Goal: Transaction & Acquisition: Purchase product/service

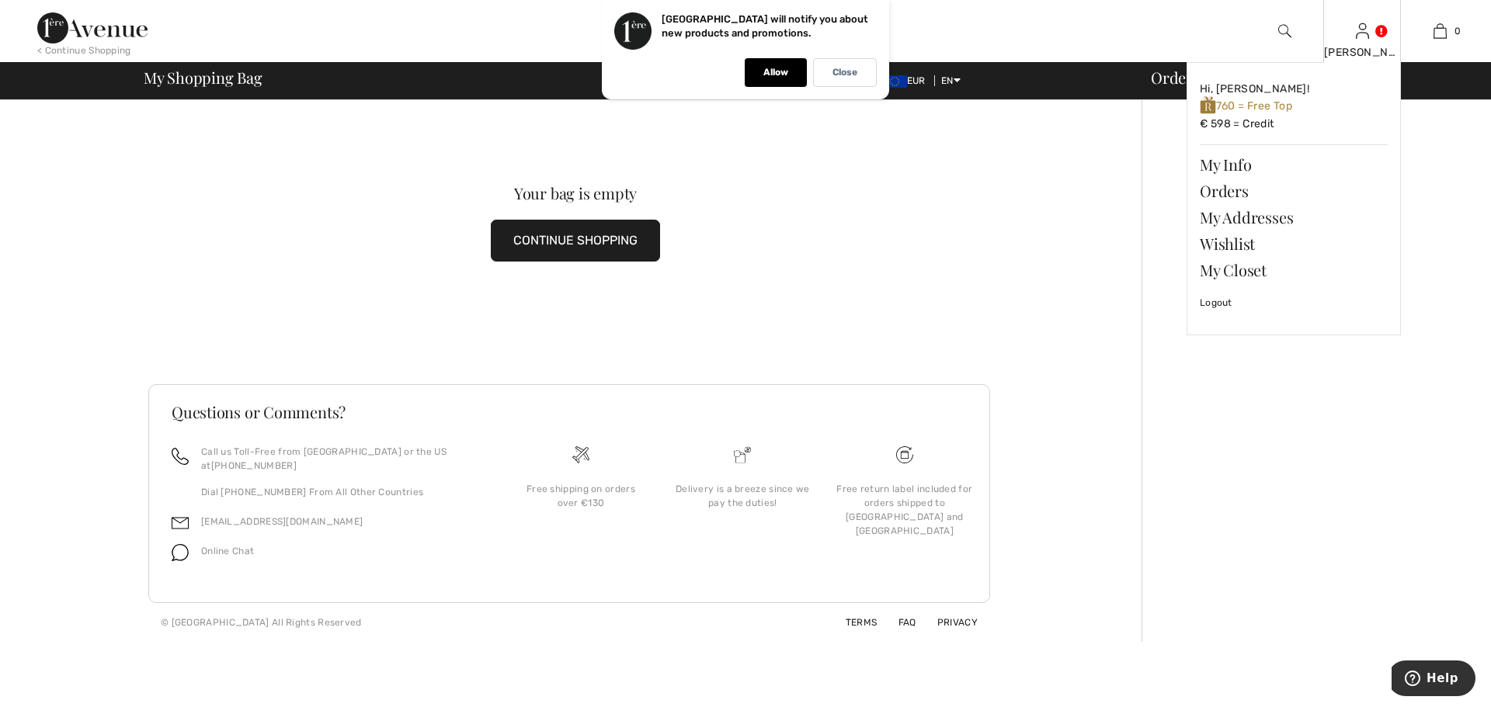
click at [1353, 58] on div "[PERSON_NAME]" at bounding box center [1362, 52] width 76 height 16
click at [1365, 50] on div "[PERSON_NAME]" at bounding box center [1362, 52] width 76 height 16
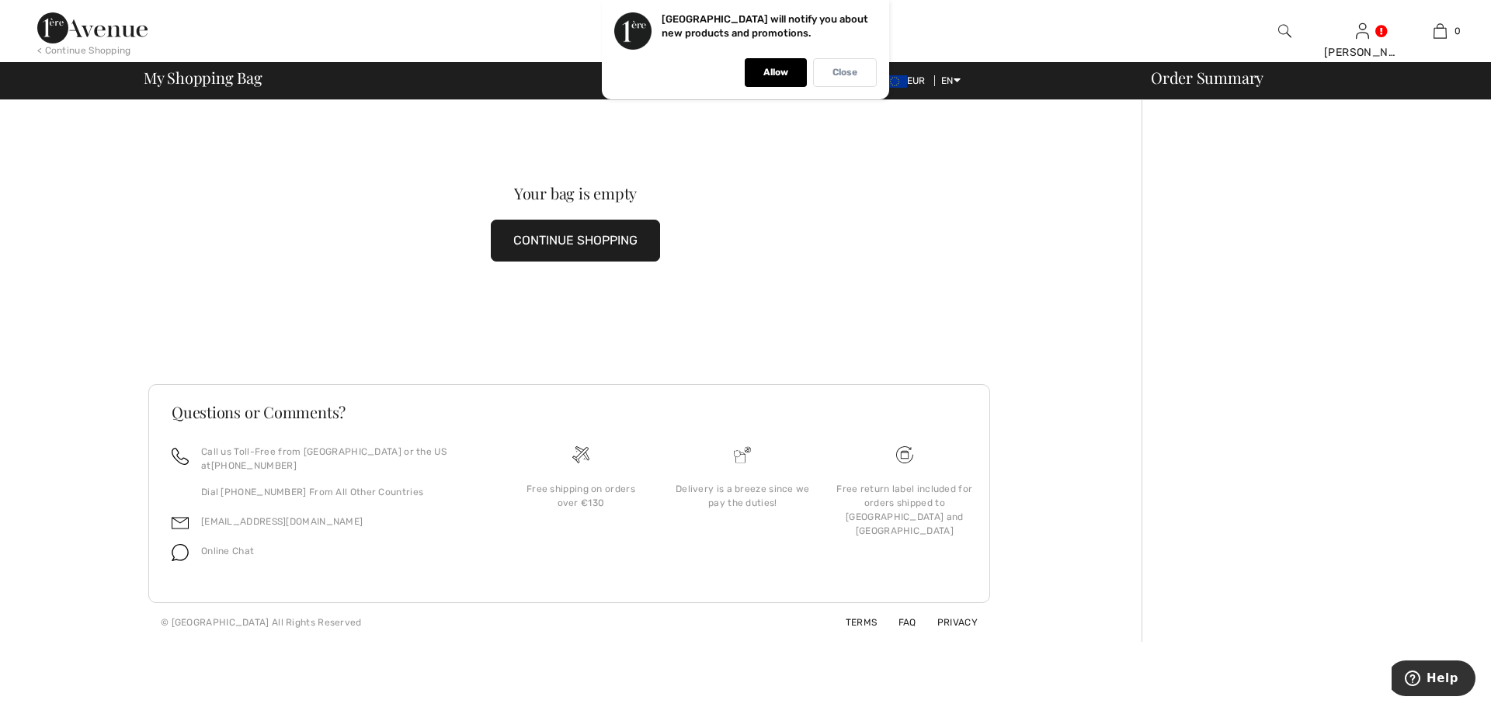
click at [845, 75] on p "Close" at bounding box center [844, 73] width 25 height 12
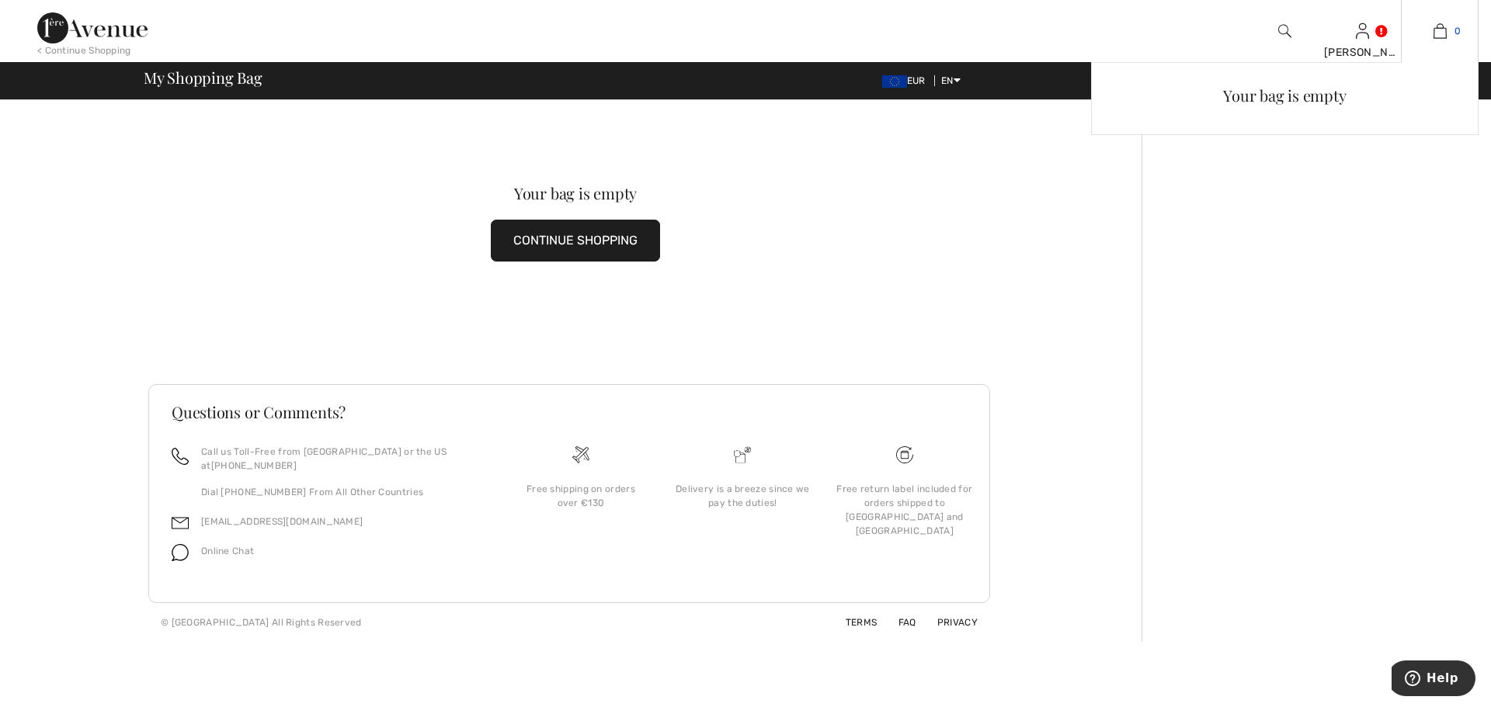
click at [1439, 37] on img at bounding box center [1439, 31] width 13 height 19
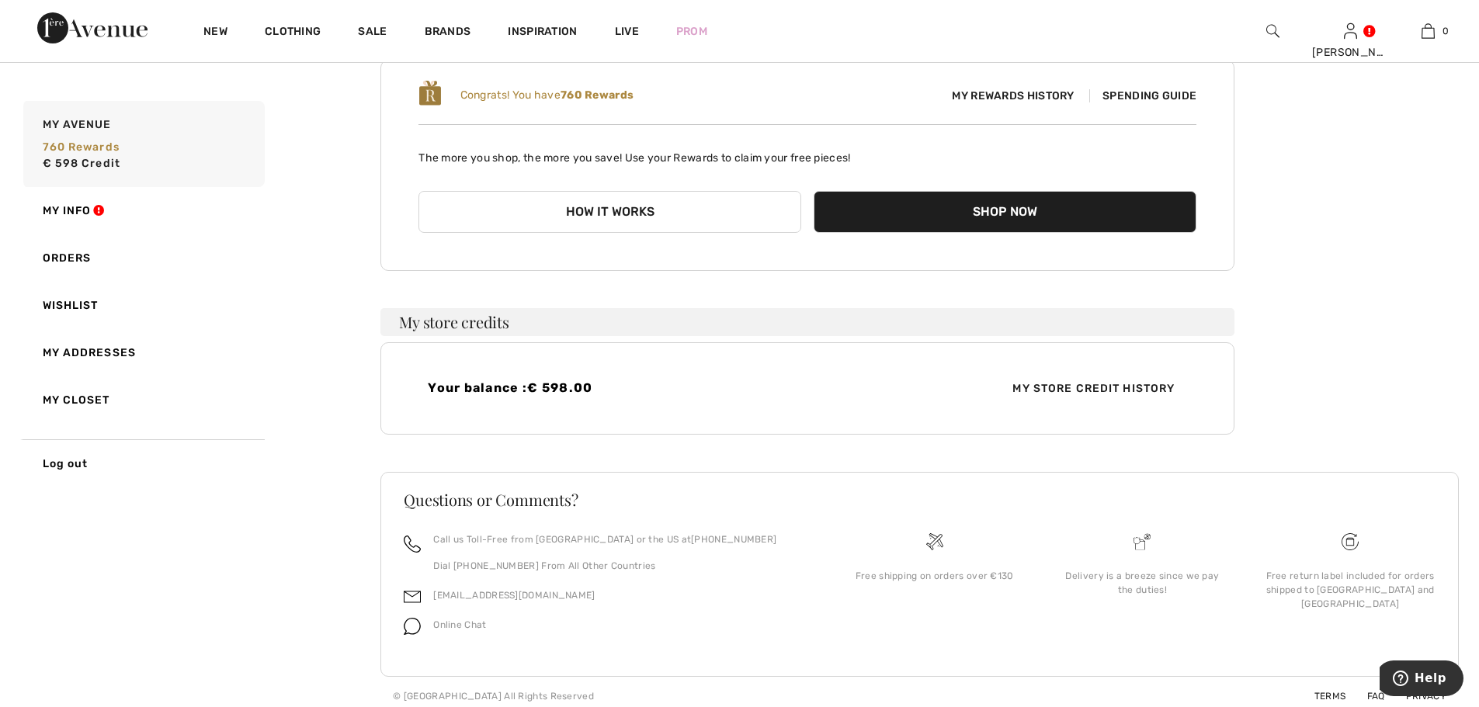
scroll to position [172, 0]
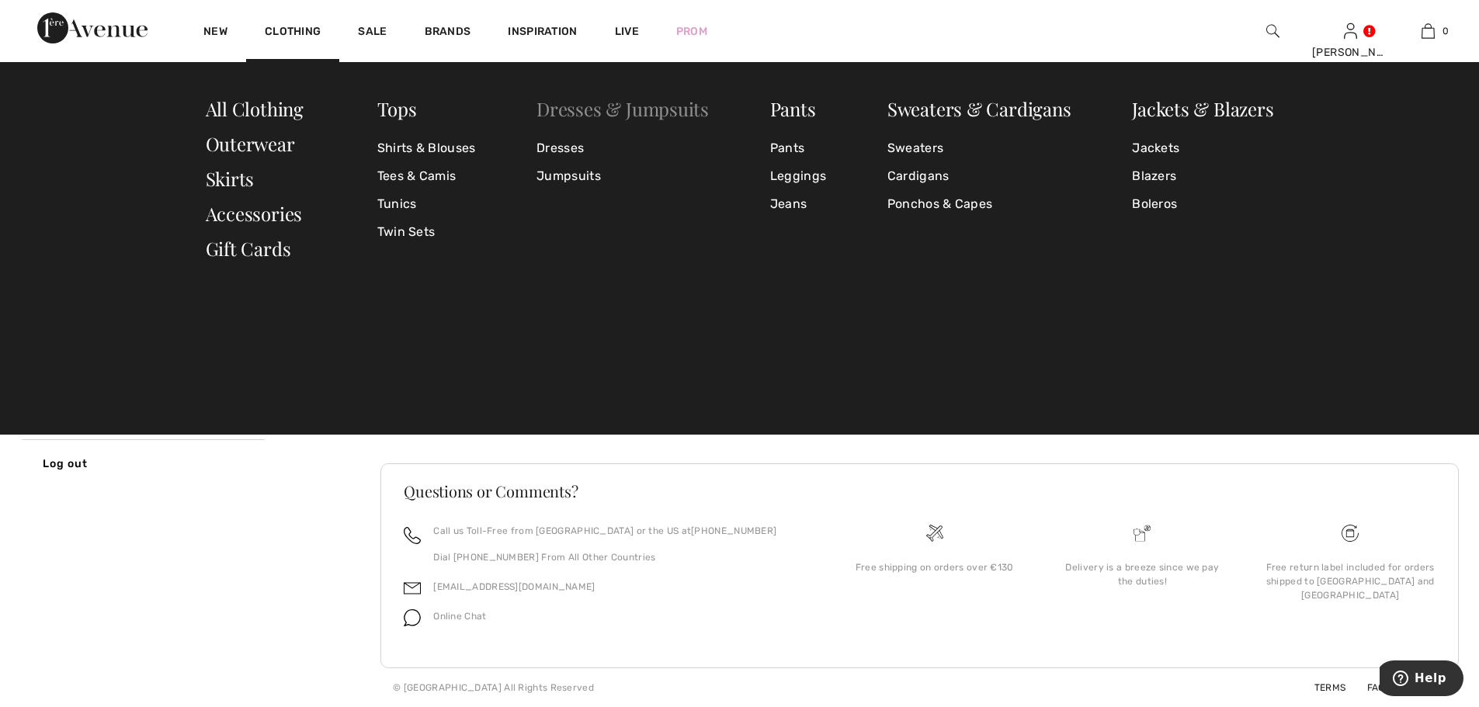
click at [560, 108] on link "Dresses & Jumpsuits" at bounding box center [622, 108] width 172 height 25
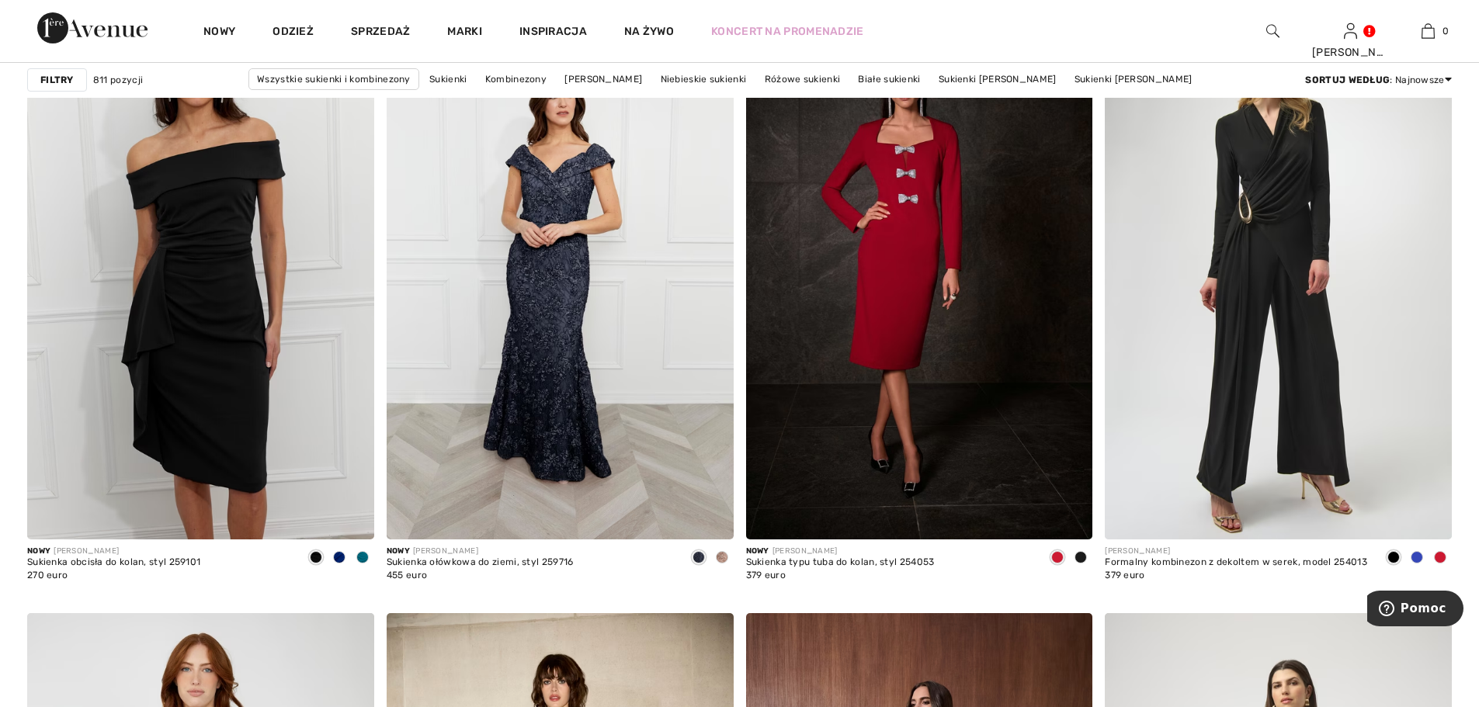
scroll to position [3416, 0]
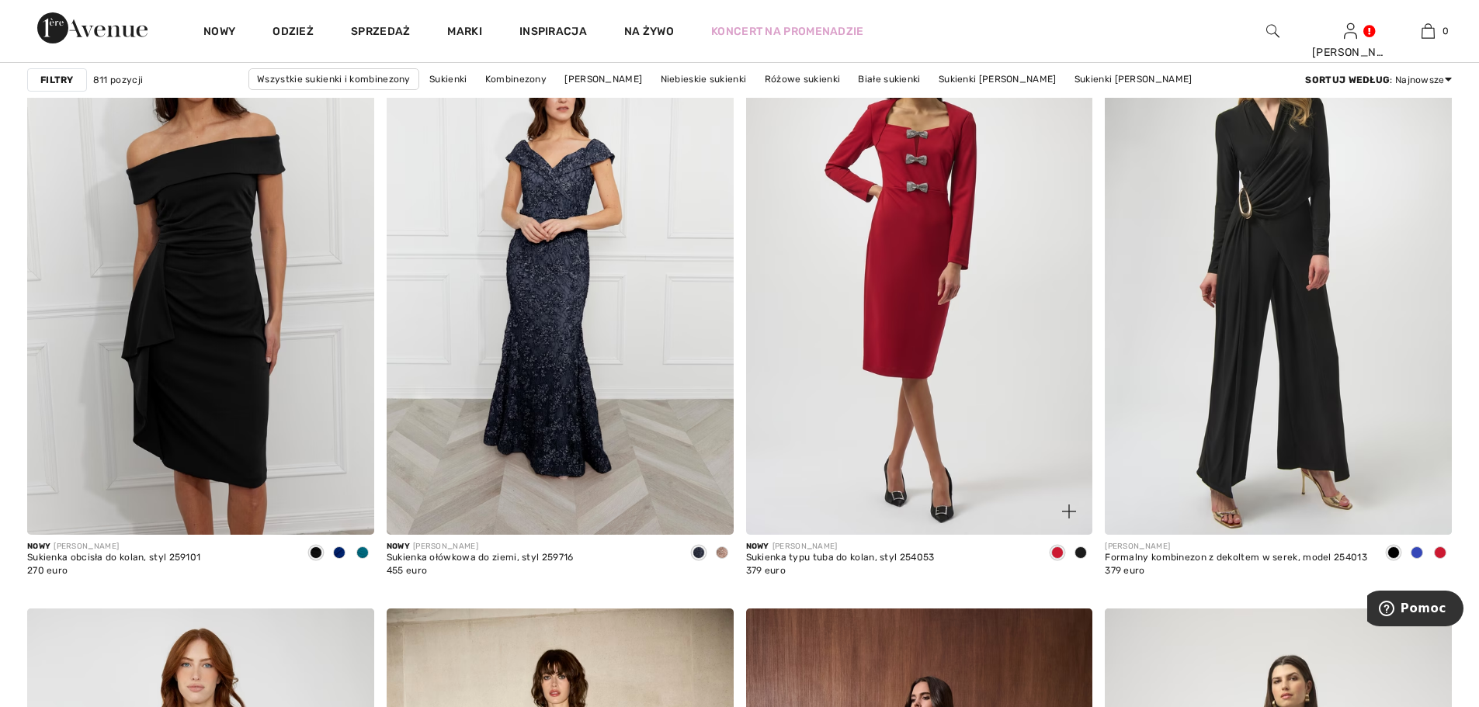
click at [897, 286] on img at bounding box center [919, 275] width 347 height 520
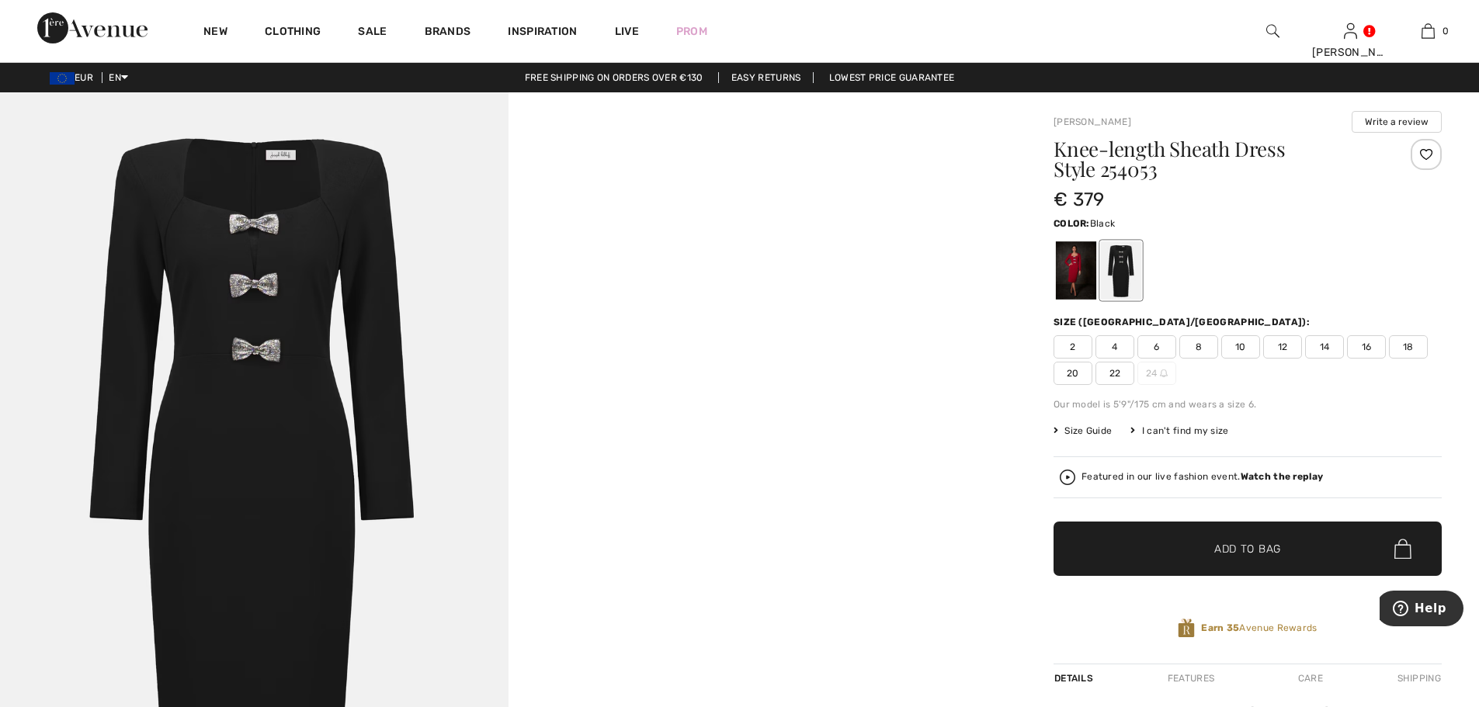
click at [1115, 376] on span "22" at bounding box center [1114, 373] width 39 height 23
click at [1210, 551] on span "✔ Added to Bag" at bounding box center [1224, 549] width 95 height 16
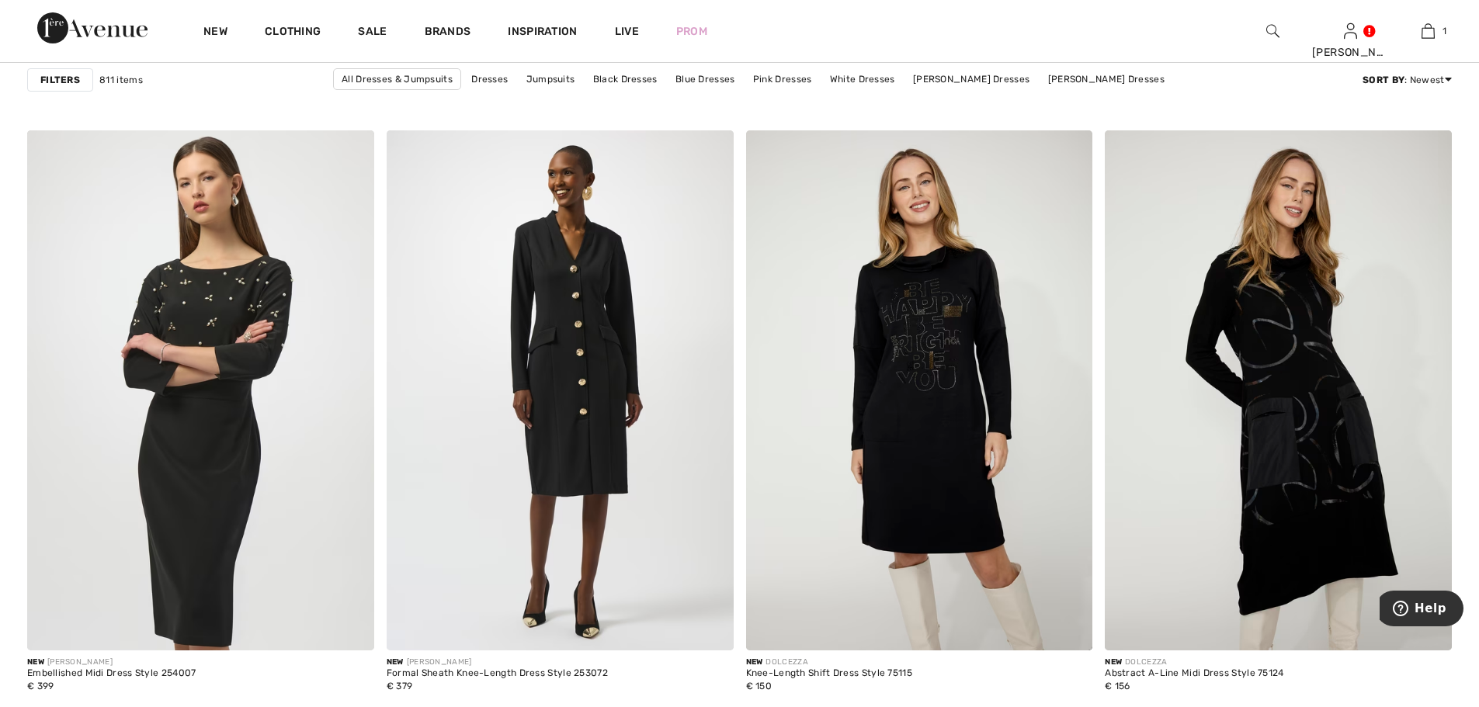
scroll to position [6521, 0]
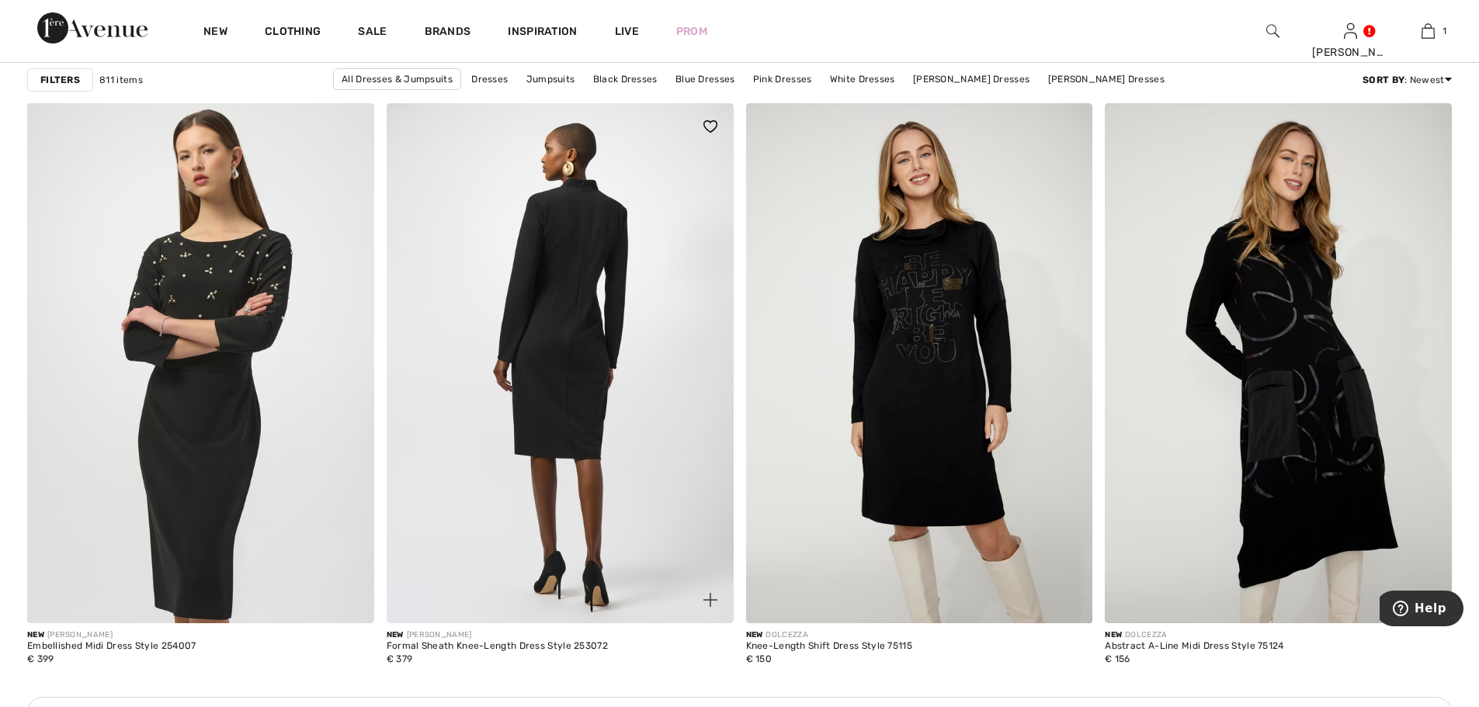
click at [578, 283] on img at bounding box center [560, 363] width 347 height 520
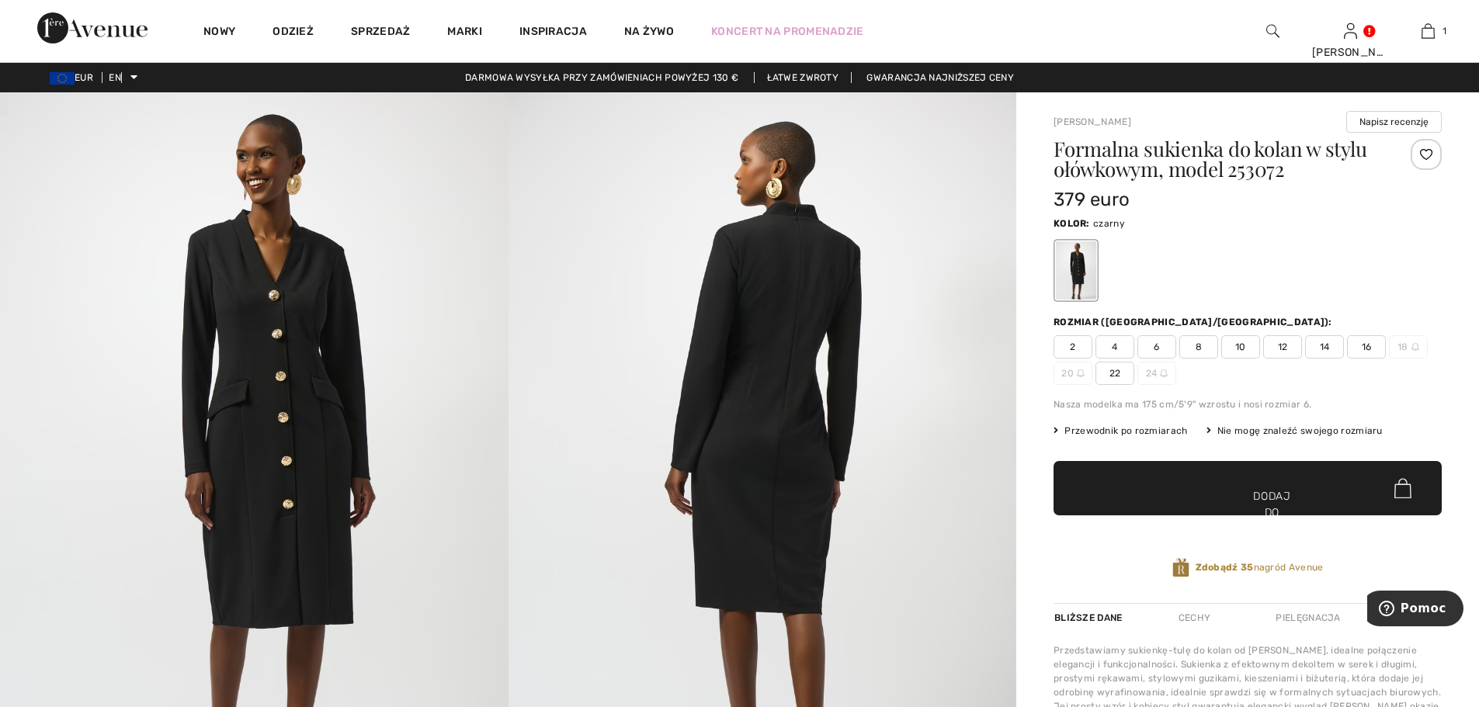
click at [1113, 370] on font "22" at bounding box center [1115, 373] width 12 height 11
drag, startPoint x: 1234, startPoint y: 485, endPoint x: 1241, endPoint y: 477, distance: 11.0
click at [1235, 484] on span "✔ Dodano do torby Dodaj do koszyka" at bounding box center [1247, 488] width 388 height 54
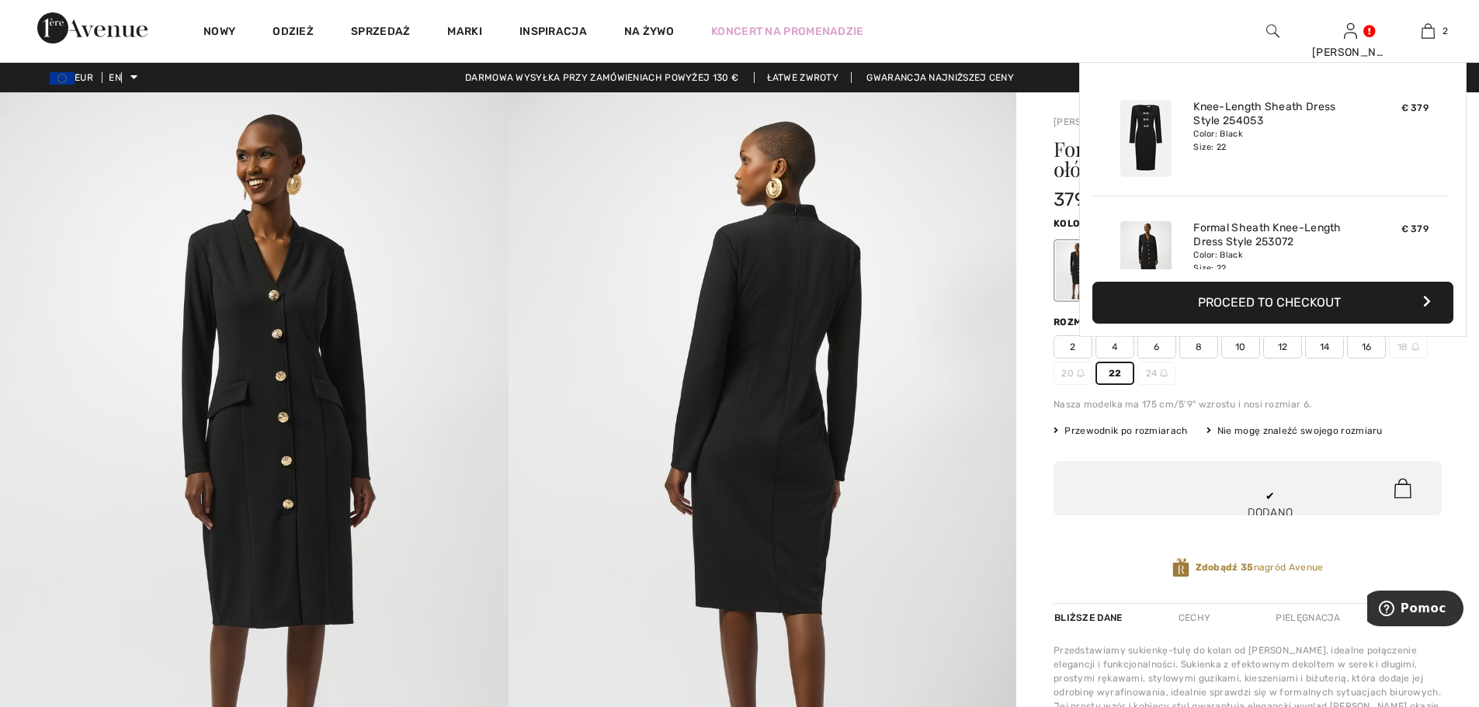
scroll to position [48, 0]
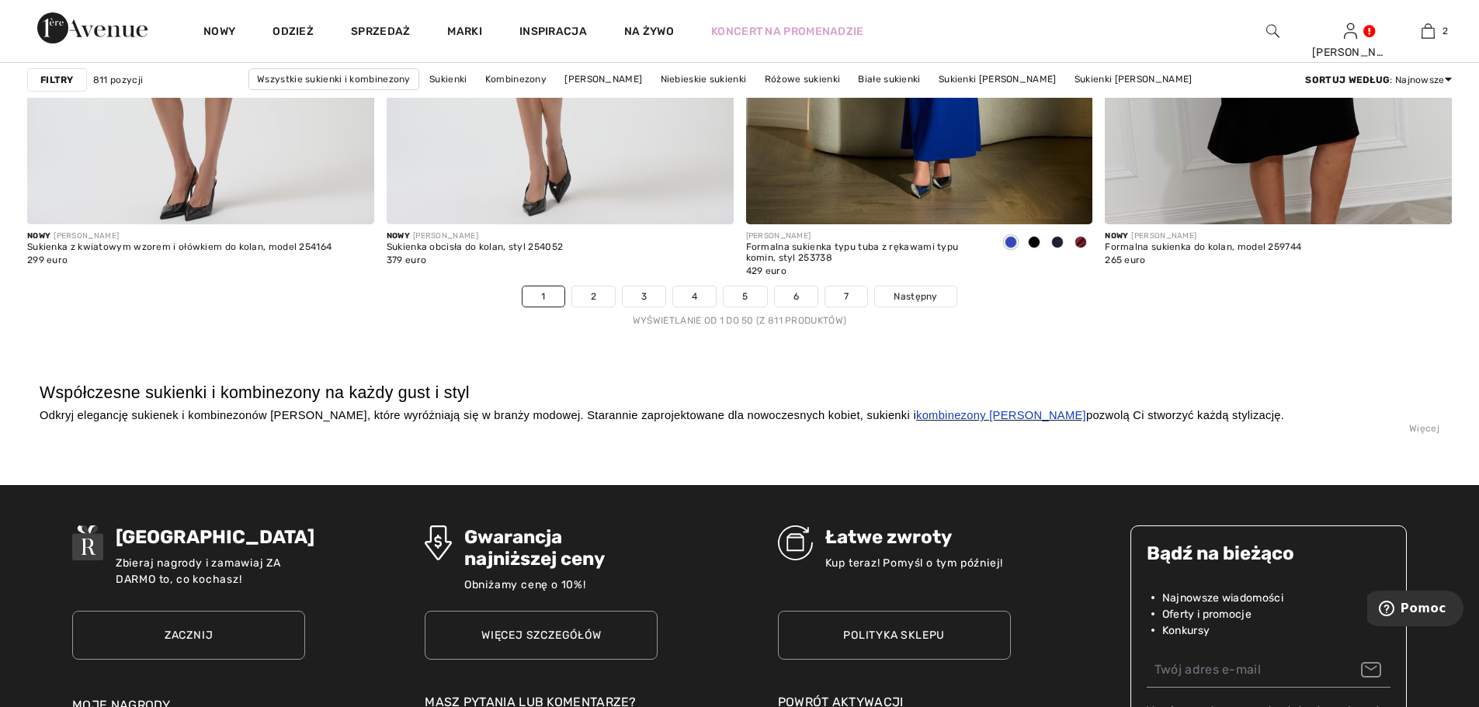
scroll to position [8928, 0]
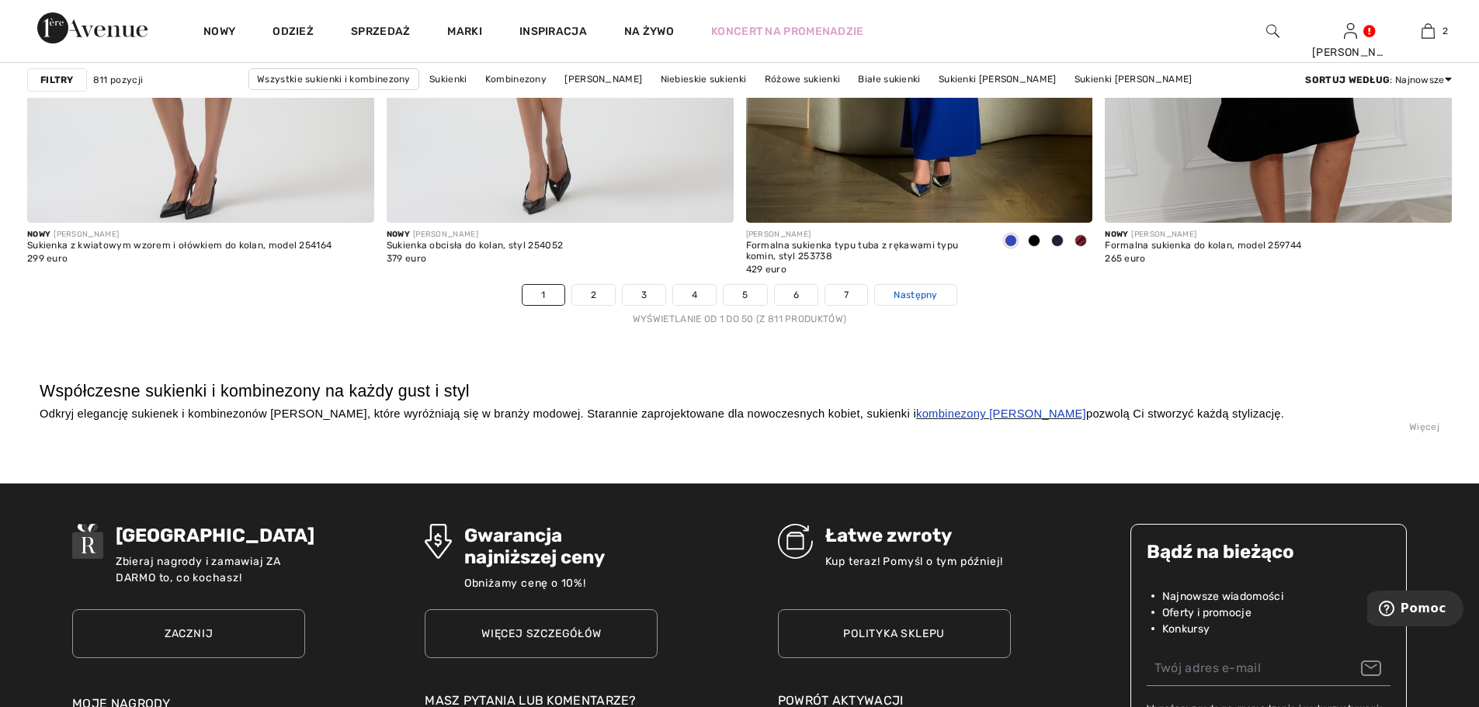
click at [924, 292] on font "Następny" at bounding box center [915, 295] width 43 height 11
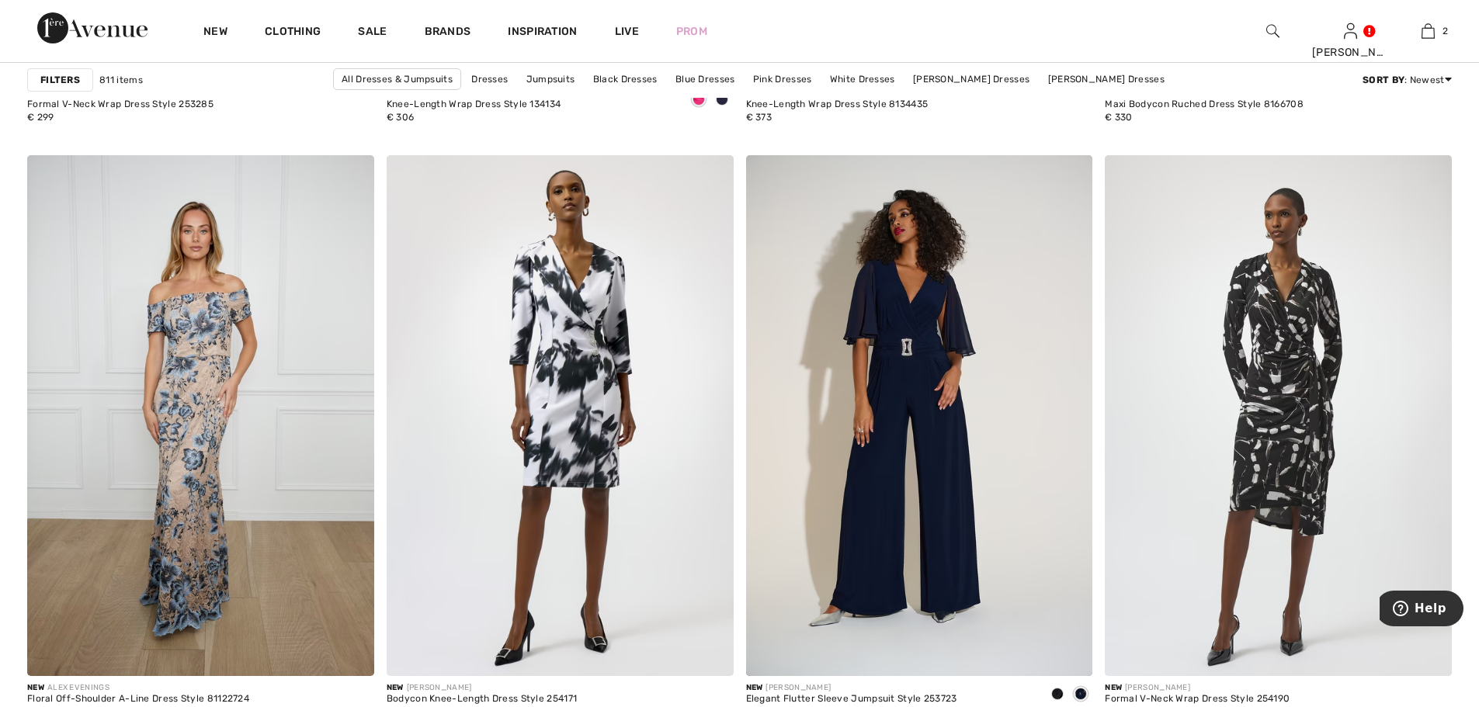
scroll to position [1941, 0]
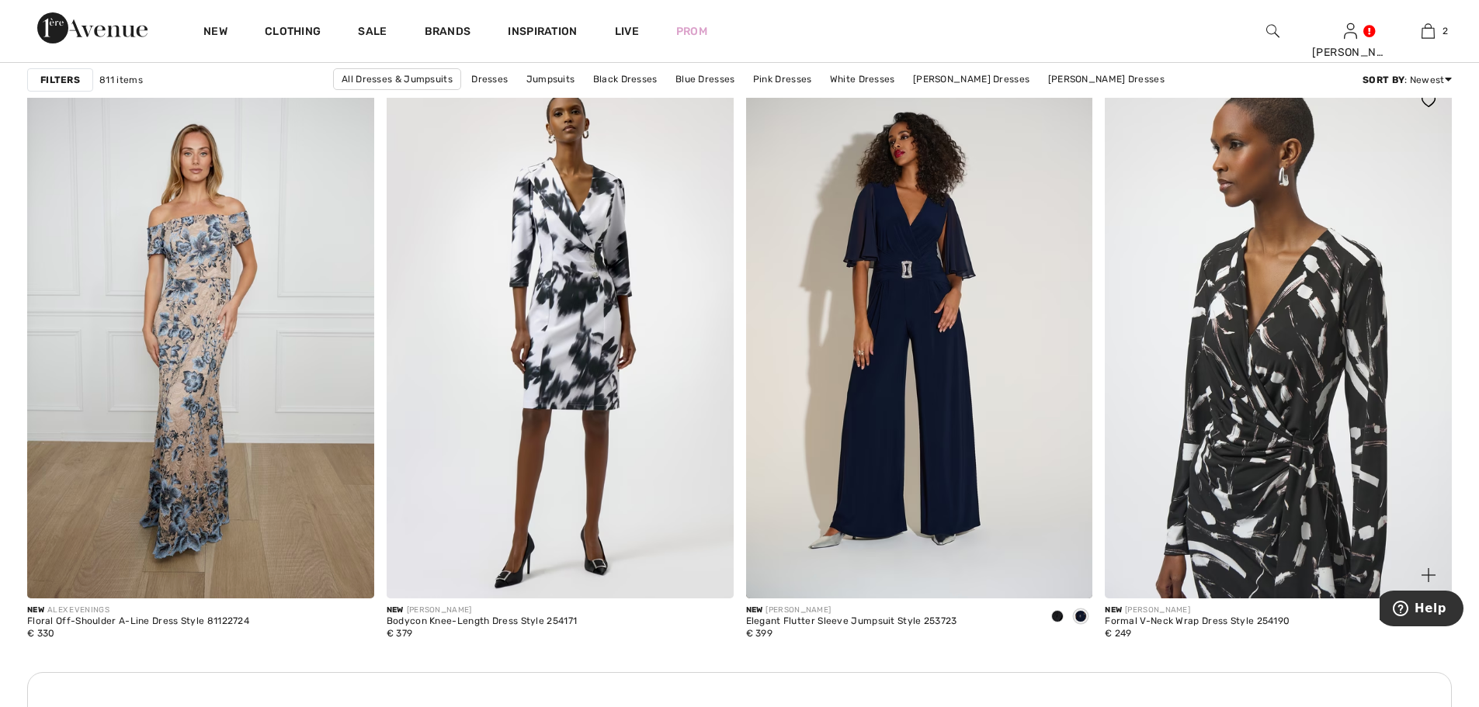
click at [1303, 354] on img at bounding box center [1278, 338] width 347 height 520
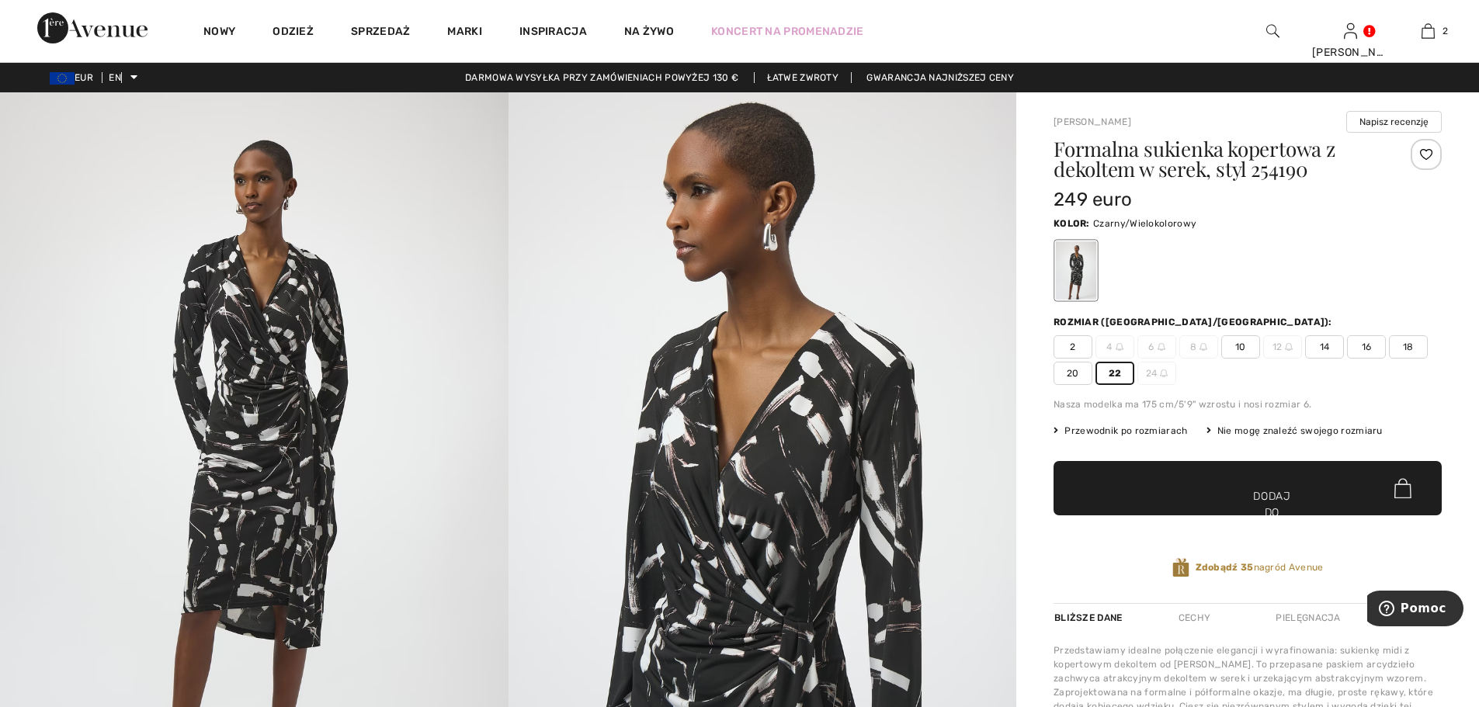
click at [1164, 498] on span "✔ Dodano do torby Dodaj do koszyka" at bounding box center [1247, 488] width 388 height 54
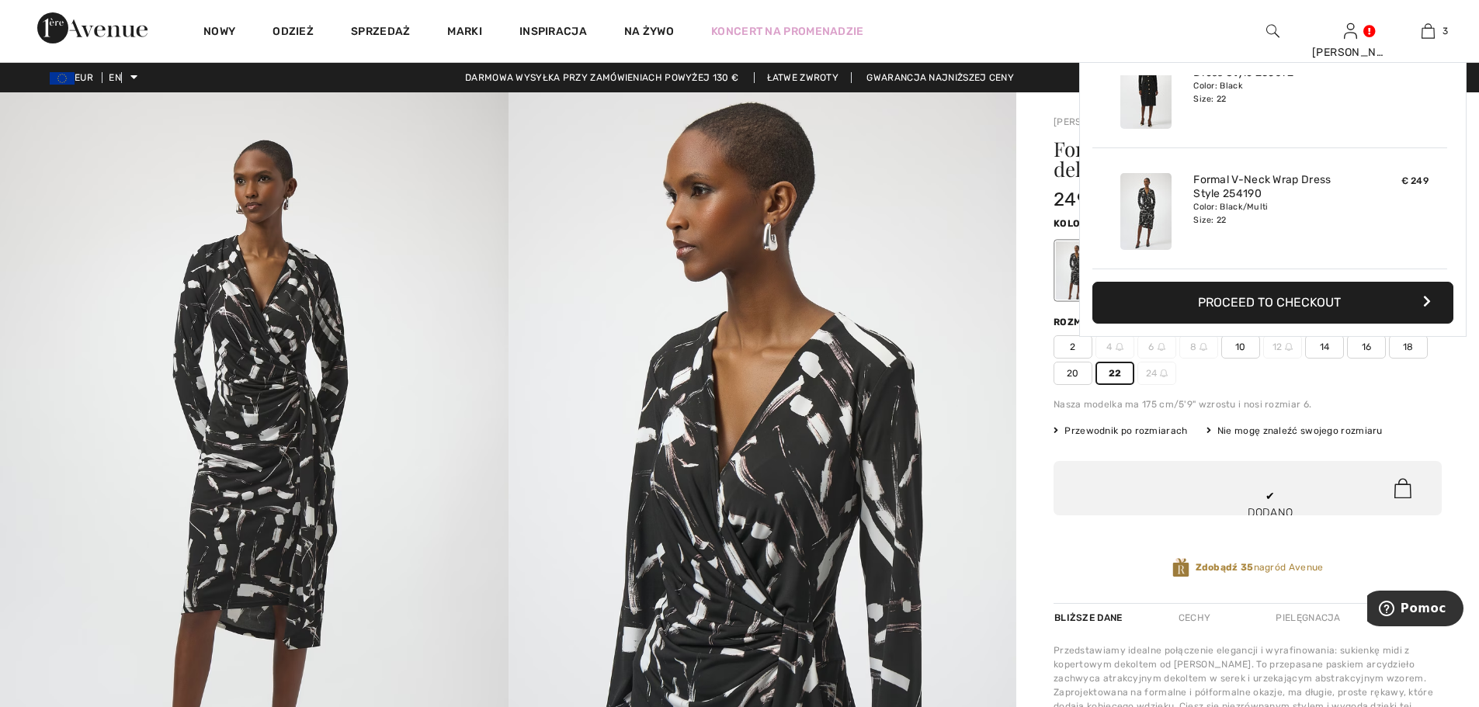
scroll to position [169, 0]
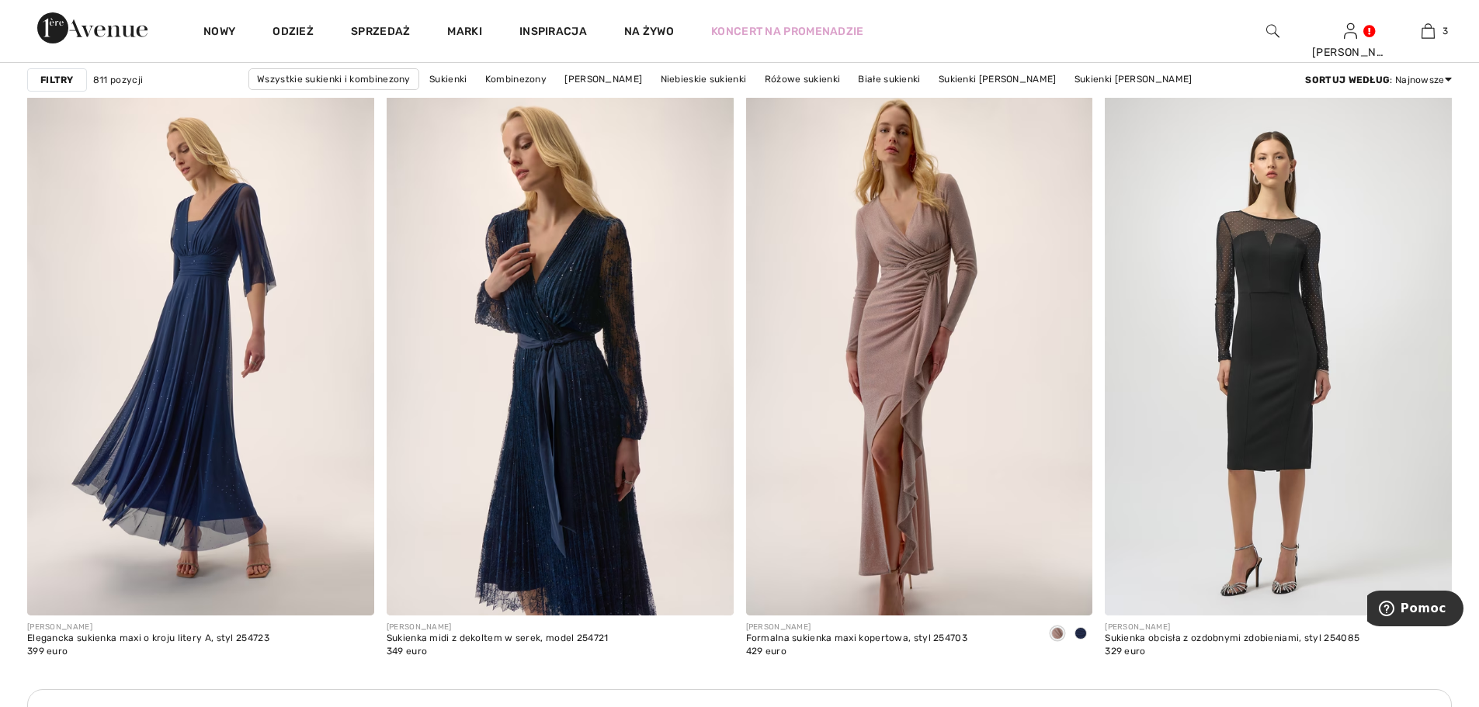
scroll to position [6599, 0]
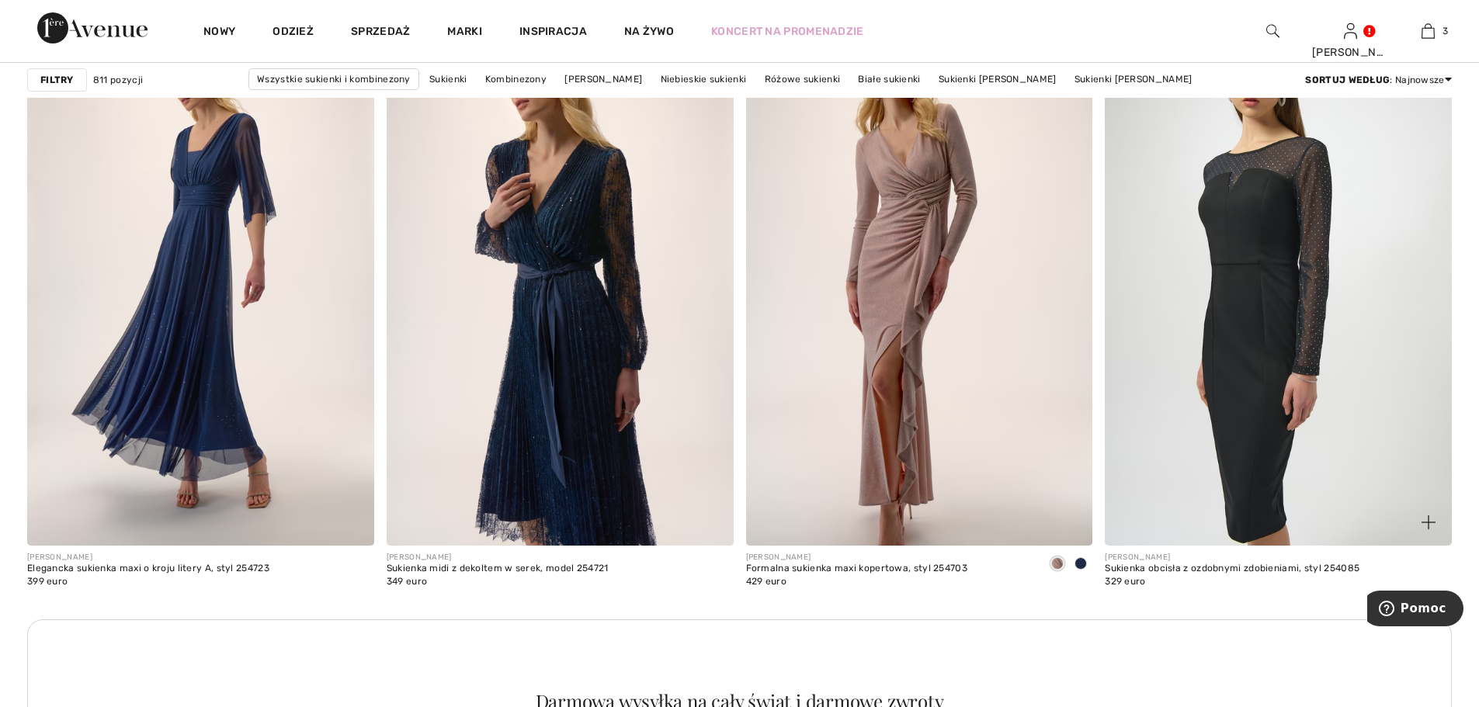
click at [1276, 356] on img at bounding box center [1278, 286] width 347 height 520
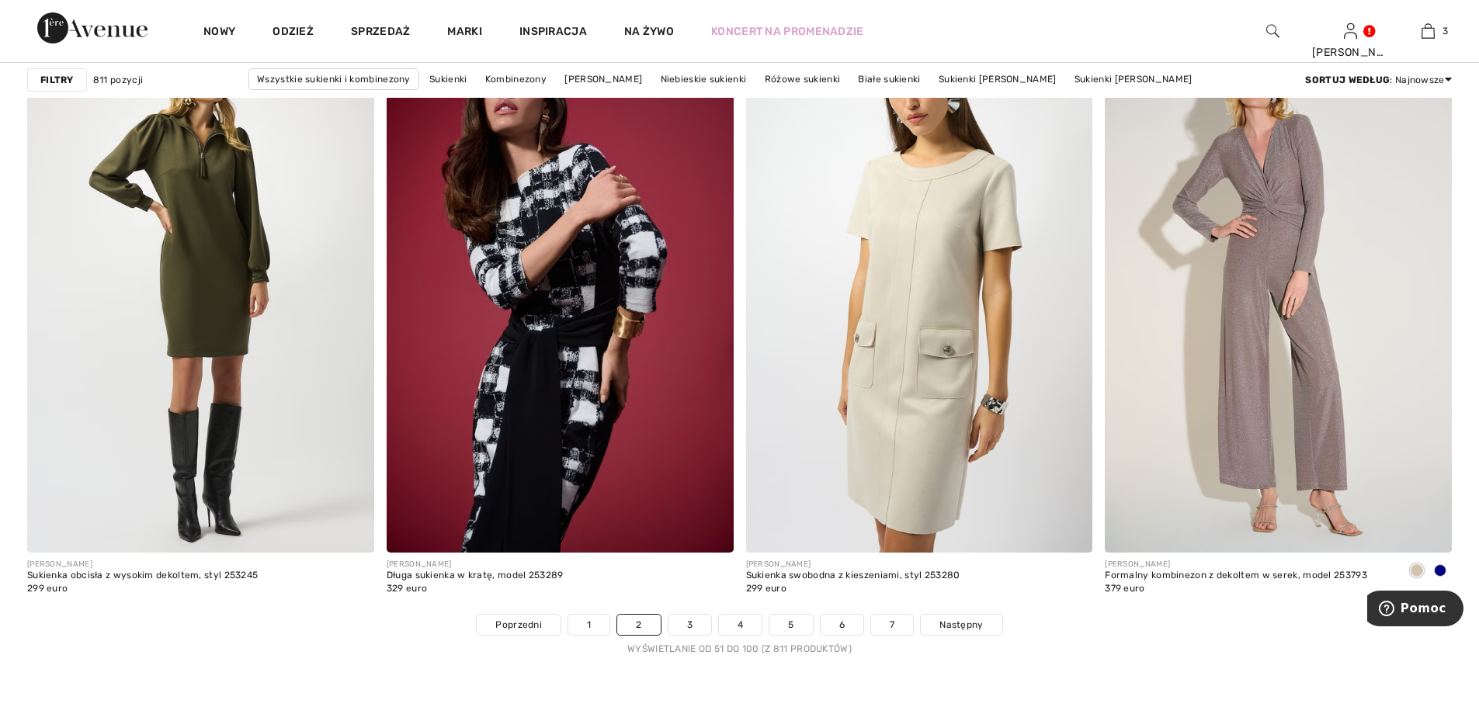
scroll to position [8617, 0]
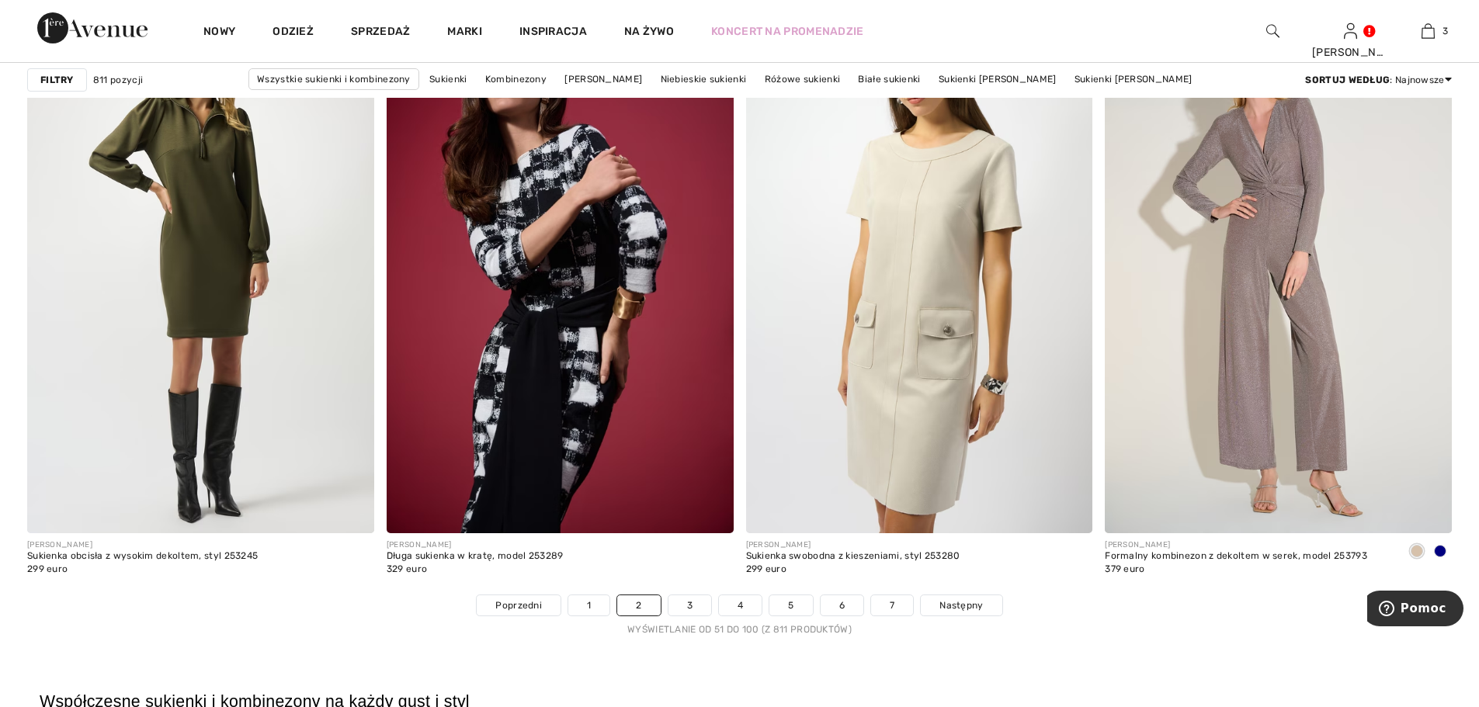
click at [61, 85] on font "Filtry" at bounding box center [56, 80] width 33 height 11
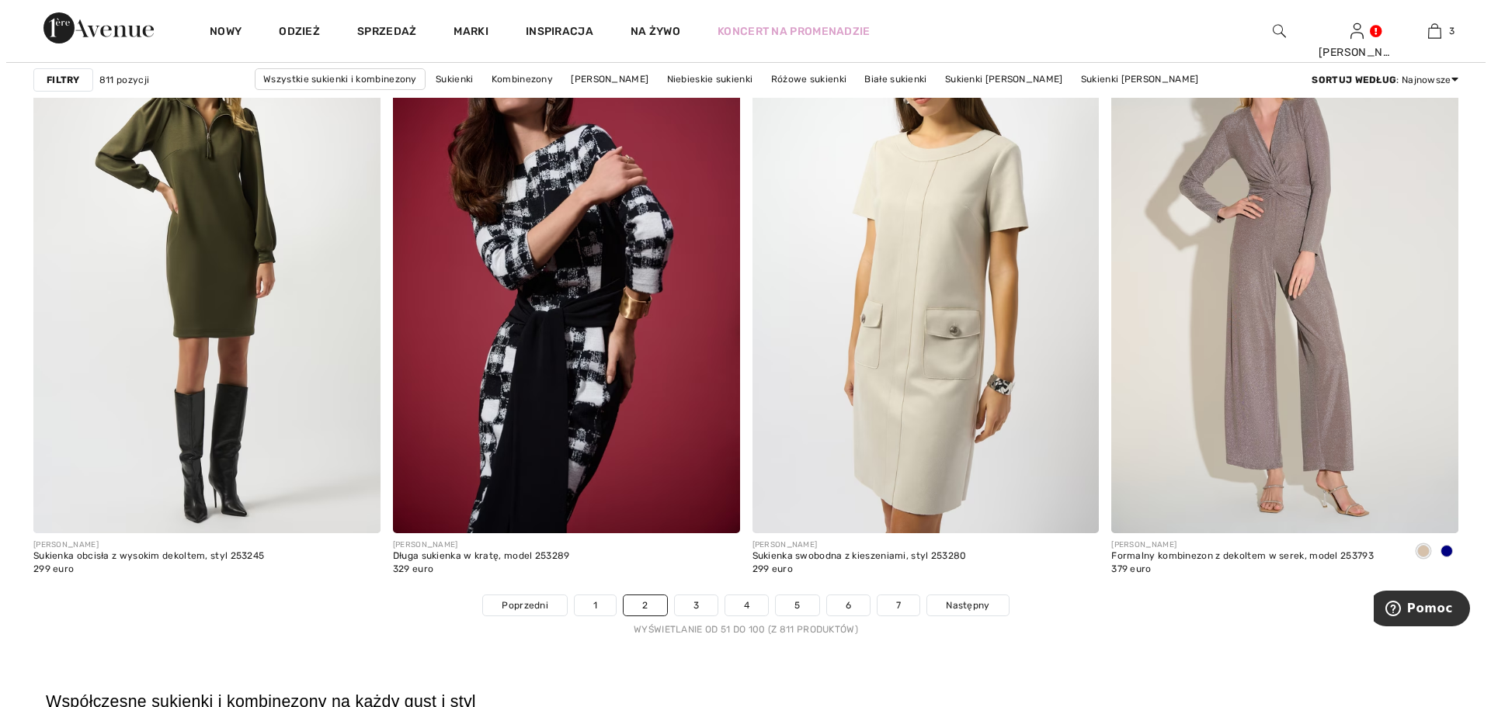
scroll to position [8679, 0]
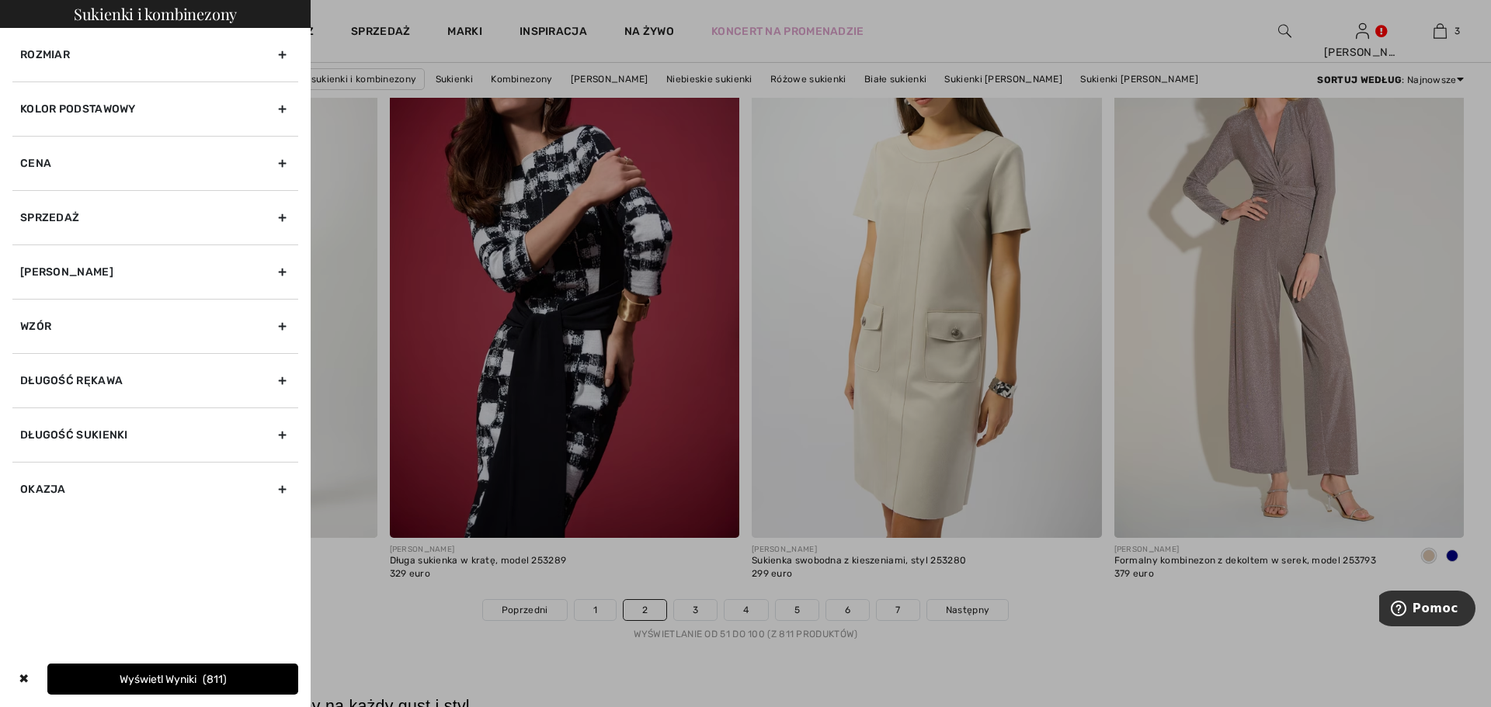
click at [43, 55] on font "Rozmiar" at bounding box center [45, 54] width 50 height 13
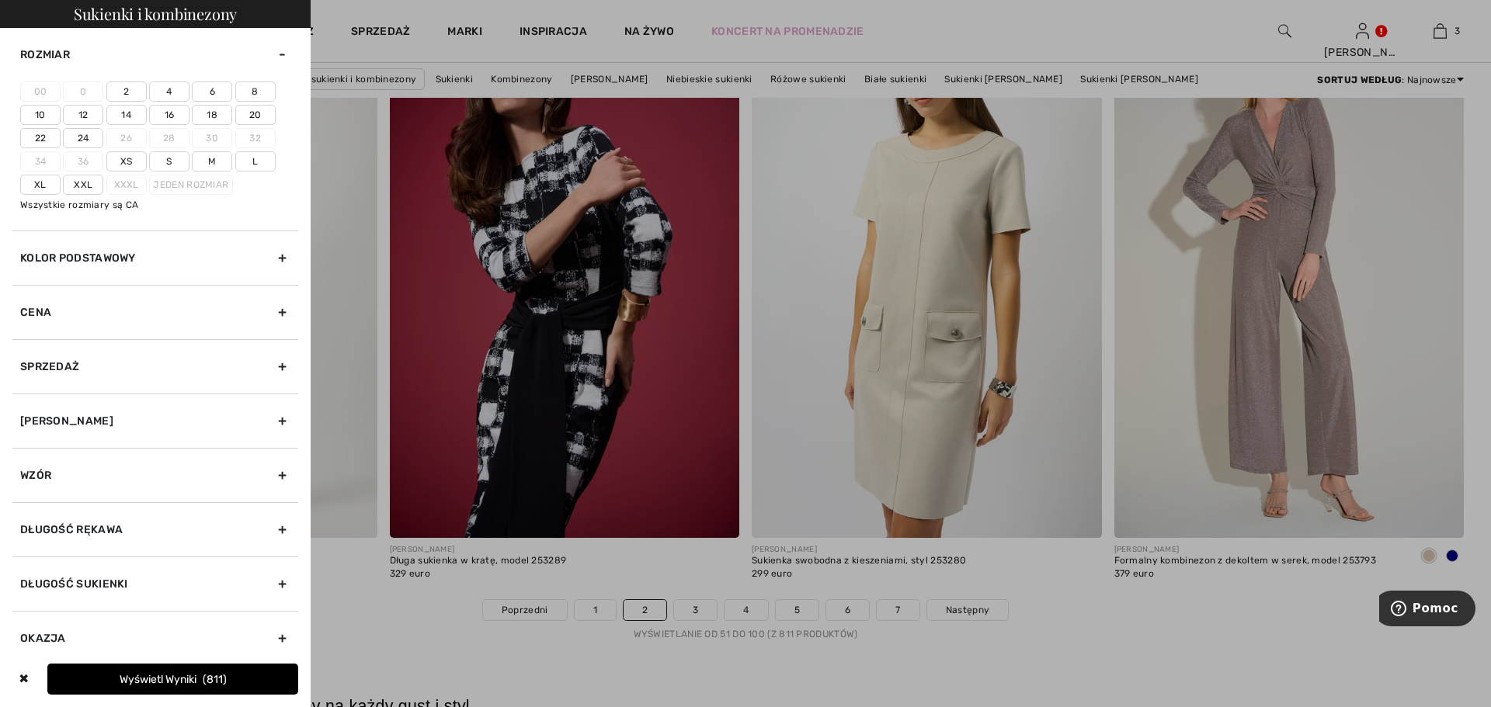
click at [43, 137] on font "22" at bounding box center [41, 138] width 12 height 11
click at [0, 0] on input"] "22" at bounding box center [0, 0] width 0 height 0
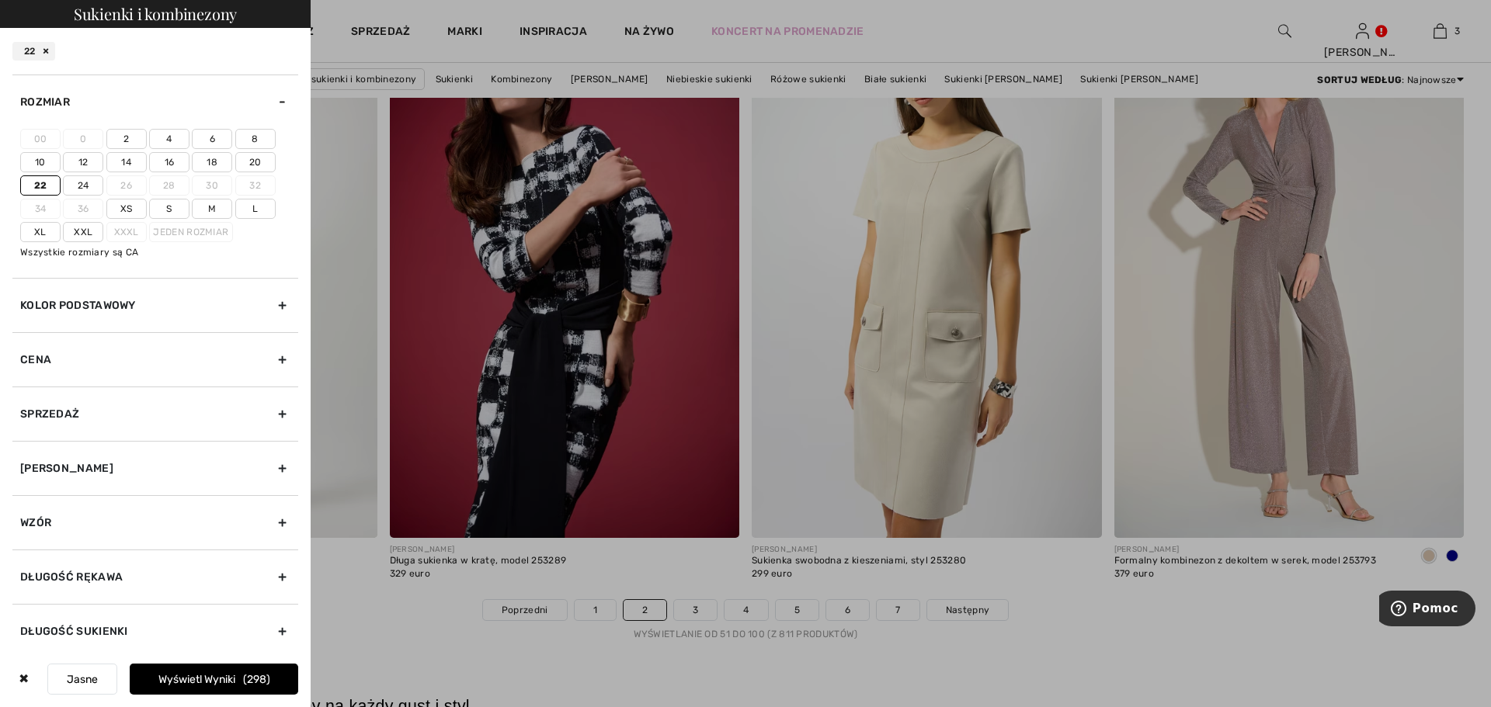
click at [123, 303] on font "Kolor podstawowy" at bounding box center [78, 305] width 116 height 13
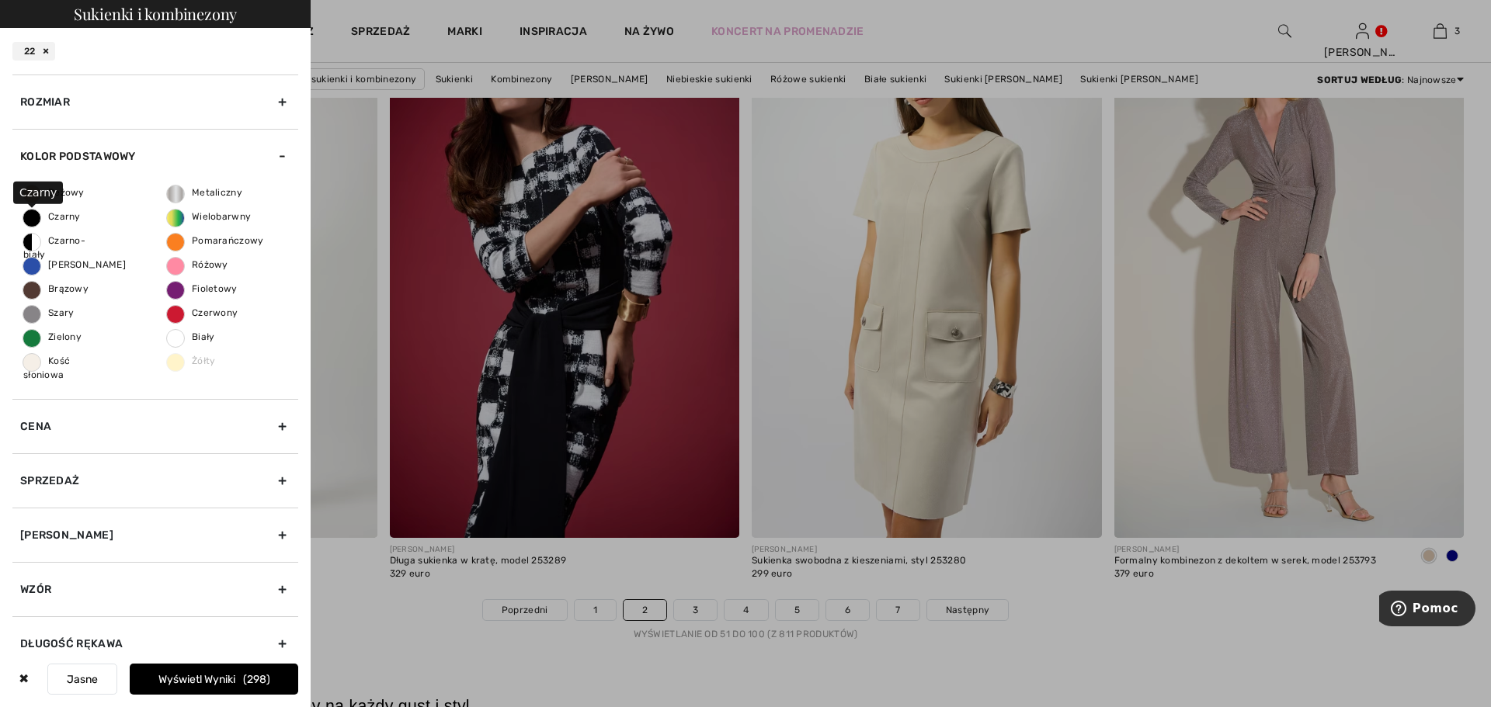
click at [31, 216] on span "Czarny" at bounding box center [51, 216] width 57 height 11
click at [0, 0] on input "Czarny" at bounding box center [0, 0] width 0 height 0
click at [29, 240] on span "Czarno-biały" at bounding box center [54, 247] width 62 height 25
click at [0, 0] on input "Czarno-biały" at bounding box center [0, 0] width 0 height 0
click at [29, 262] on span "Niebieski" at bounding box center [74, 264] width 102 height 11
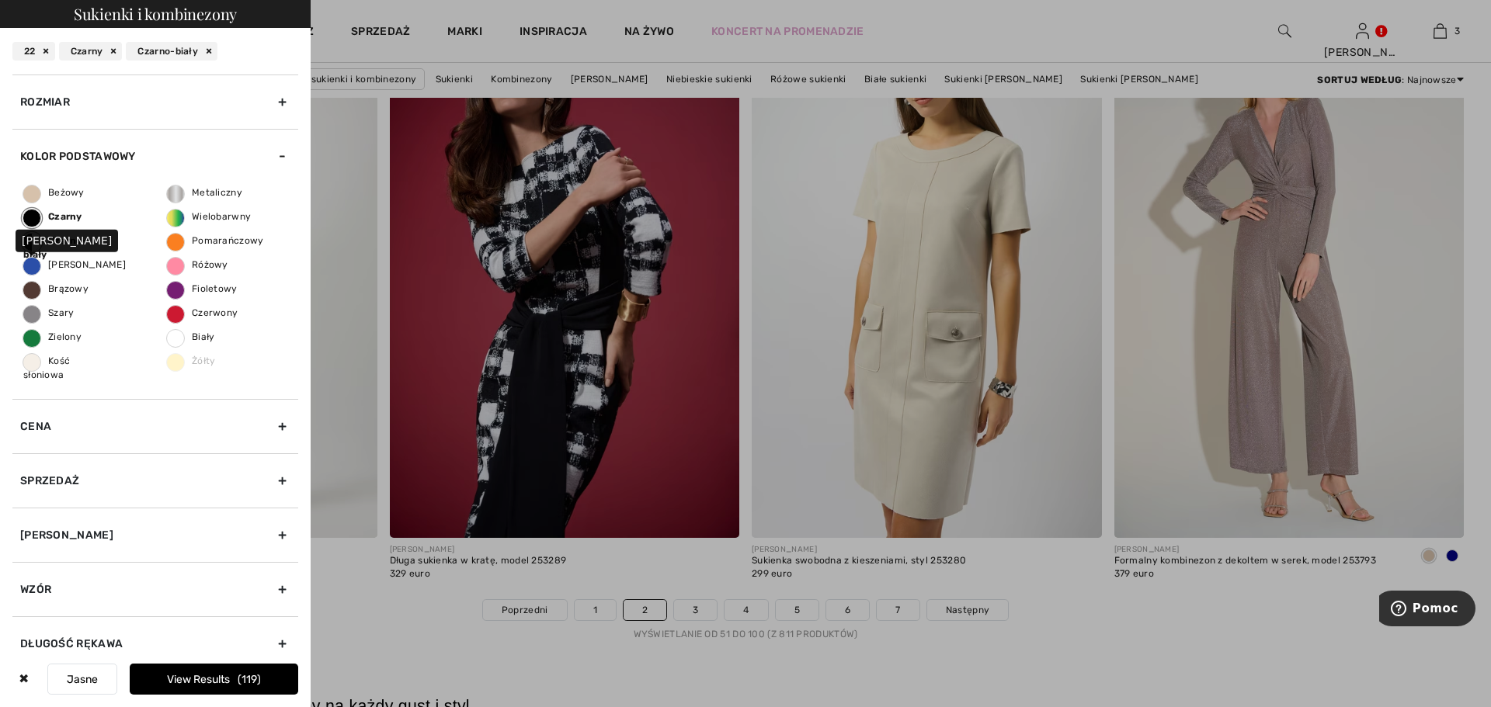
click at [0, 0] on input "Niebieski" at bounding box center [0, 0] width 0 height 0
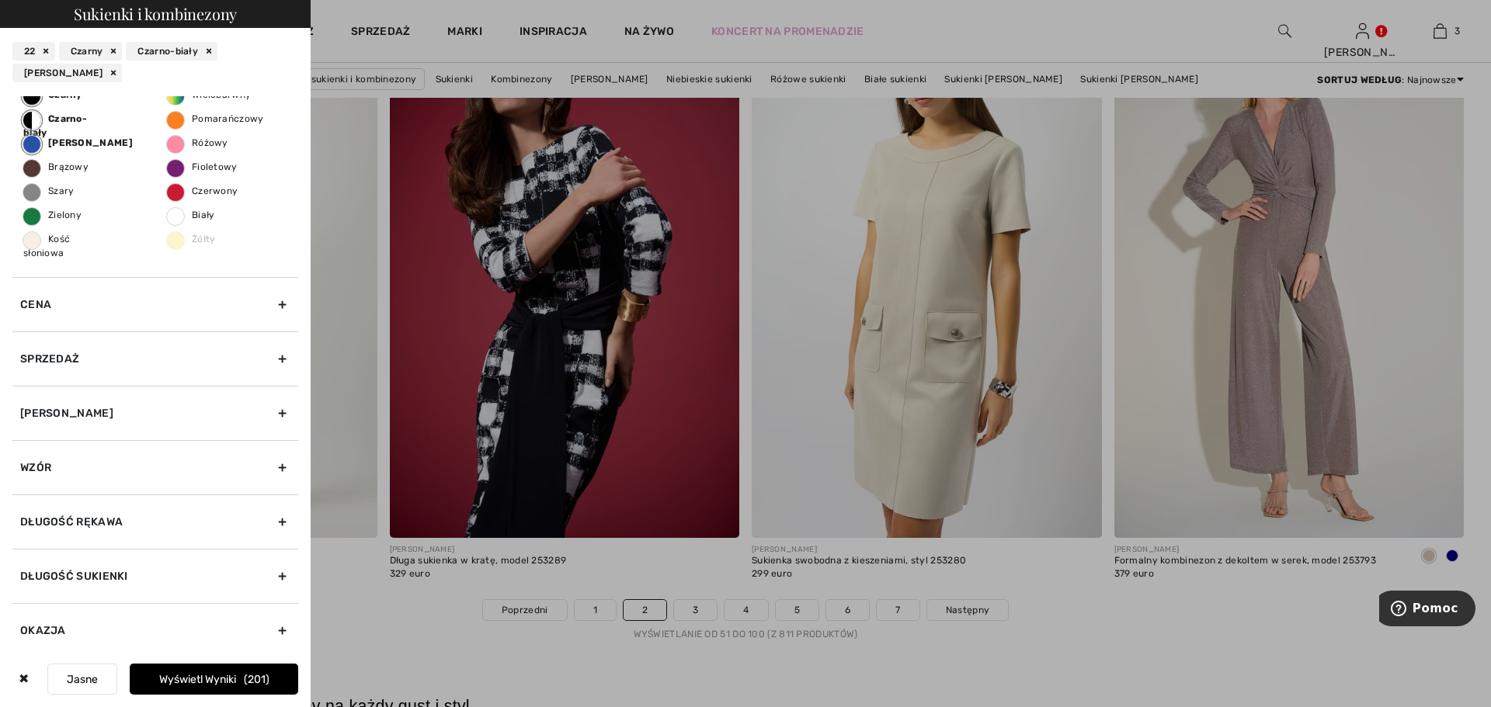
scroll to position [150, 0]
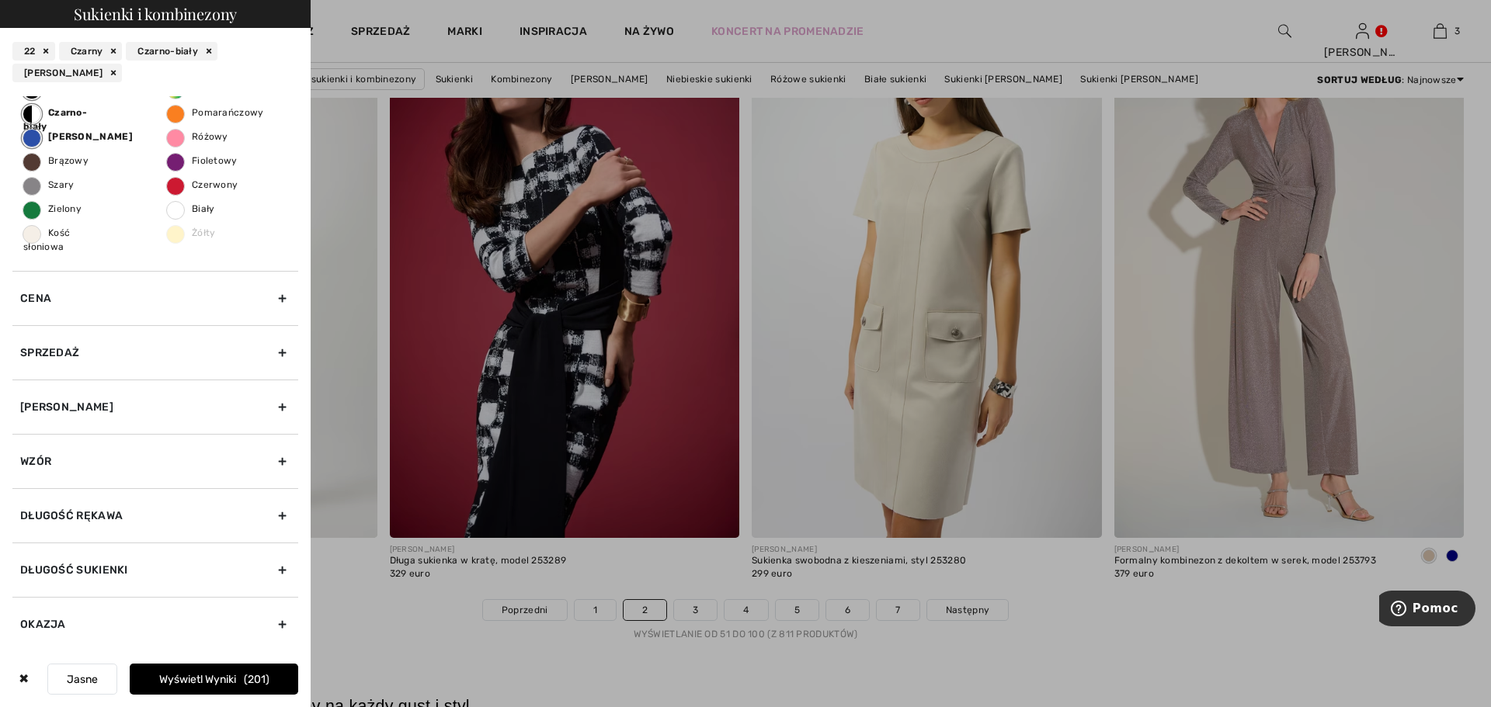
click at [182, 675] on font "Wyświetl wyniki" at bounding box center [197, 679] width 77 height 13
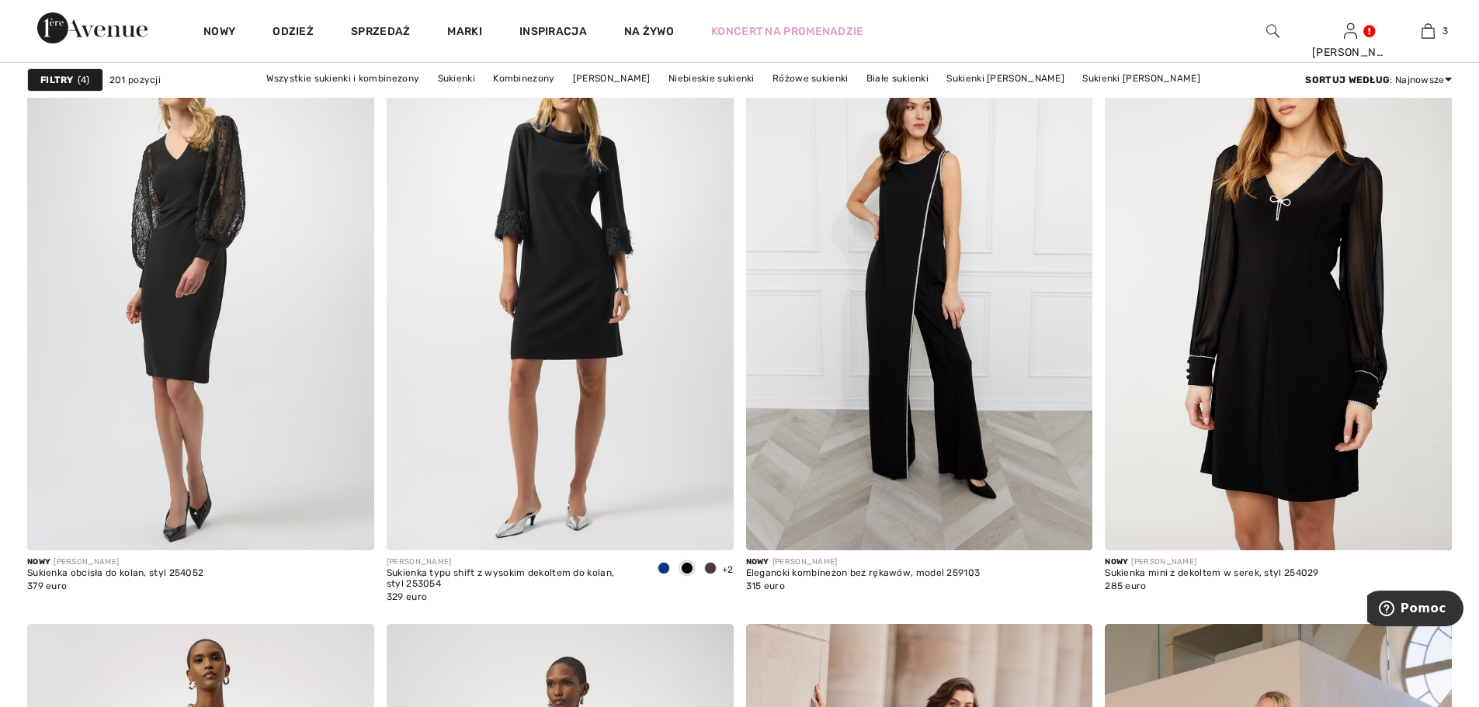
scroll to position [3416, 0]
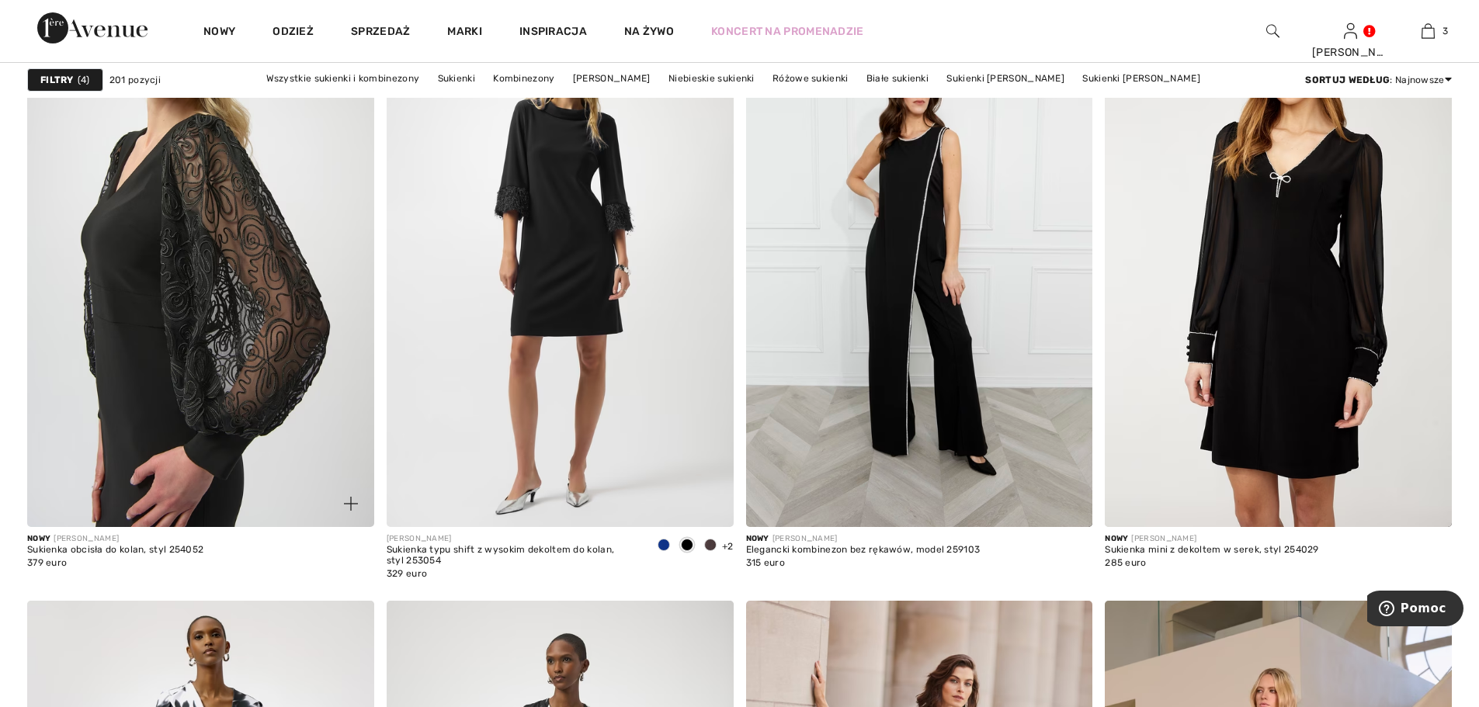
click at [150, 412] on img at bounding box center [200, 267] width 347 height 520
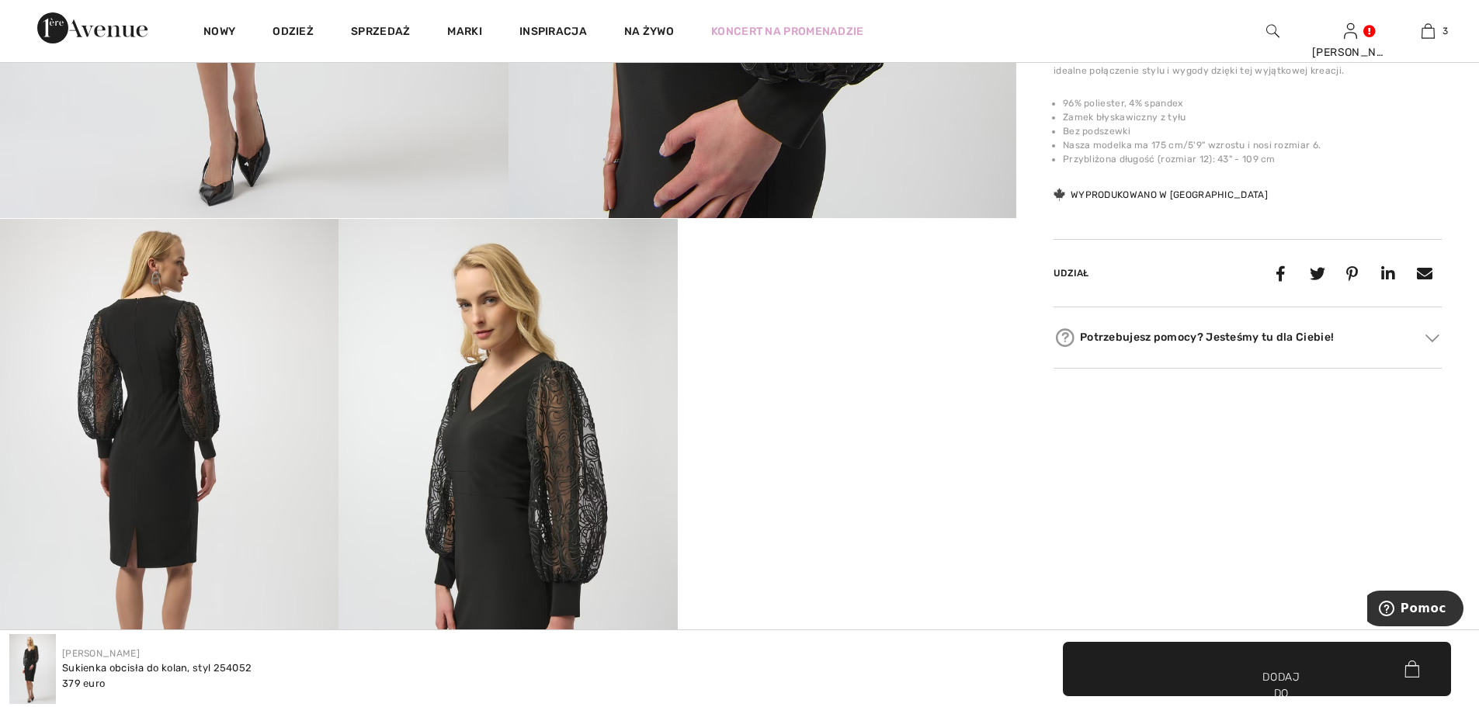
scroll to position [621, 0]
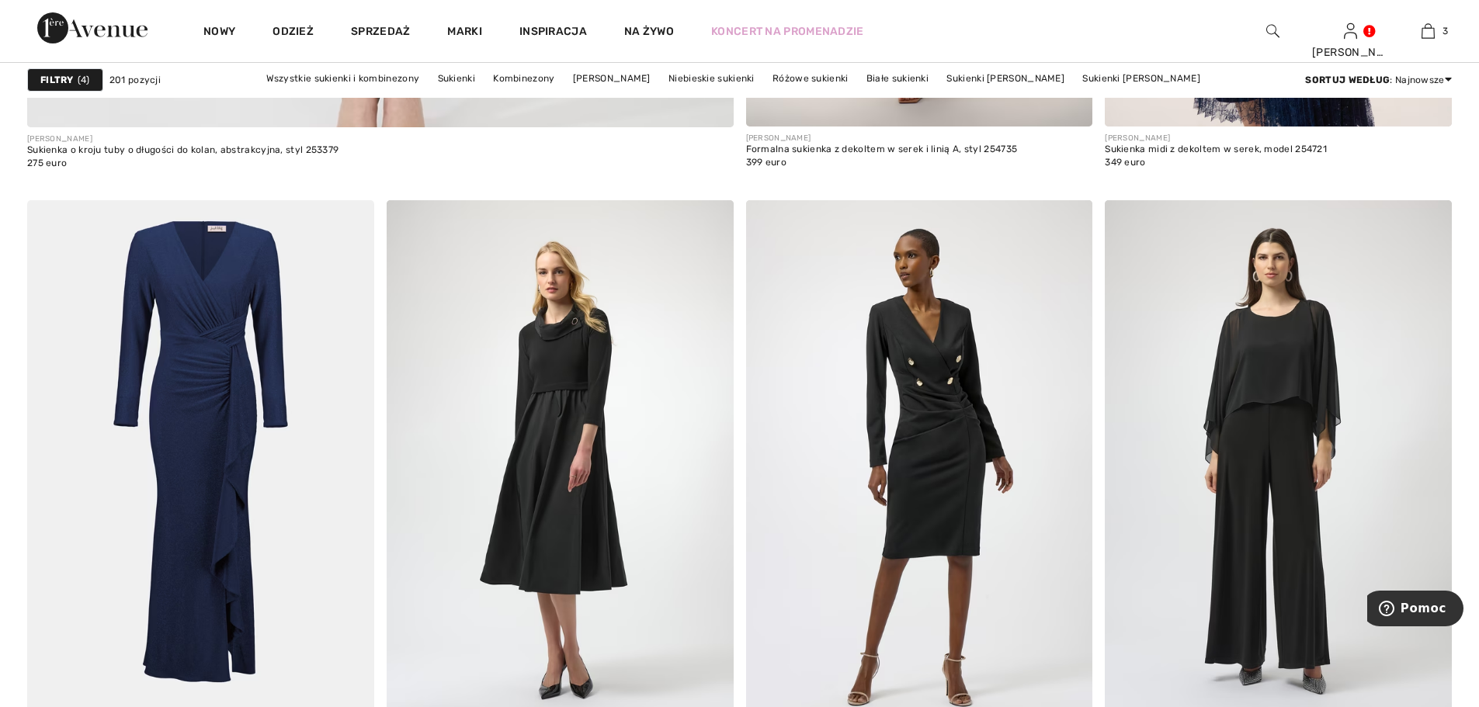
scroll to position [5900, 0]
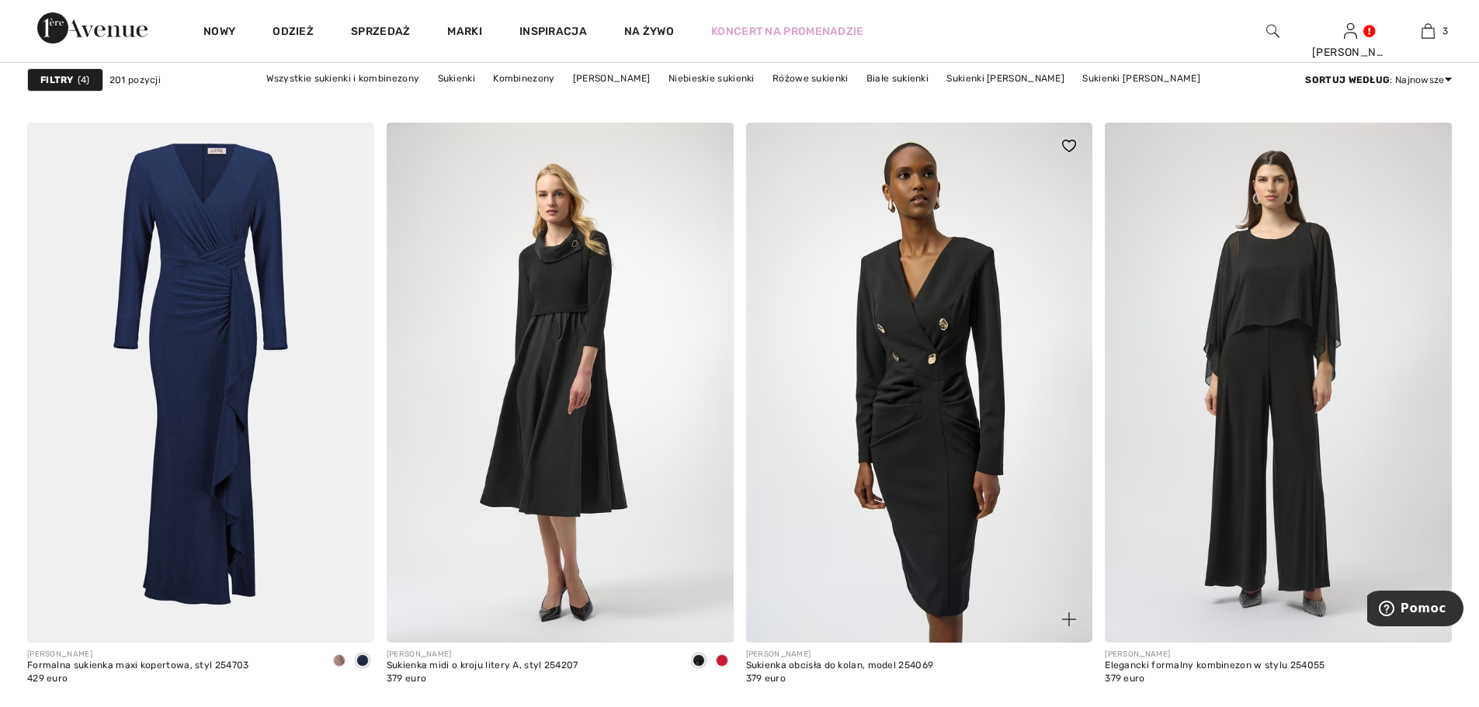
click at [941, 414] on img at bounding box center [919, 383] width 347 height 520
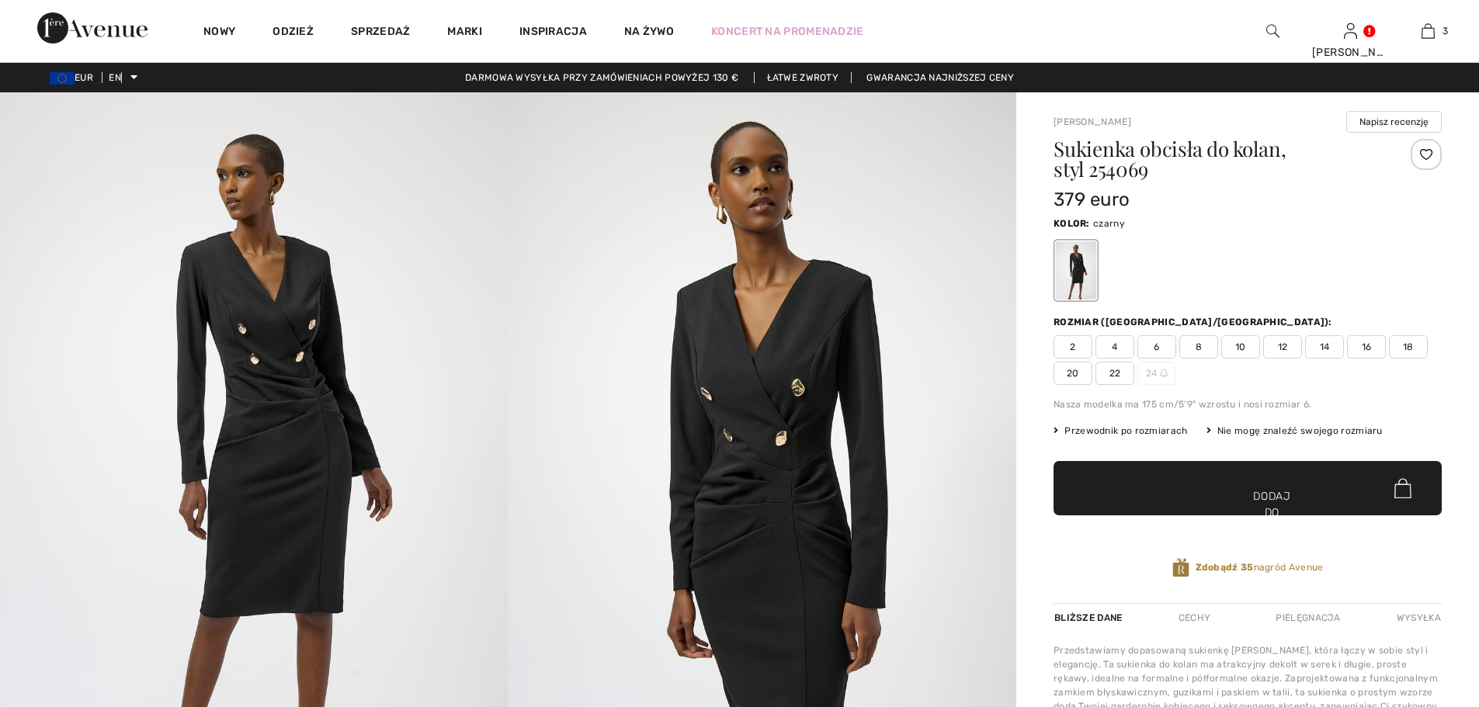
click at [1116, 371] on font "22" at bounding box center [1115, 373] width 12 height 11
click at [1161, 502] on span "✔ Dodano do torby Dodaj do koszyka" at bounding box center [1247, 488] width 388 height 54
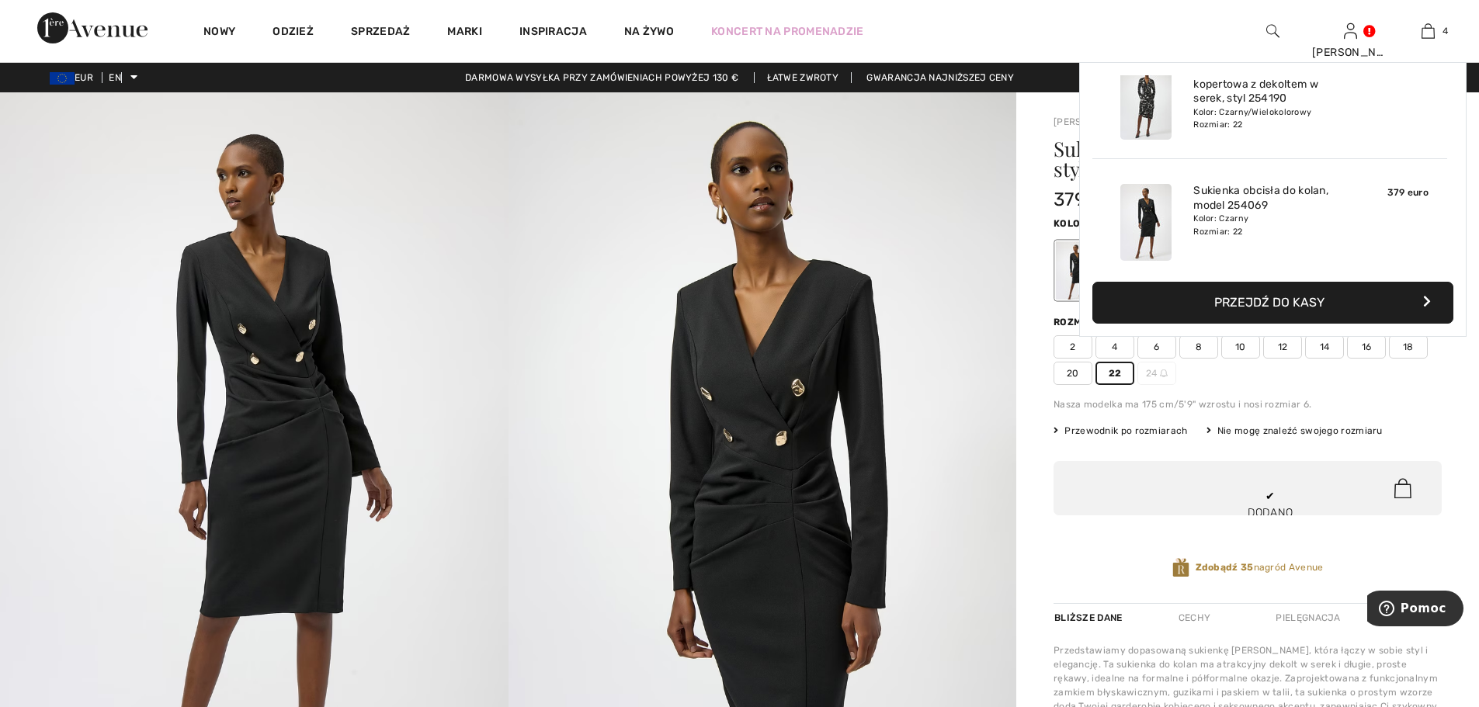
scroll to position [290, 0]
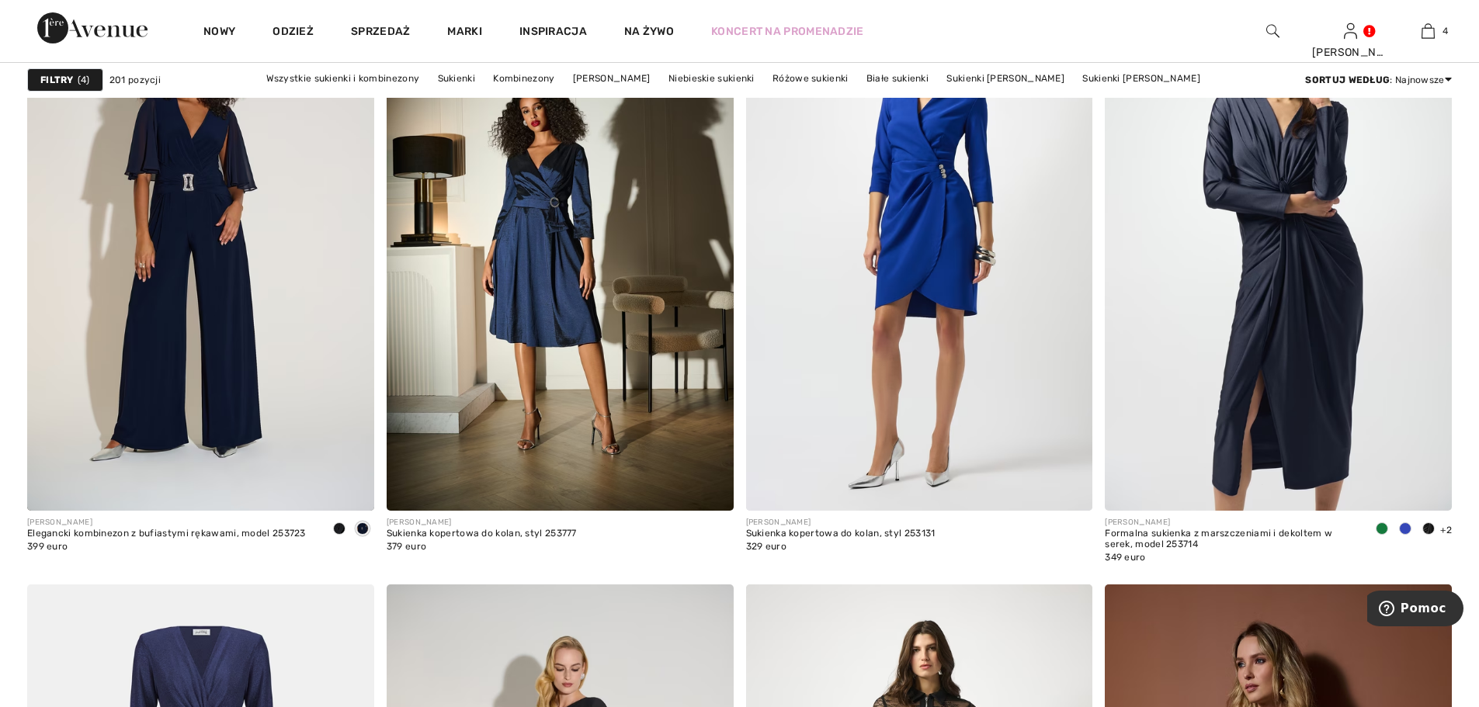
scroll to position [7453, 0]
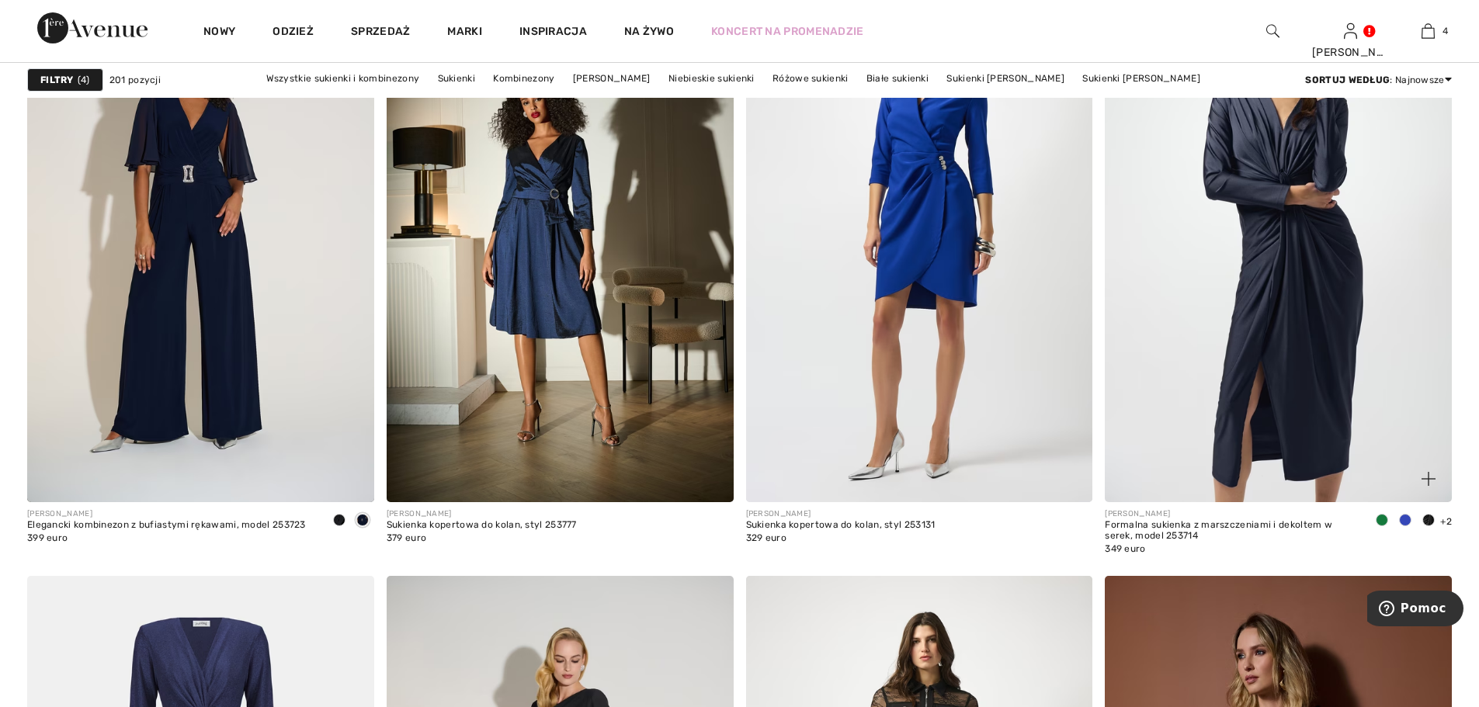
click at [1327, 345] on img at bounding box center [1278, 242] width 347 height 520
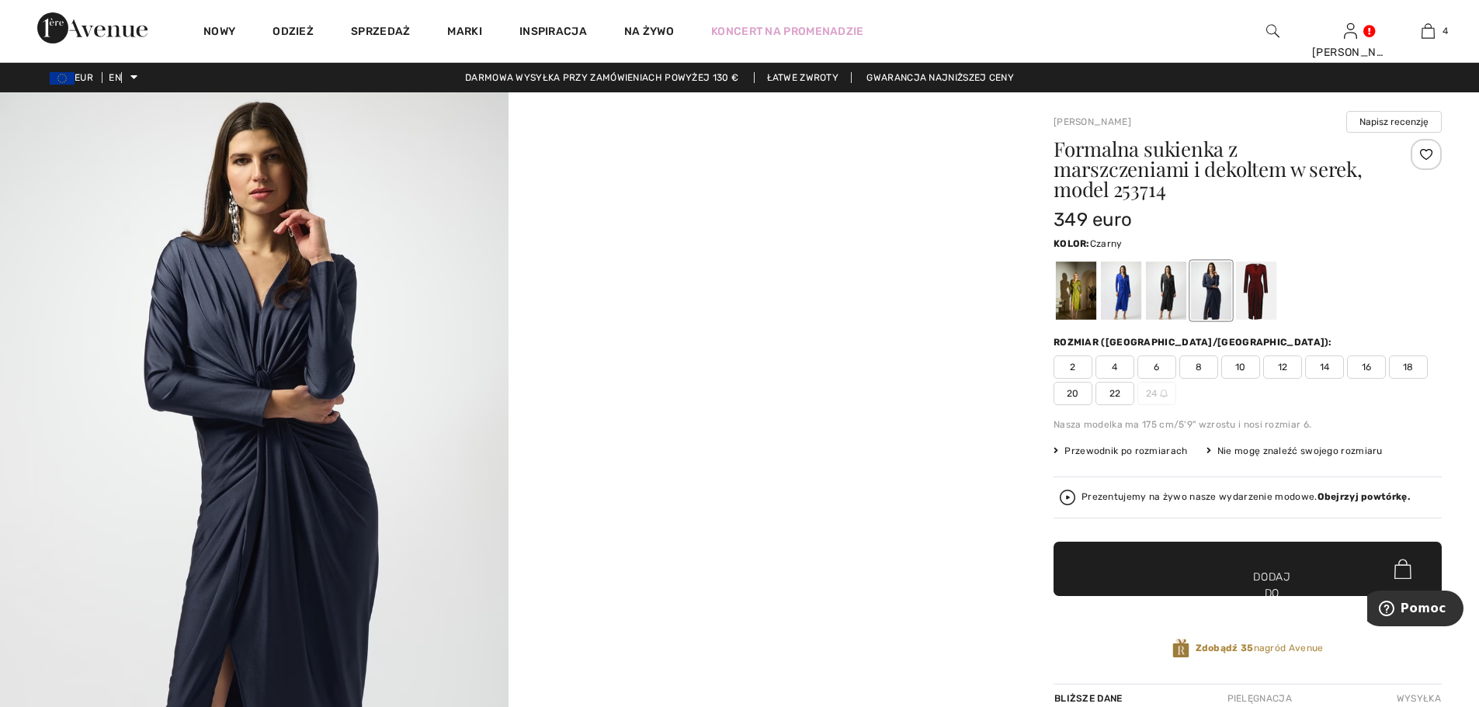
click at [1166, 304] on div at bounding box center [1166, 291] width 40 height 58
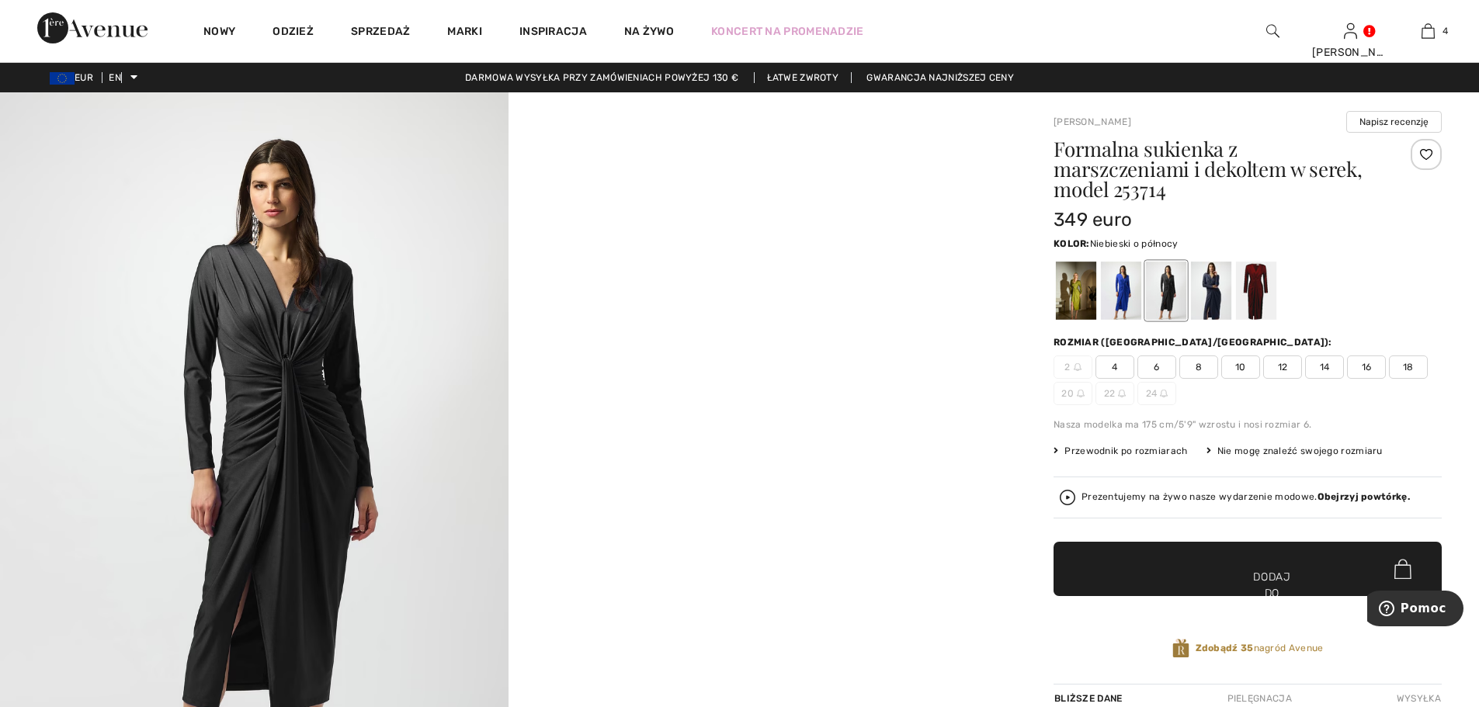
click at [1212, 304] on div at bounding box center [1211, 291] width 40 height 58
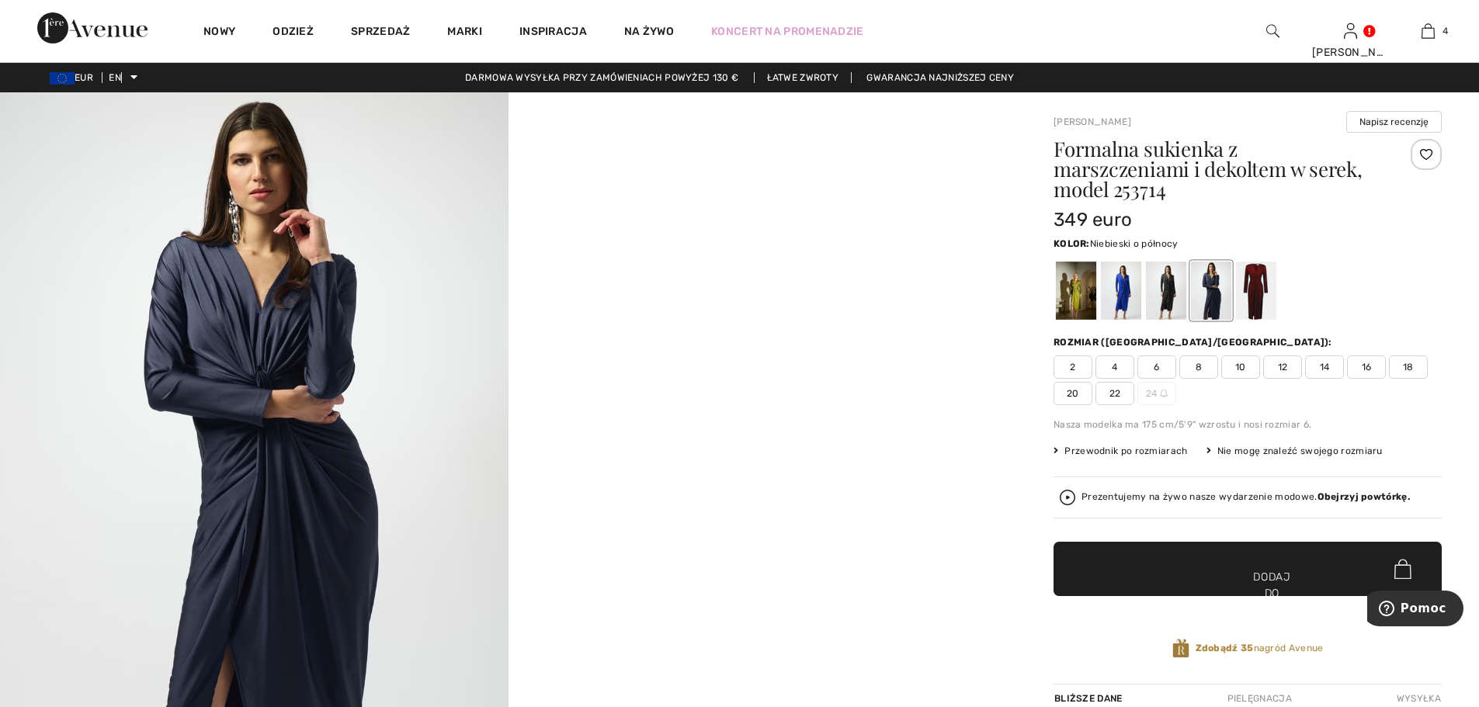
click at [1113, 392] on font "22" at bounding box center [1115, 393] width 12 height 11
click at [1099, 554] on span "✔ Dodano do torby Dodaj do koszyka" at bounding box center [1247, 569] width 388 height 54
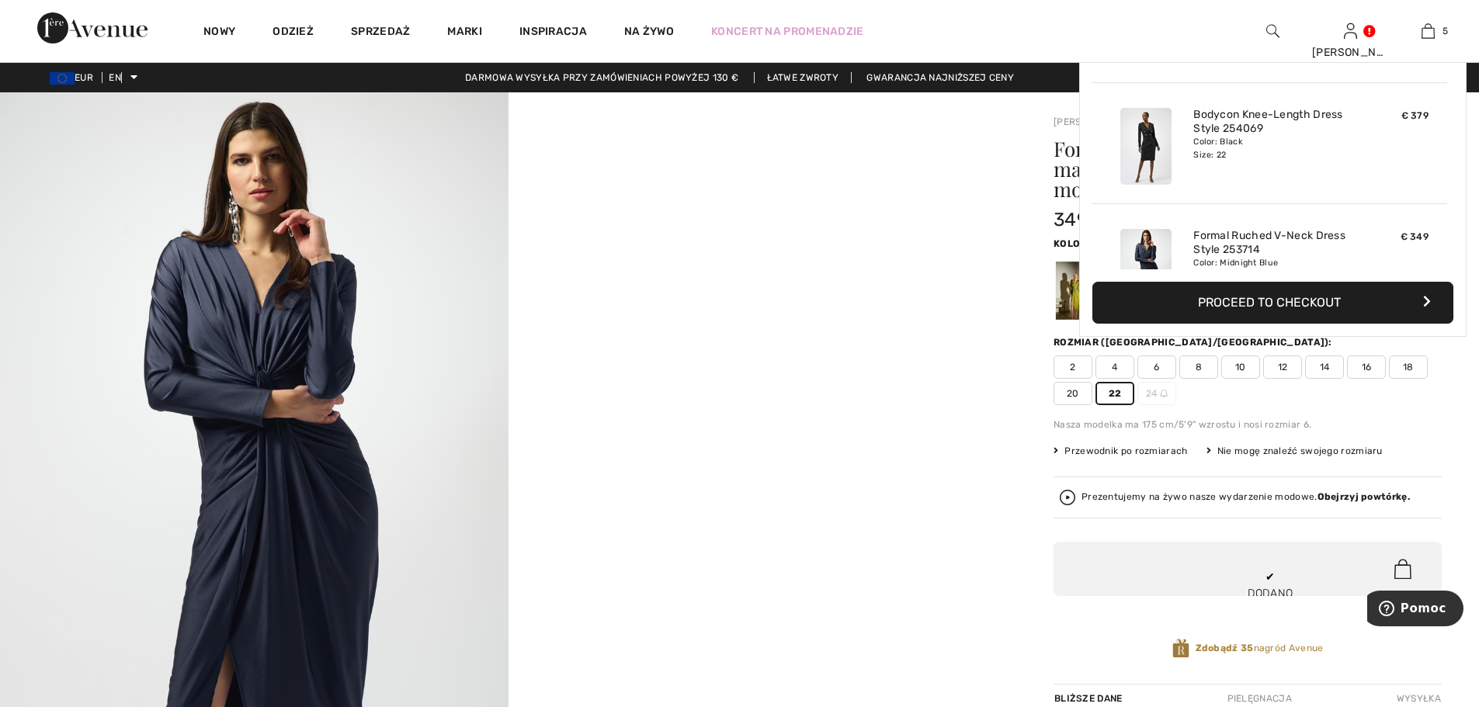
scroll to position [411, 0]
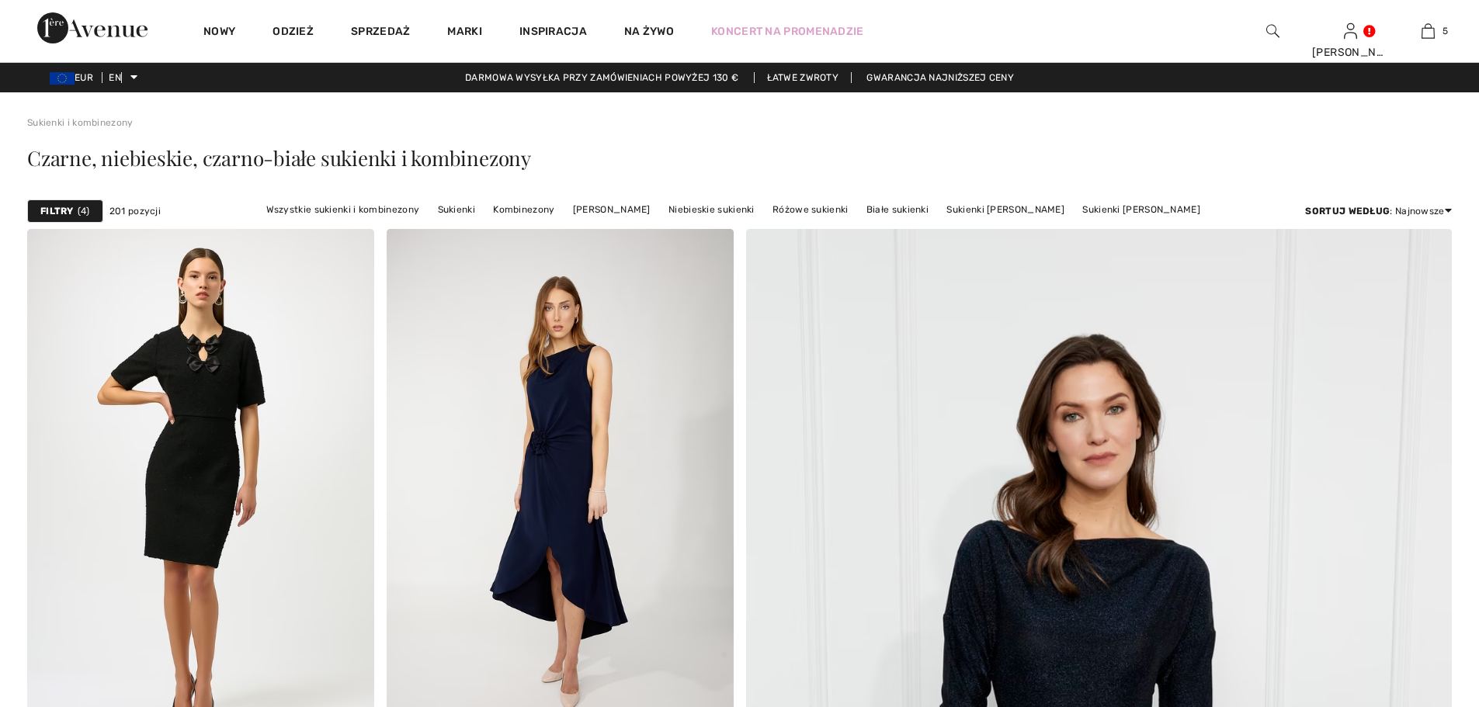
checkbox input "true"
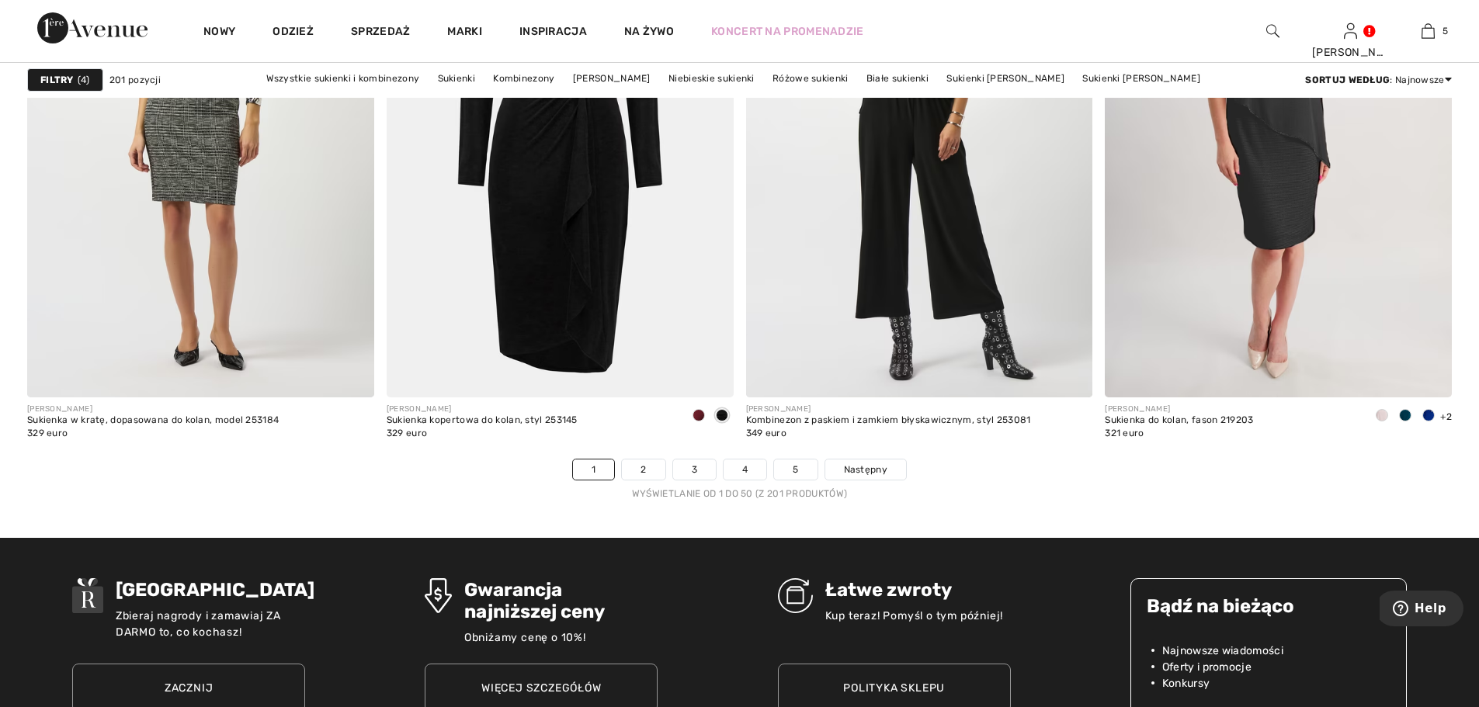
scroll to position [8773, 0]
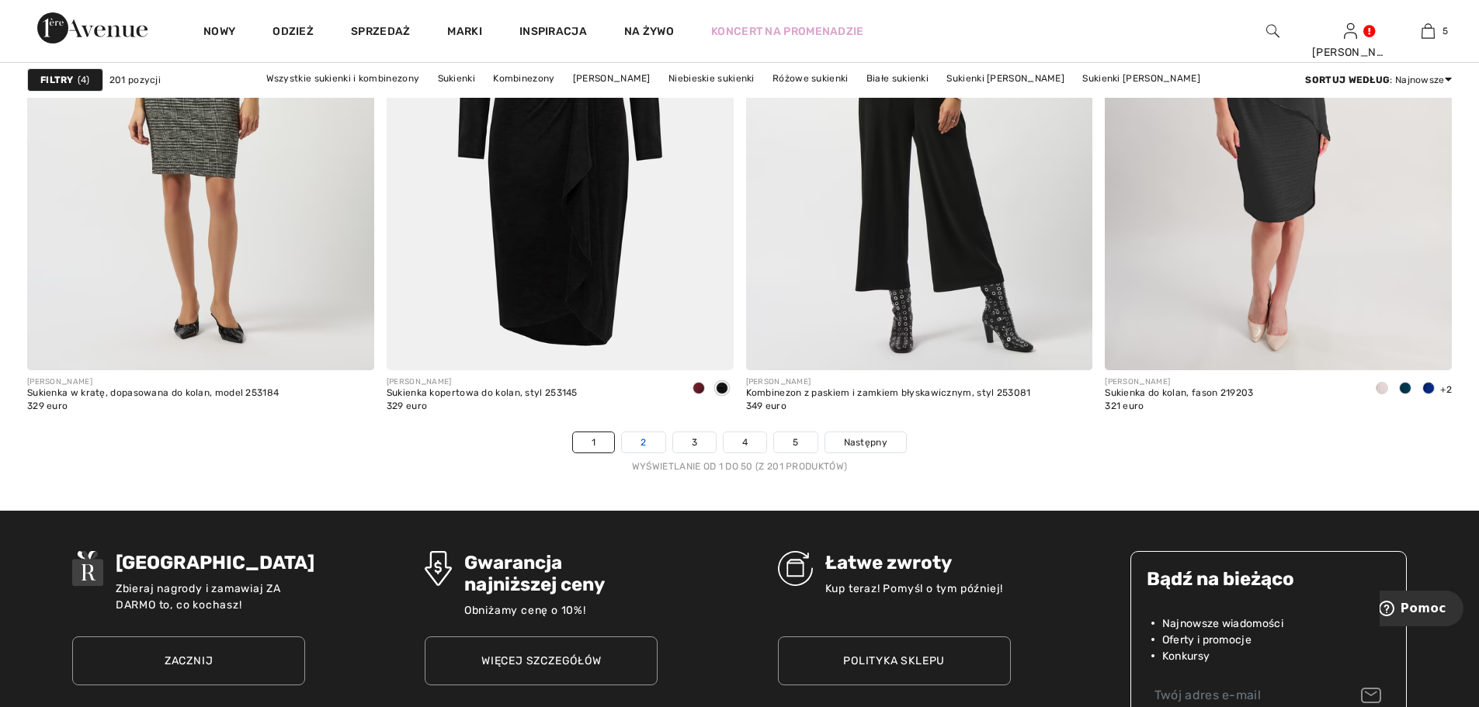
click at [644, 440] on font "2" at bounding box center [642, 442] width 5 height 11
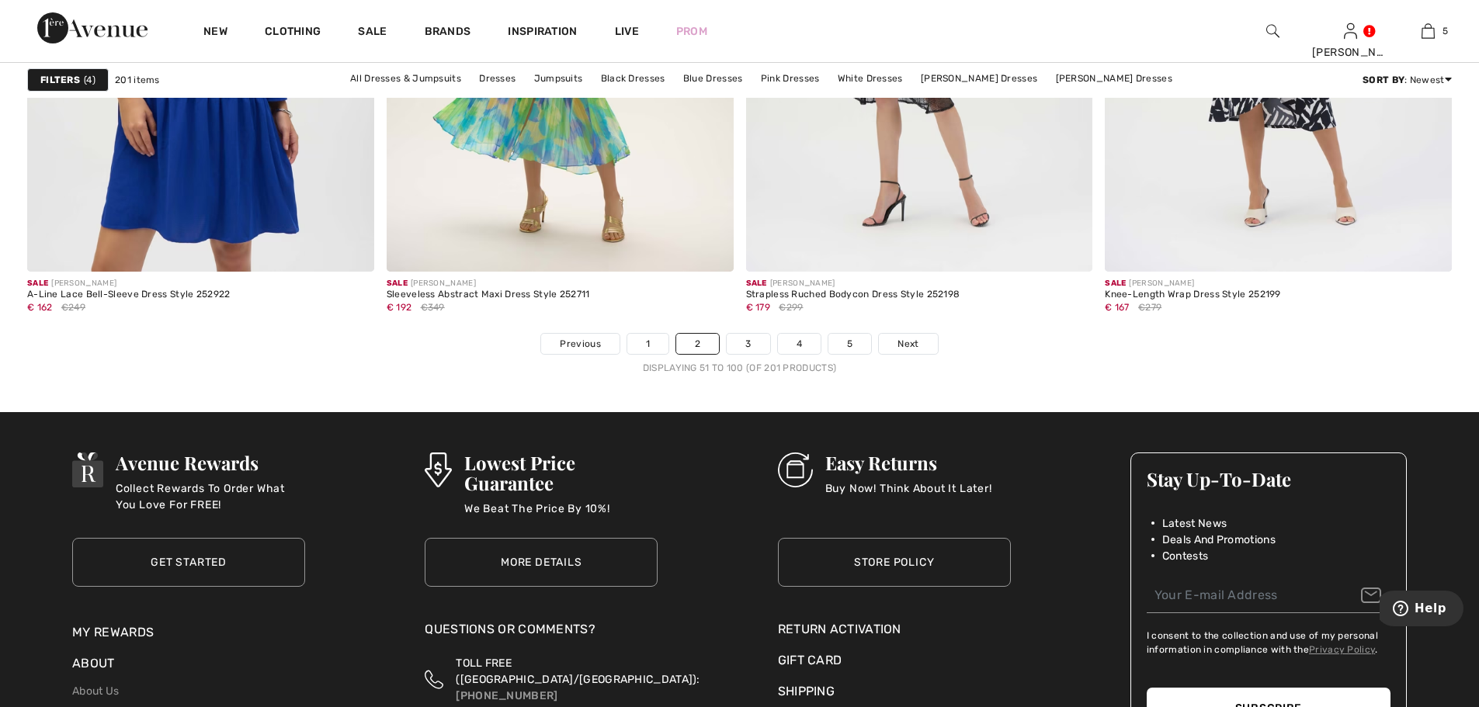
scroll to position [8928, 0]
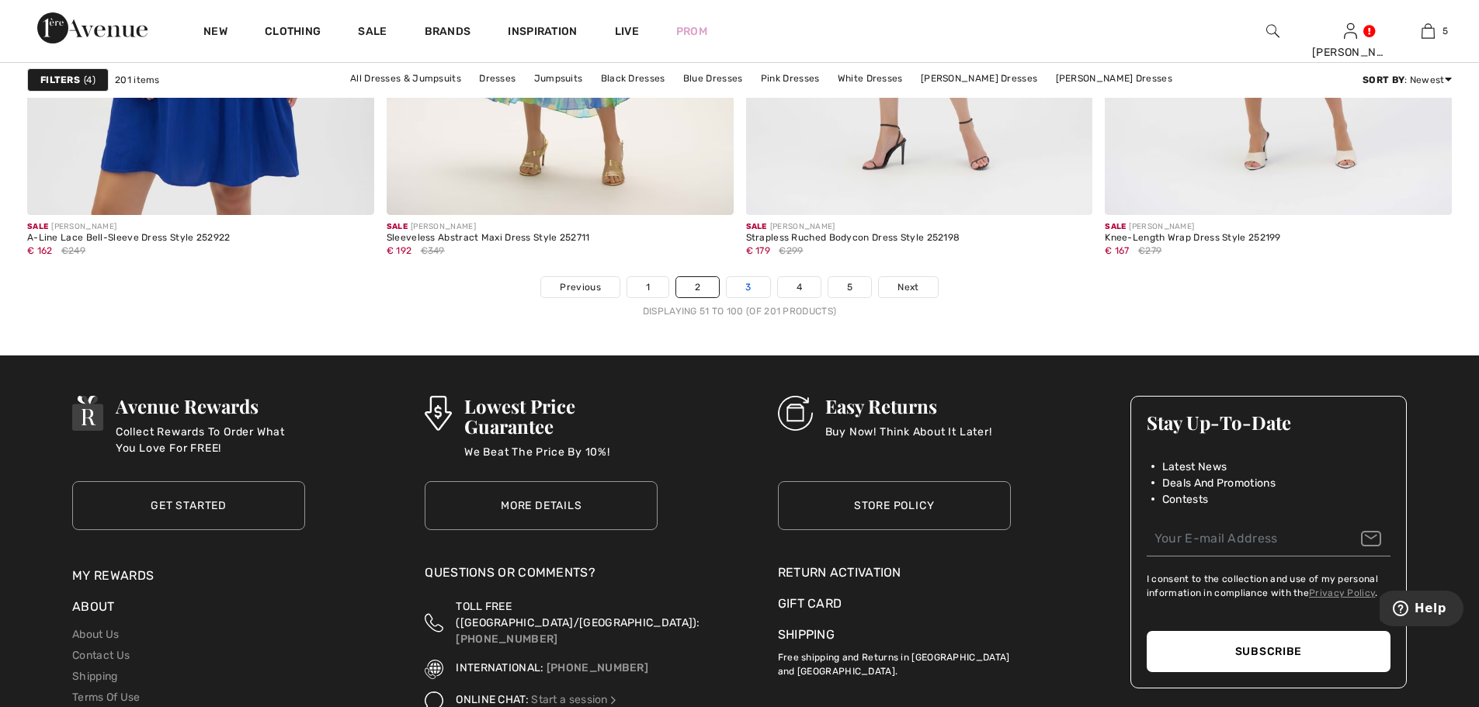
click at [752, 290] on link "3" at bounding box center [748, 287] width 43 height 20
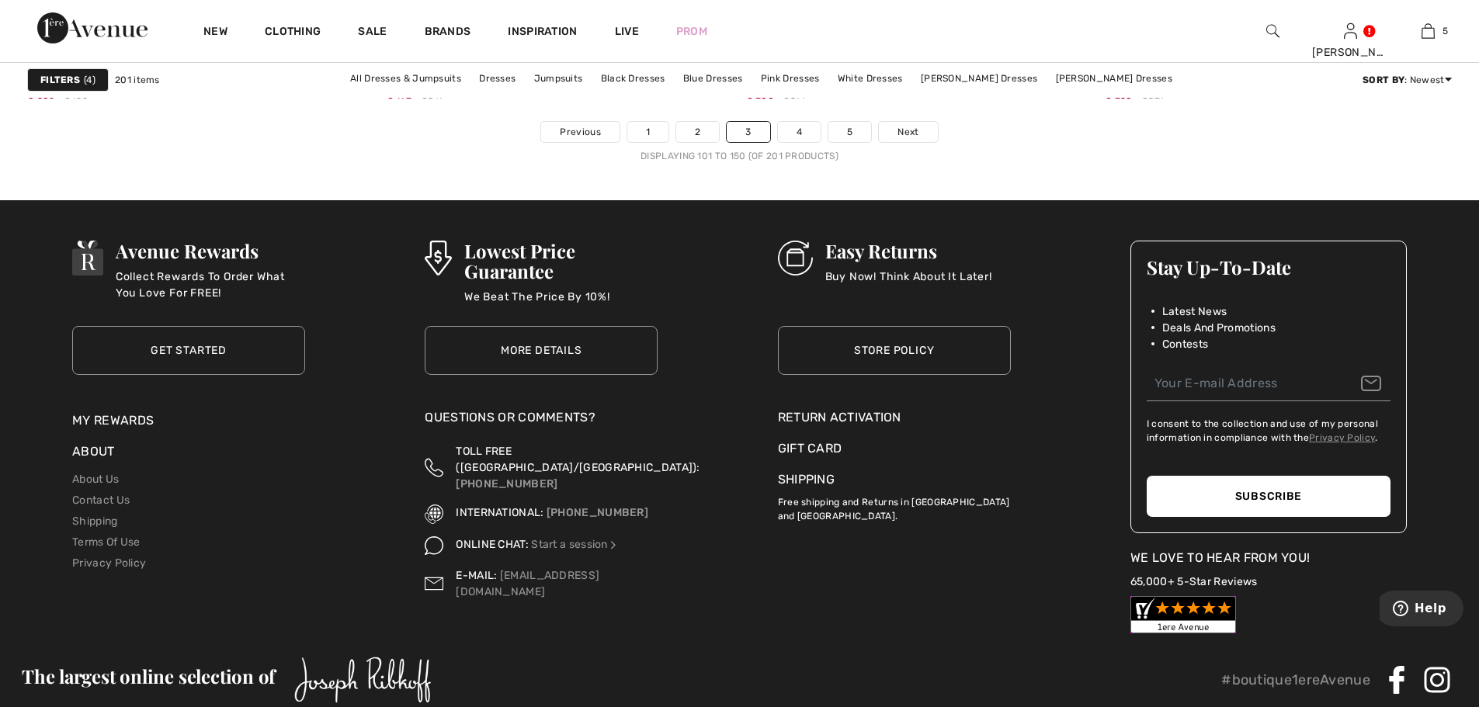
scroll to position [9006, 0]
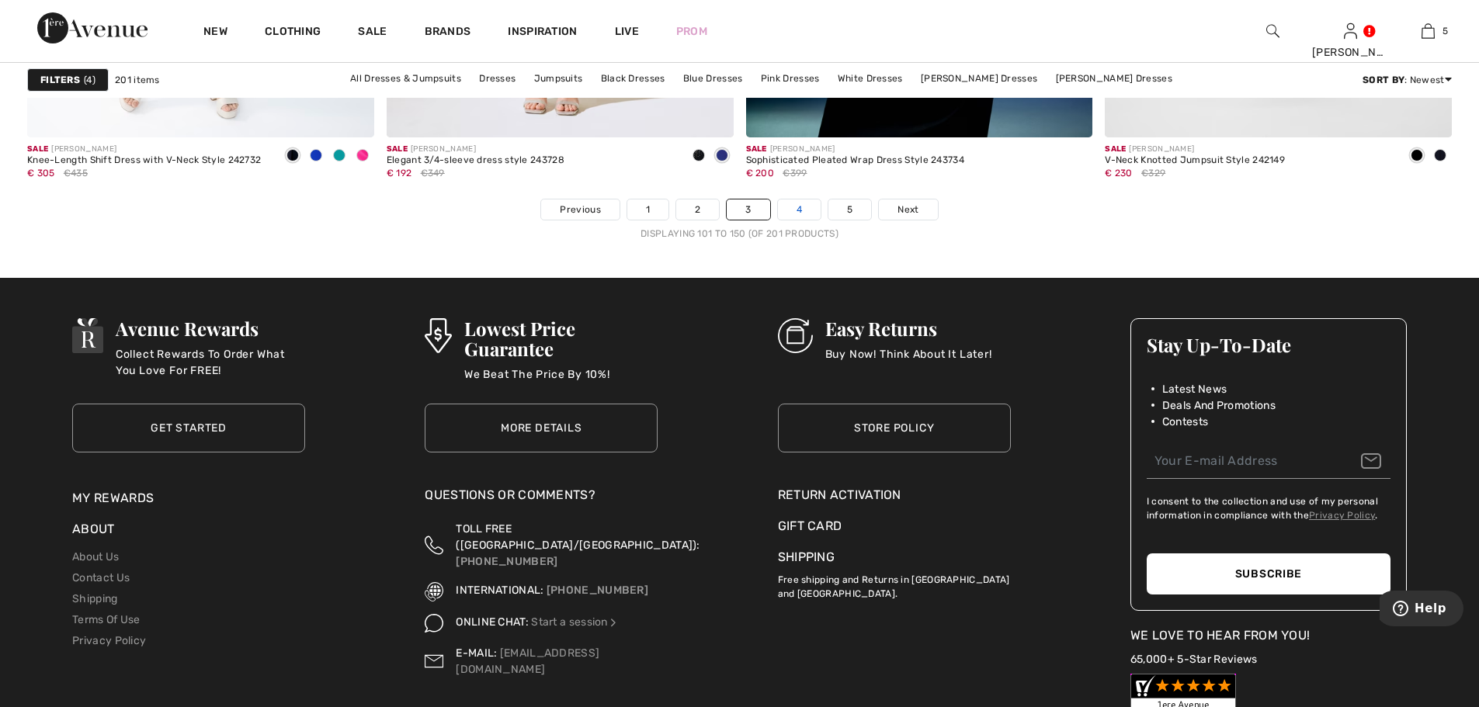
click at [807, 205] on link "4" at bounding box center [799, 210] width 43 height 20
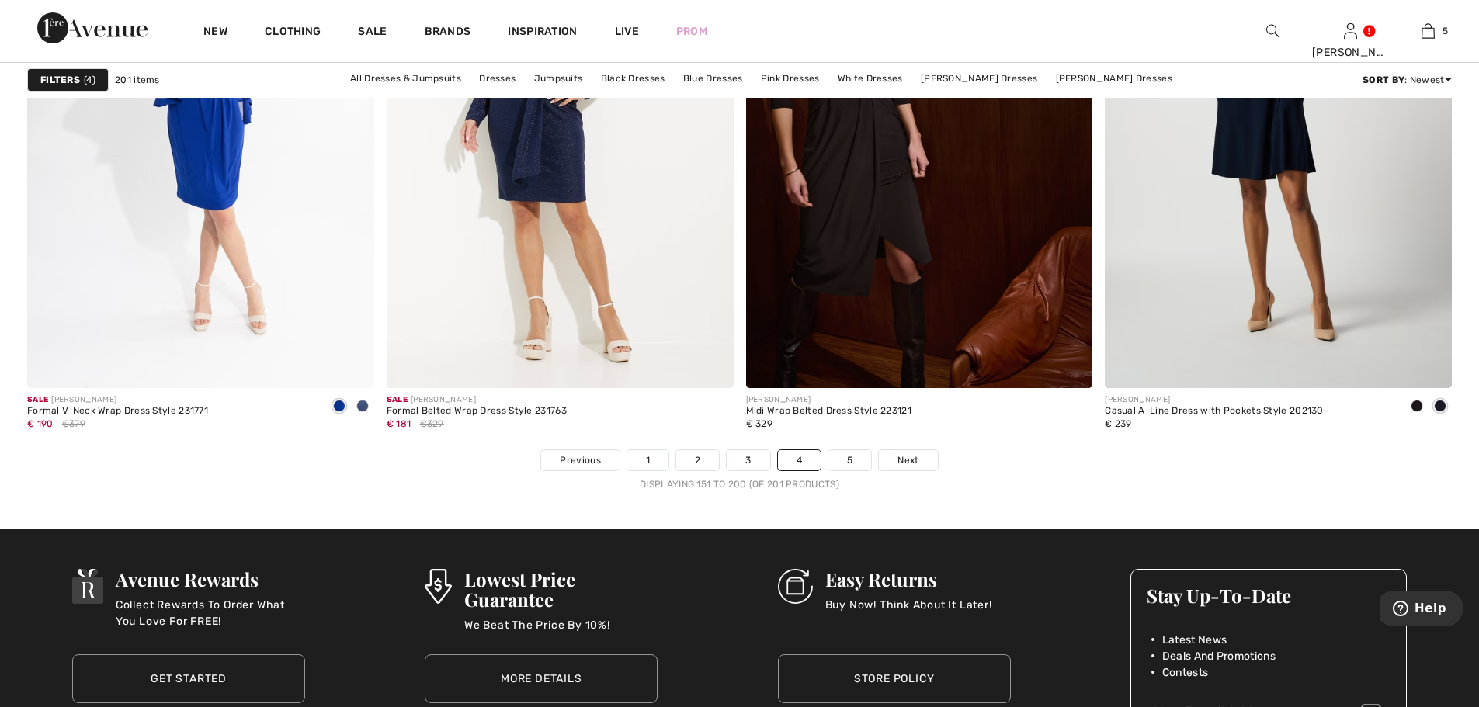
scroll to position [9006, 0]
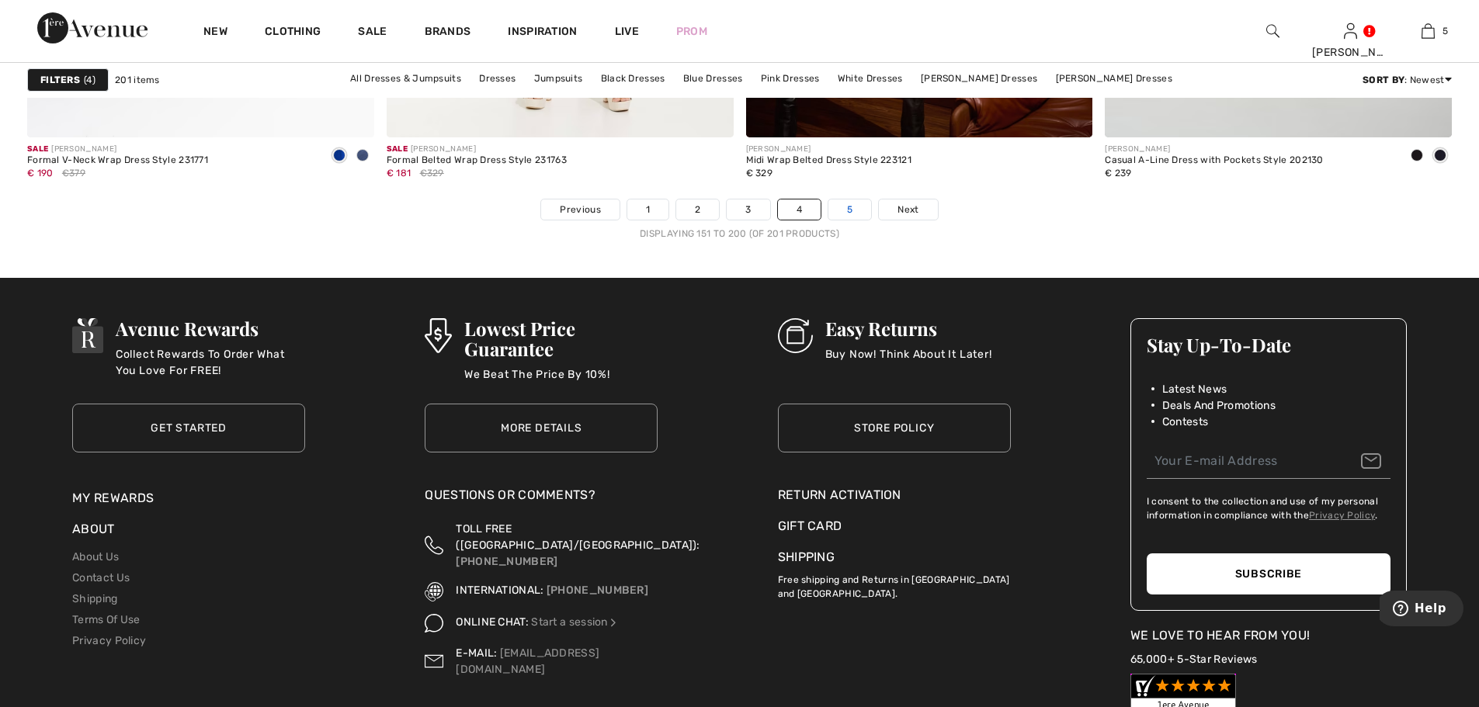
click at [852, 207] on link "5" at bounding box center [849, 210] width 43 height 20
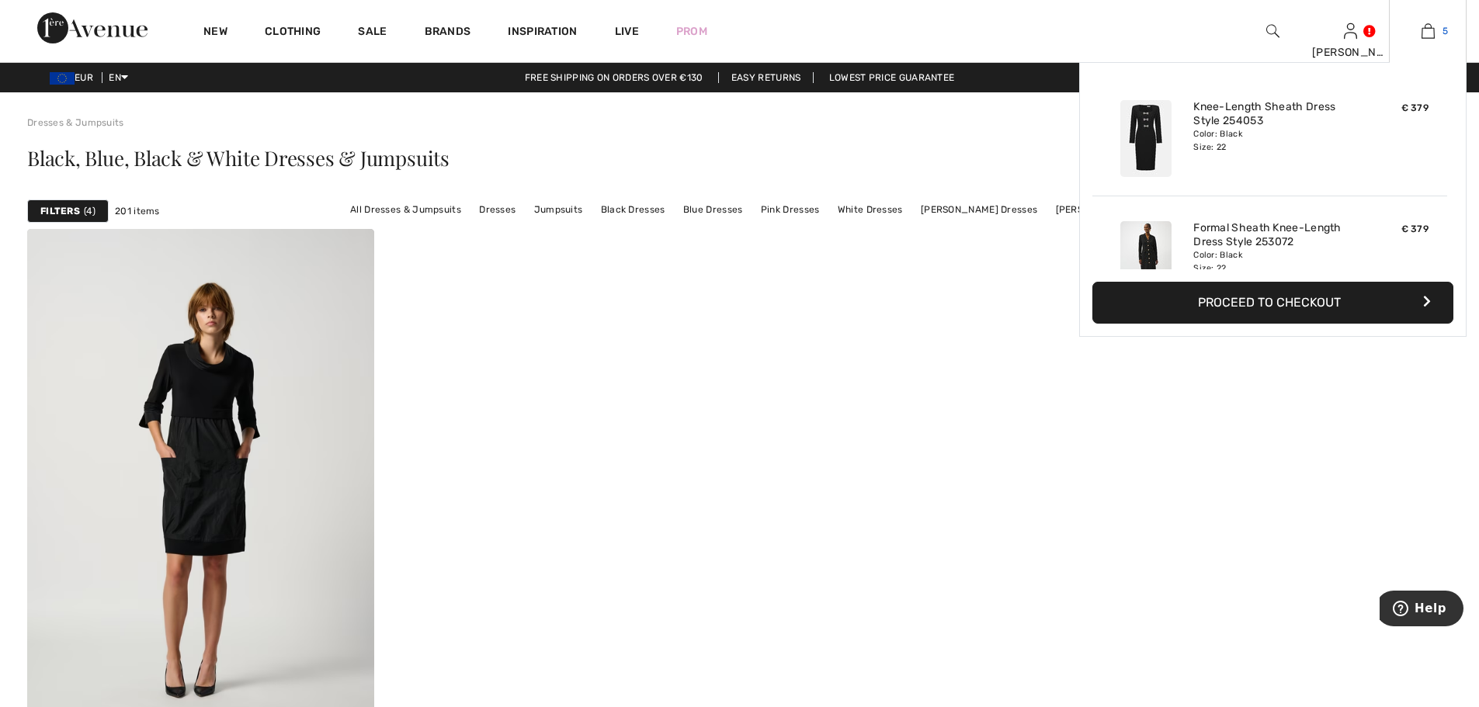
click at [1428, 29] on img at bounding box center [1427, 31] width 13 height 19
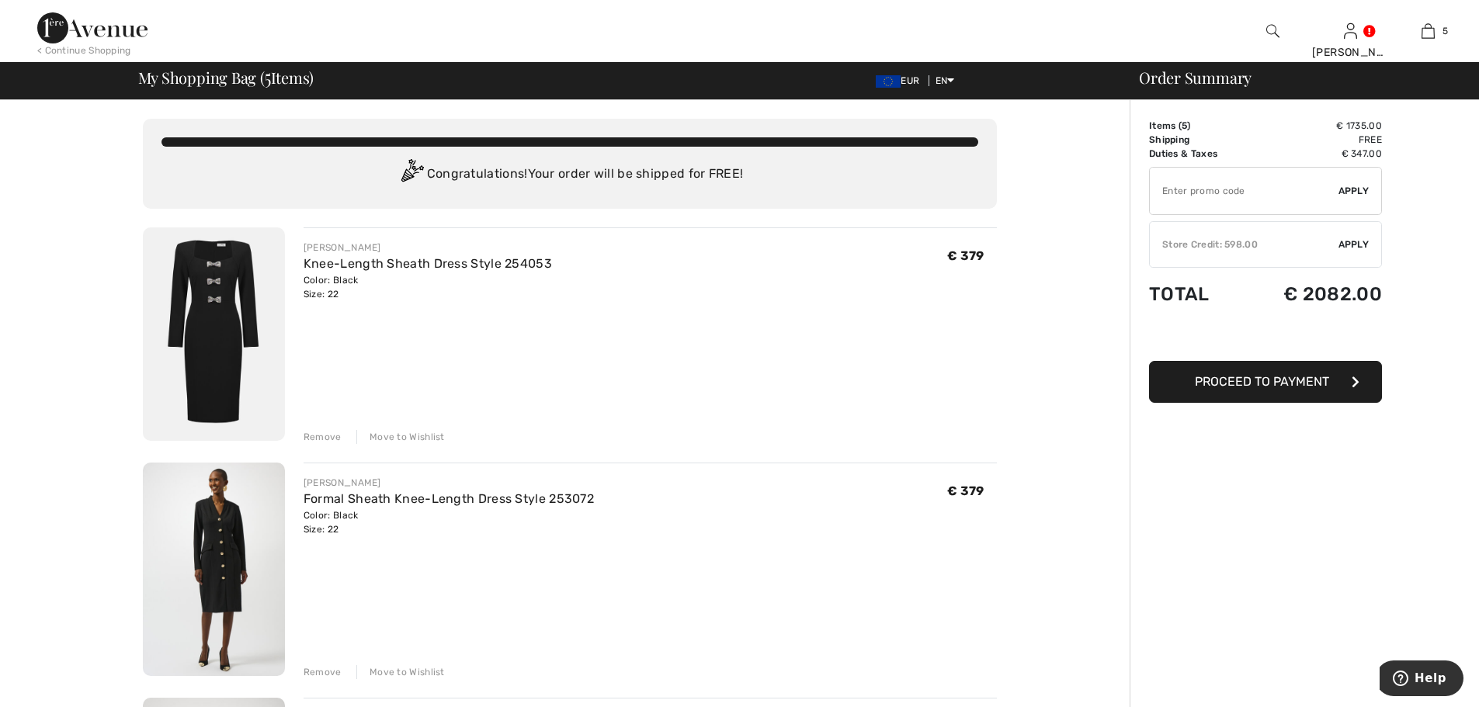
click at [200, 341] on img at bounding box center [214, 333] width 142 height 213
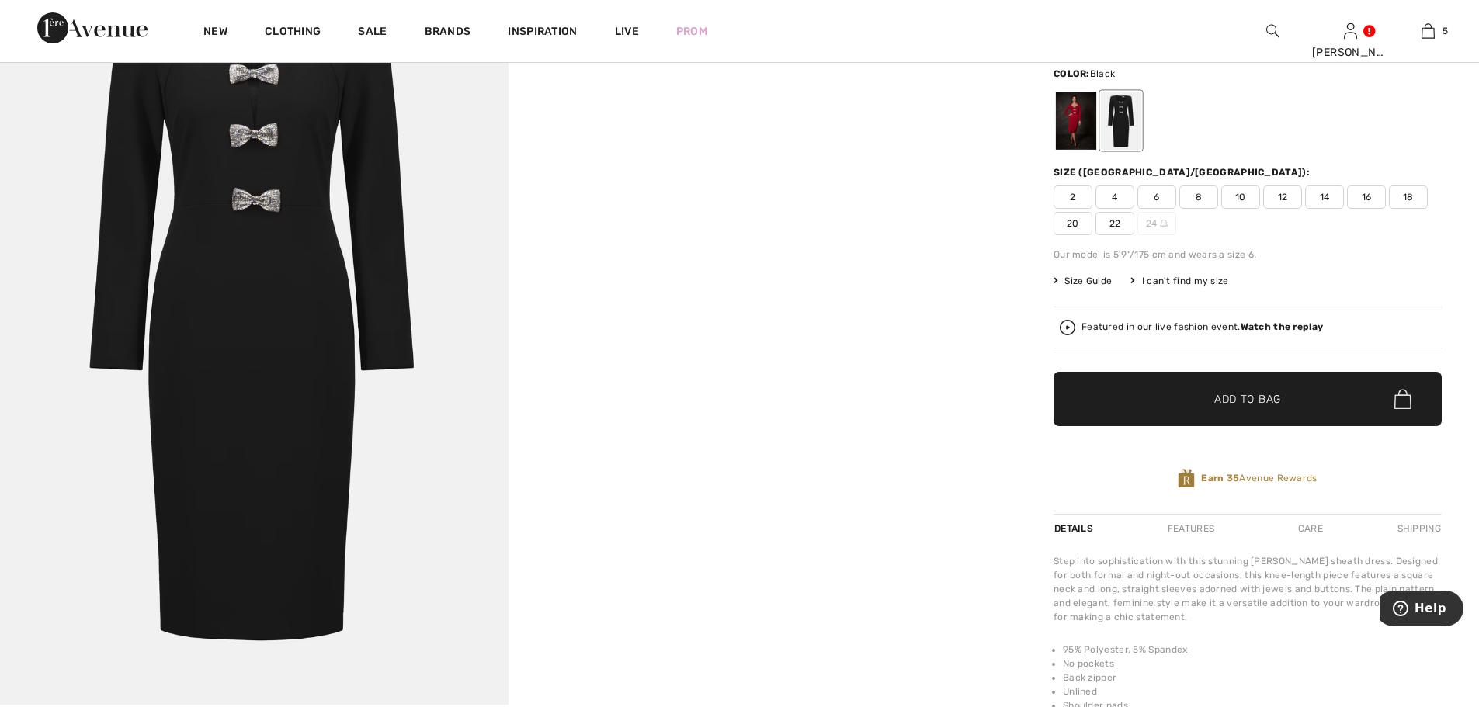
scroll to position [155, 0]
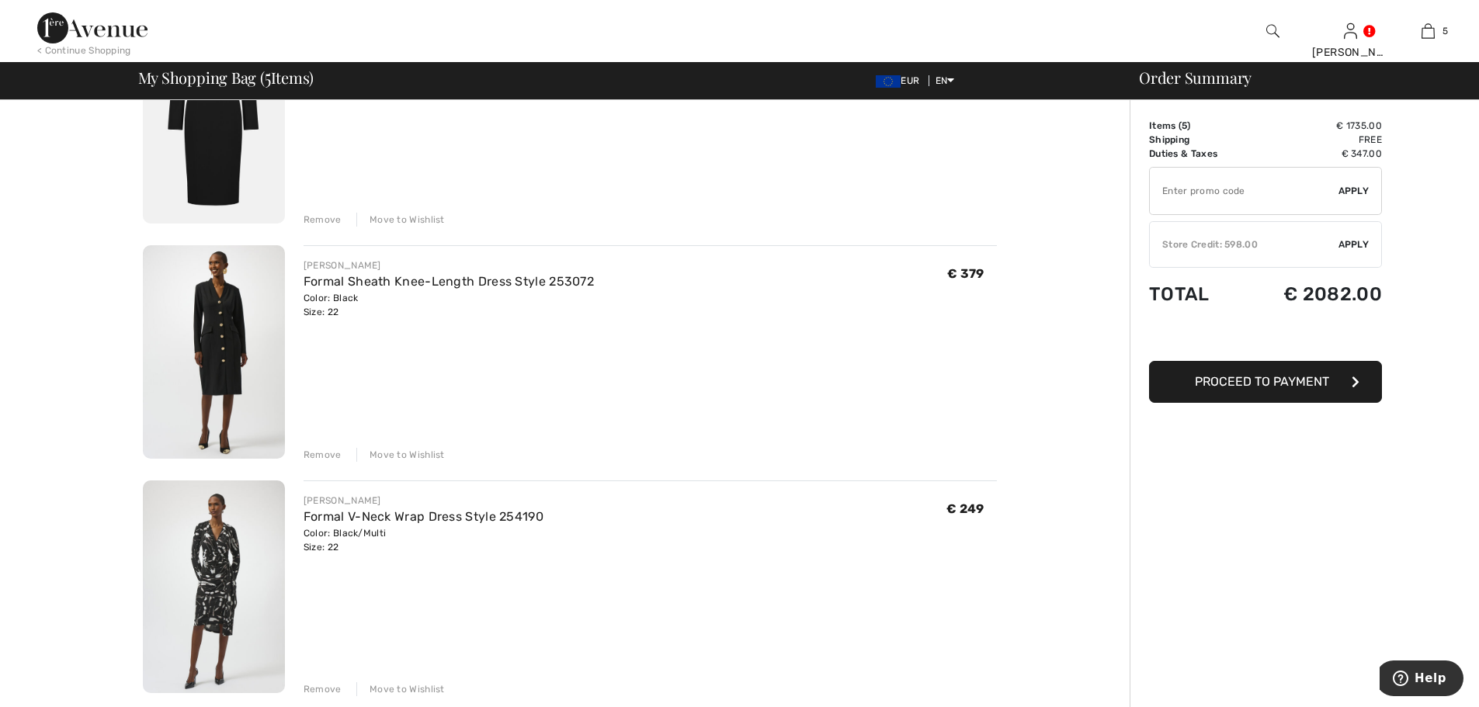
scroll to position [233, 0]
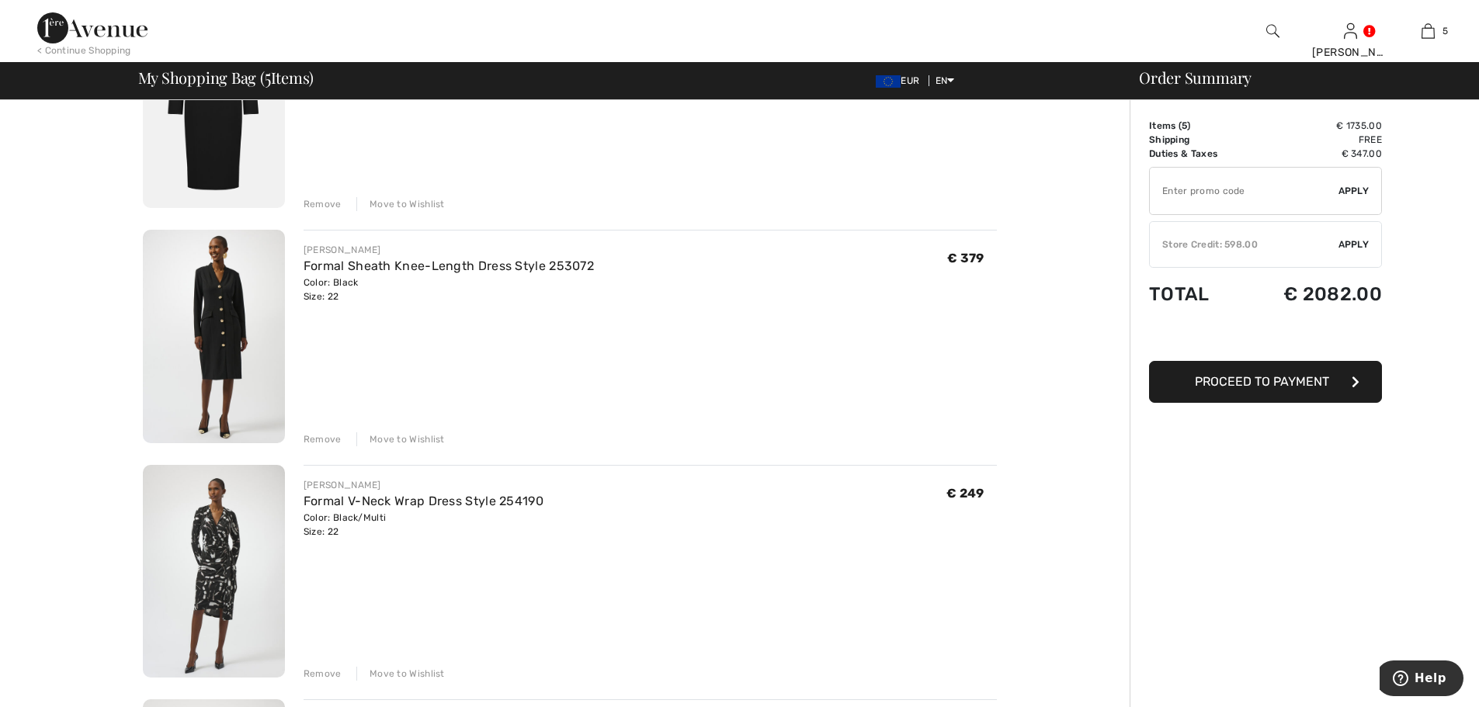
click at [219, 339] on img at bounding box center [214, 336] width 142 height 213
click at [218, 338] on img at bounding box center [214, 336] width 142 height 213
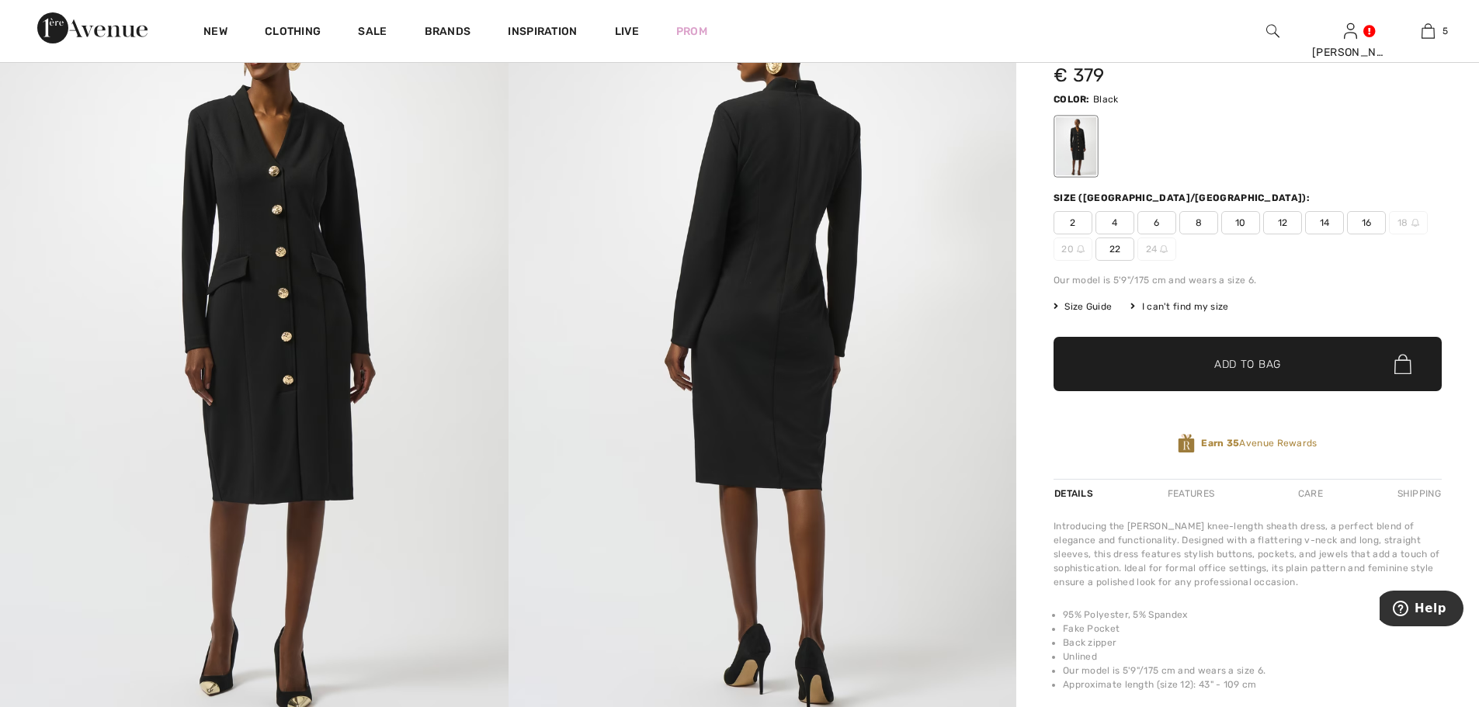
scroll to position [155, 0]
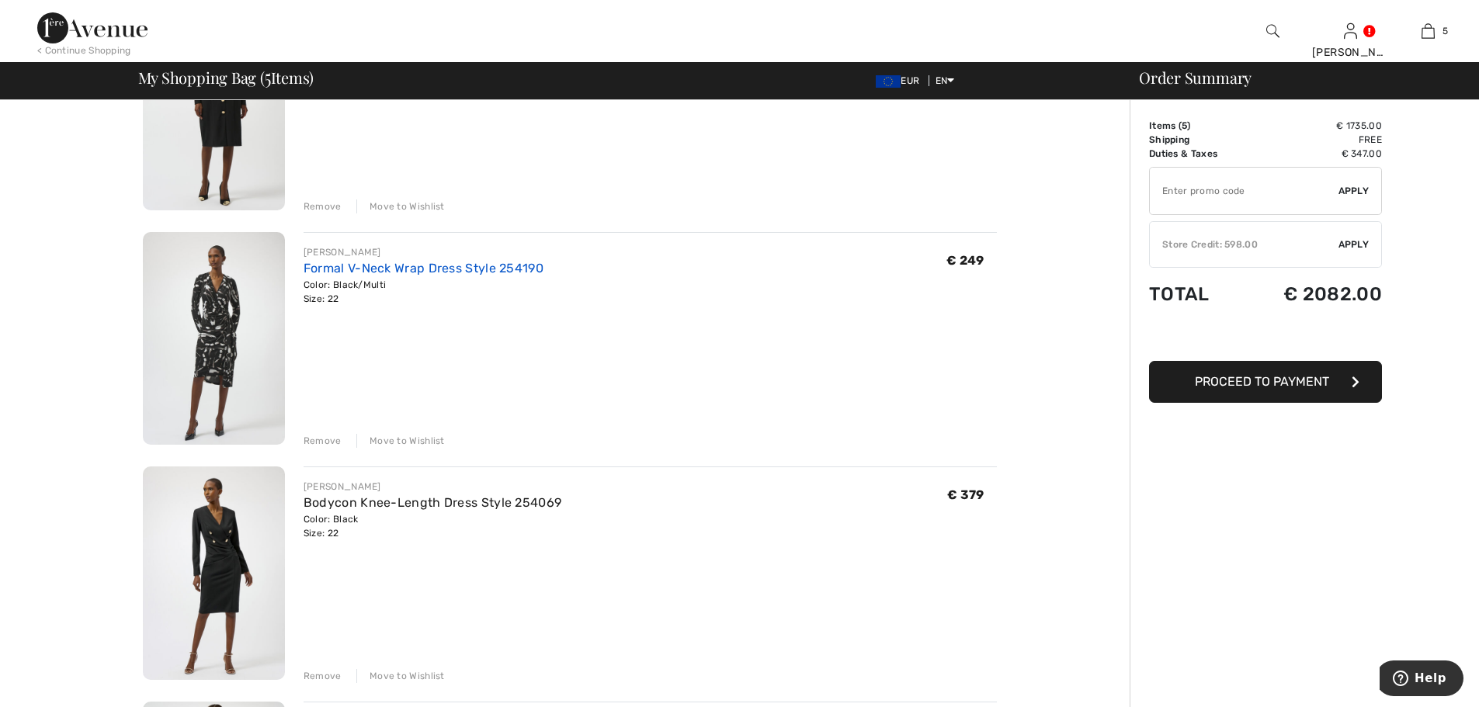
click at [329, 268] on link "Formal V-Neck Wrap Dress Style 254190" at bounding box center [424, 268] width 240 height 15
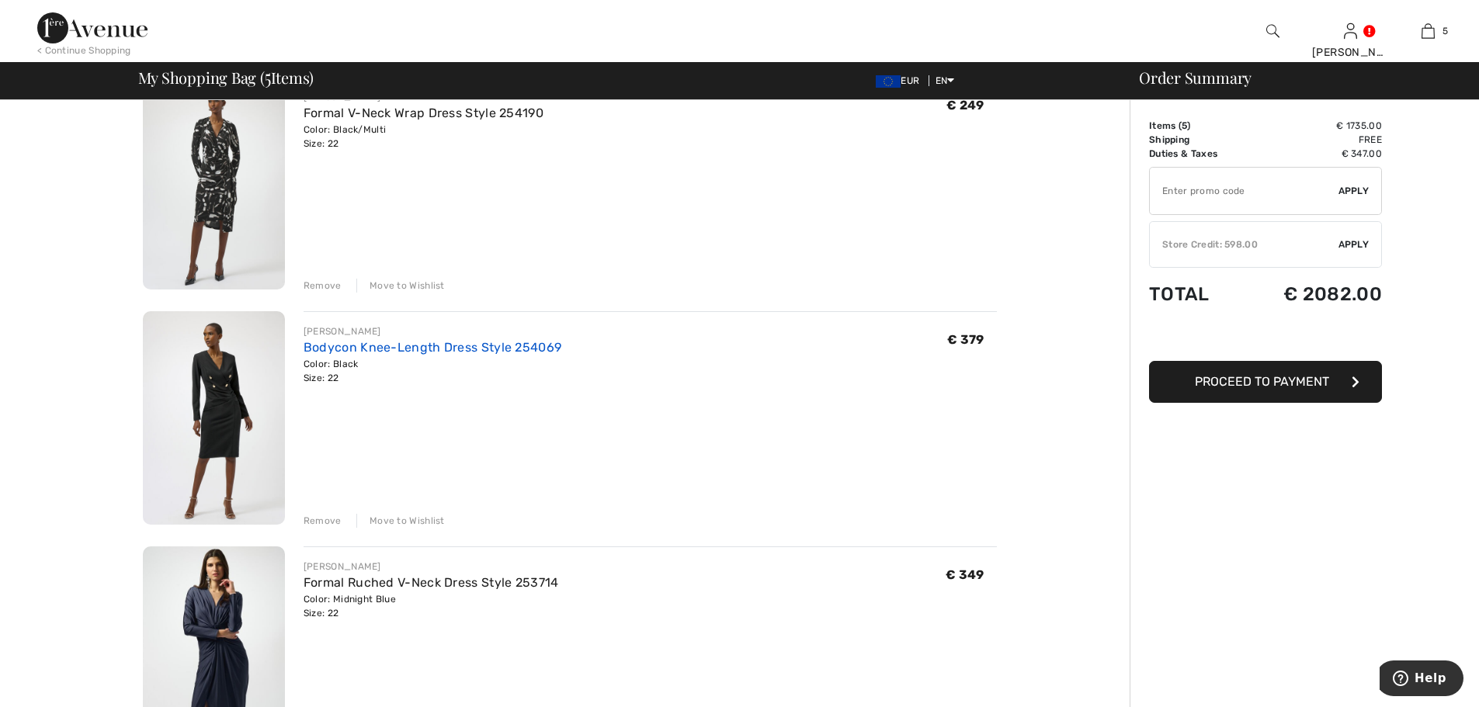
click at [331, 348] on link "Bodycon Knee-Length Dress Style 254069" at bounding box center [433, 347] width 258 height 15
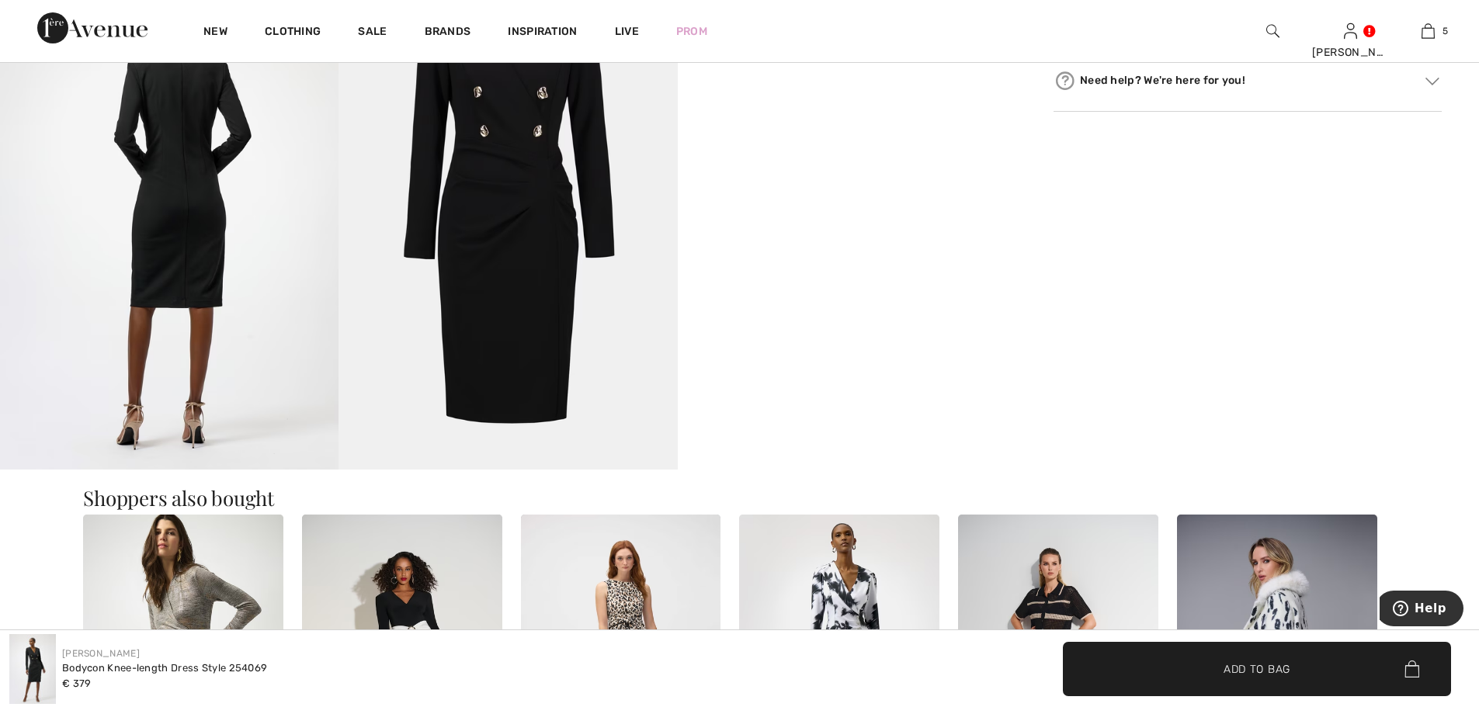
scroll to position [932, 0]
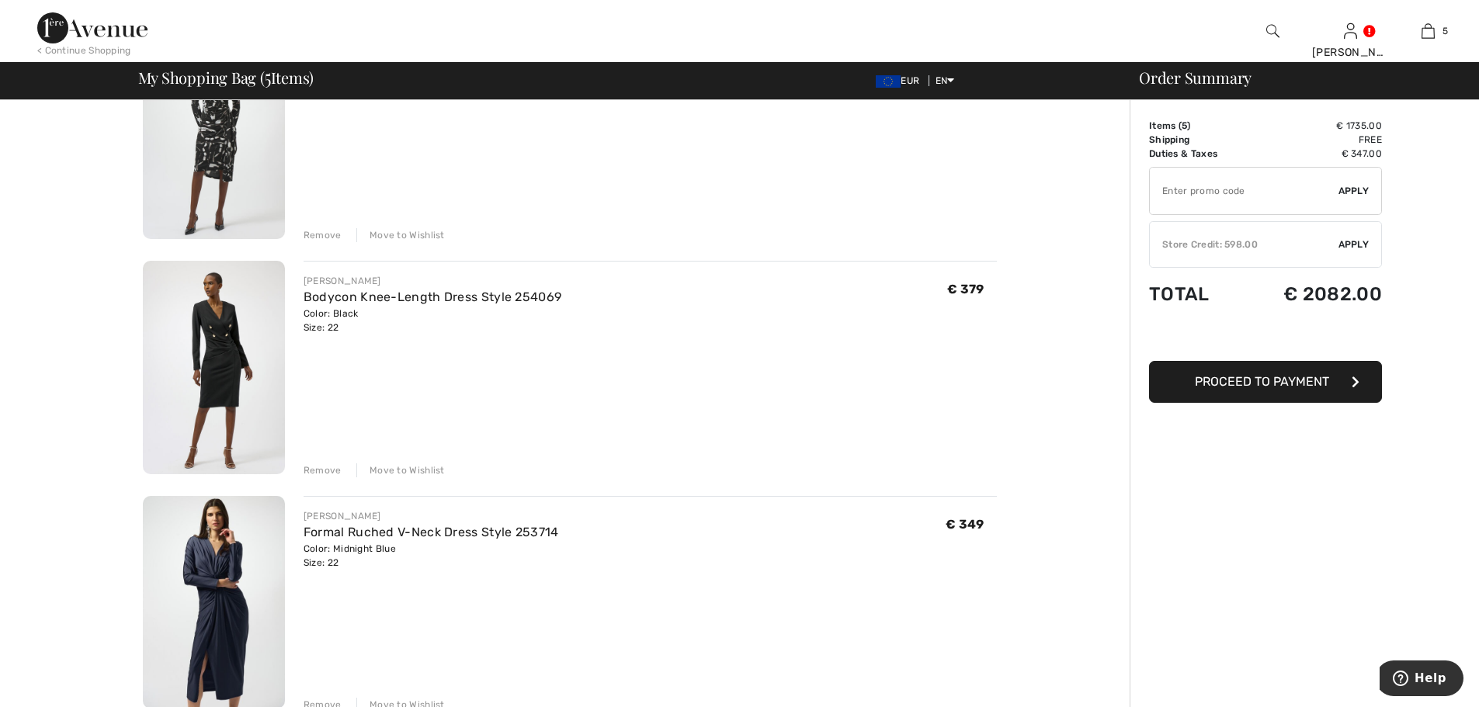
scroll to position [699, 0]
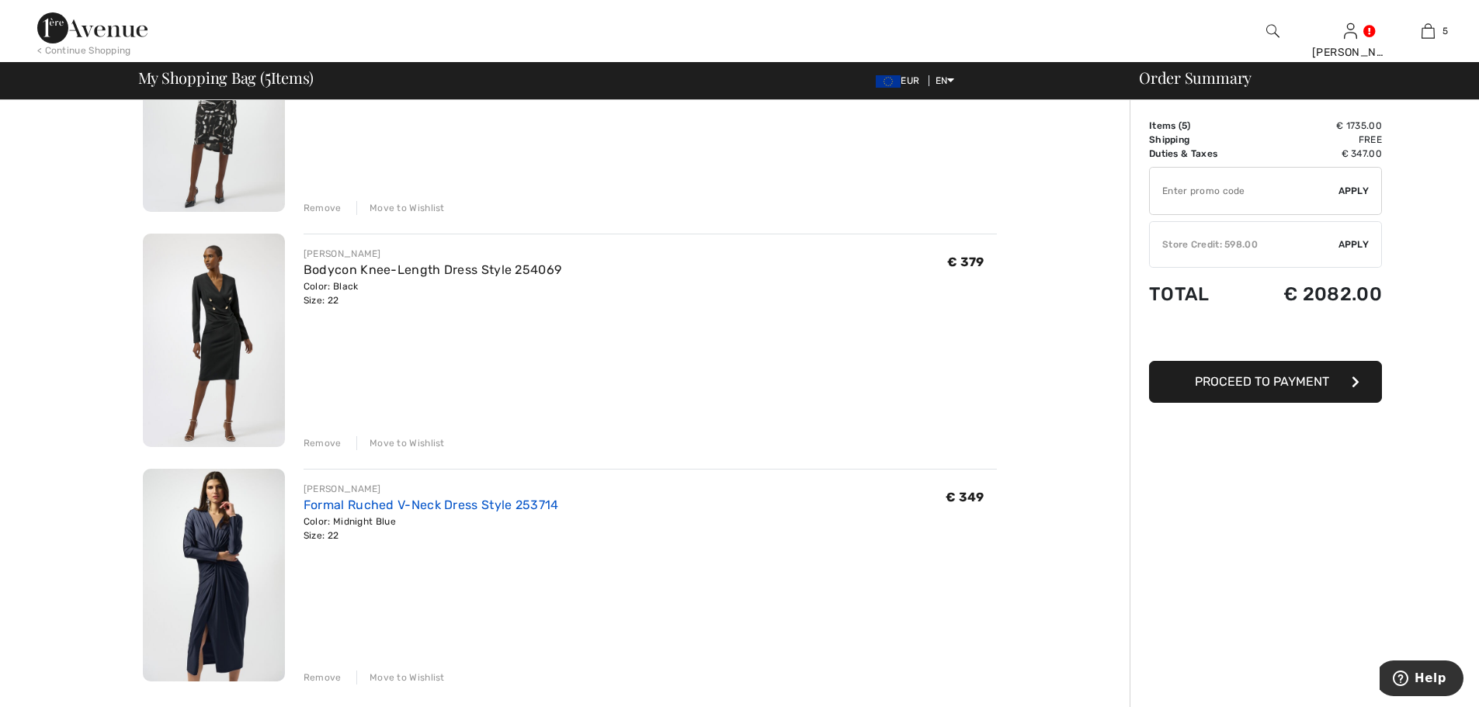
click at [336, 509] on link "Formal Ruched V-Neck Dress Style 253714" at bounding box center [431, 505] width 255 height 15
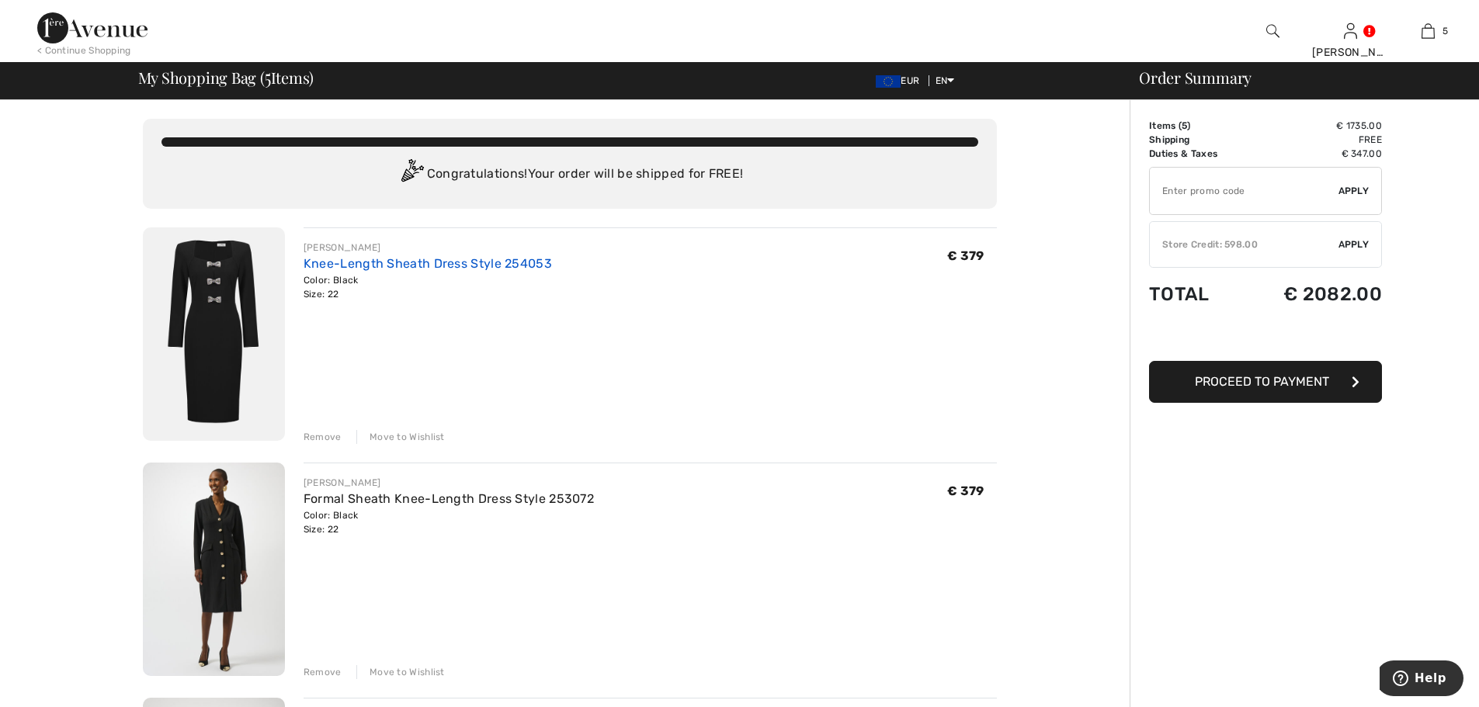
click at [385, 266] on link "Knee-Length Sheath Dress Style 254053" at bounding box center [428, 263] width 248 height 15
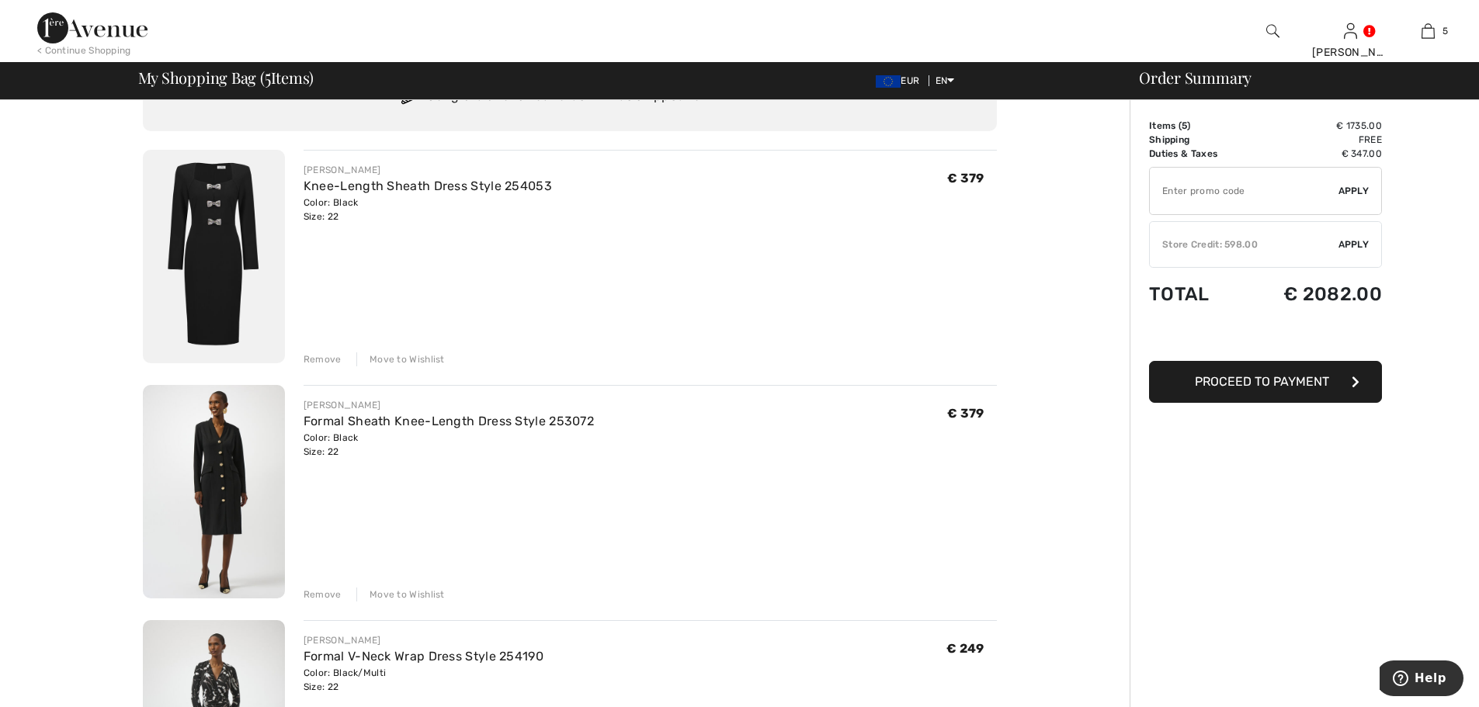
scroll to position [155, 0]
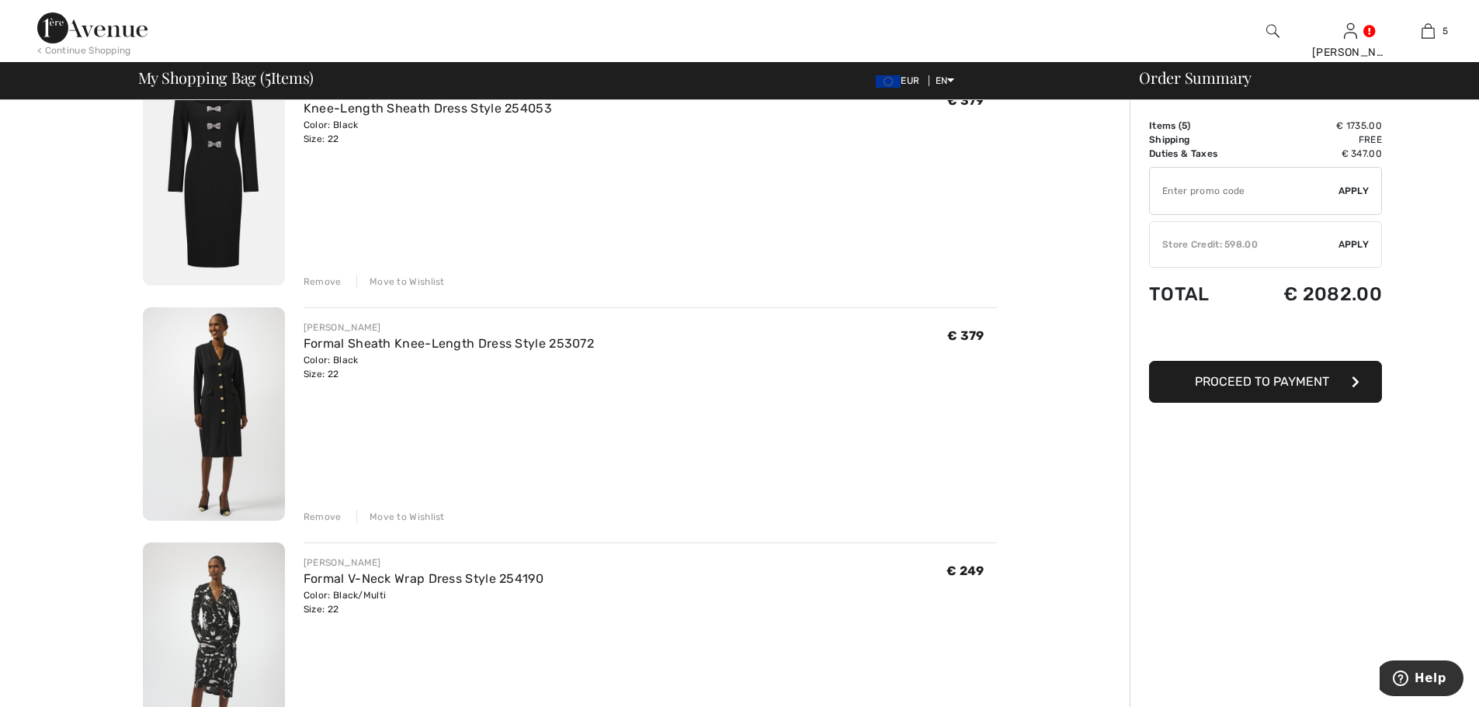
click at [328, 515] on div "Remove" at bounding box center [323, 517] width 38 height 14
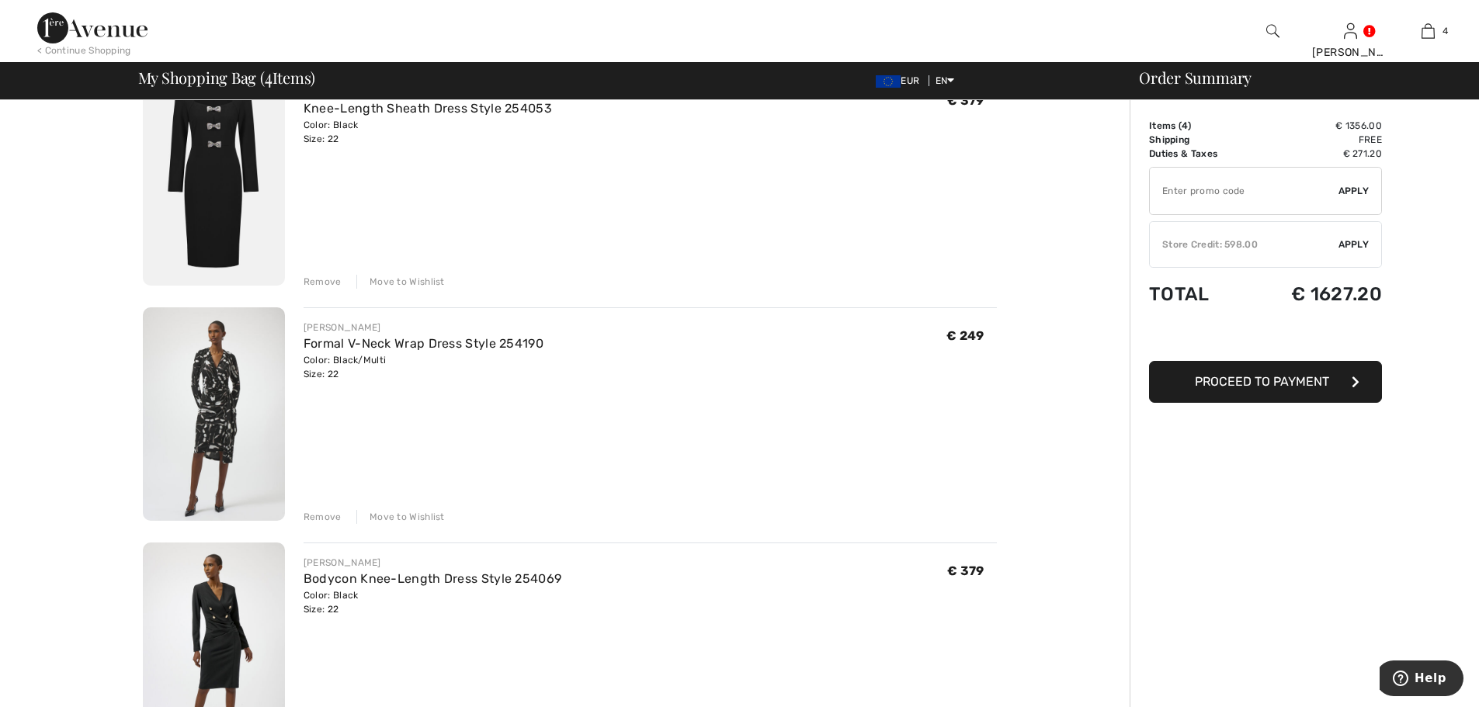
scroll to position [233, 0]
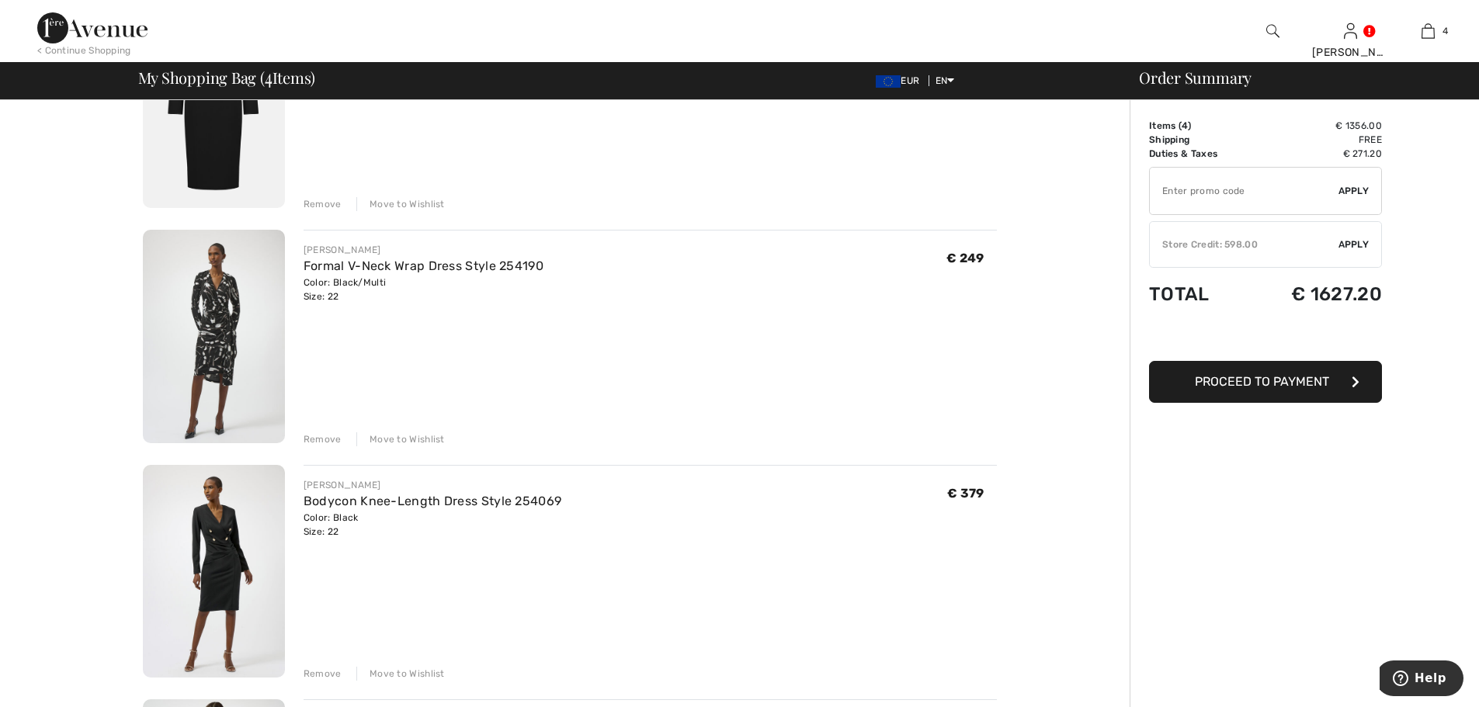
click at [327, 435] on div "Remove" at bounding box center [323, 439] width 38 height 14
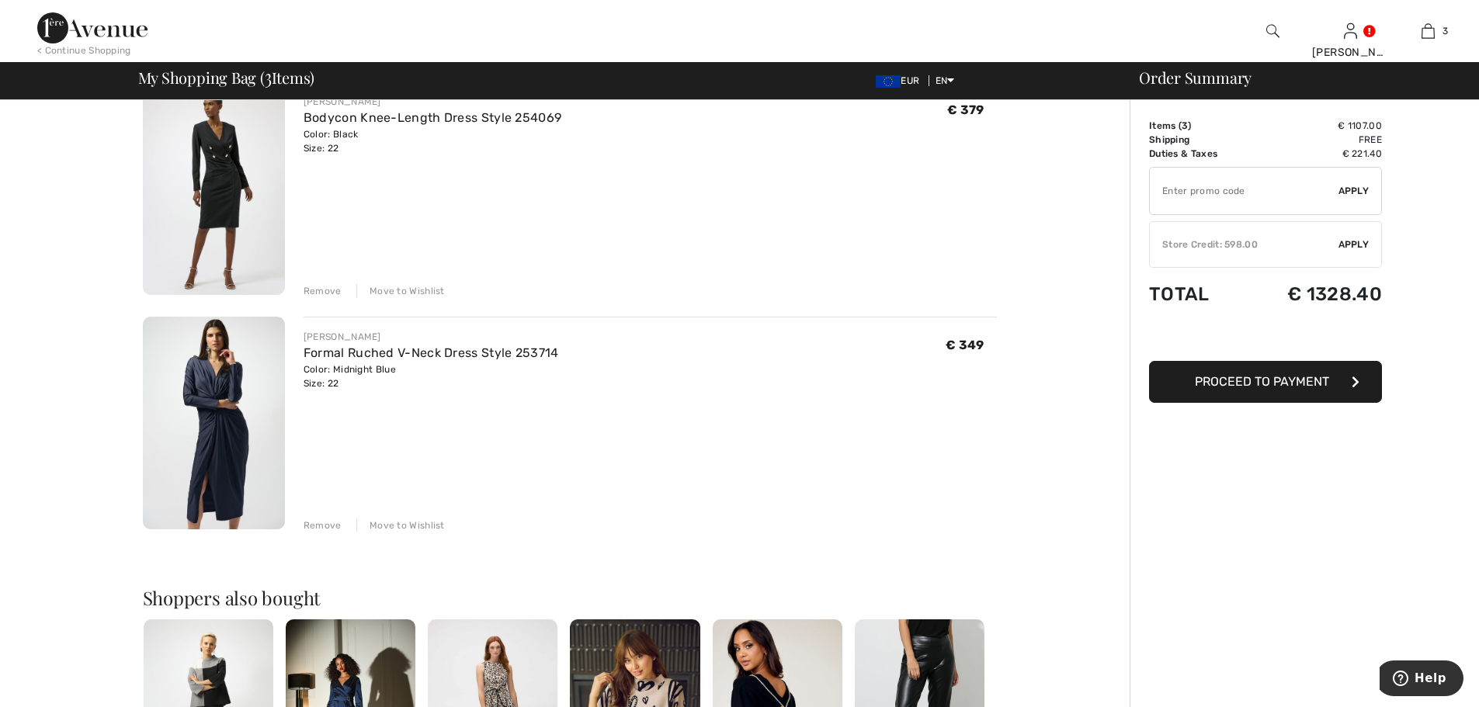
scroll to position [388, 0]
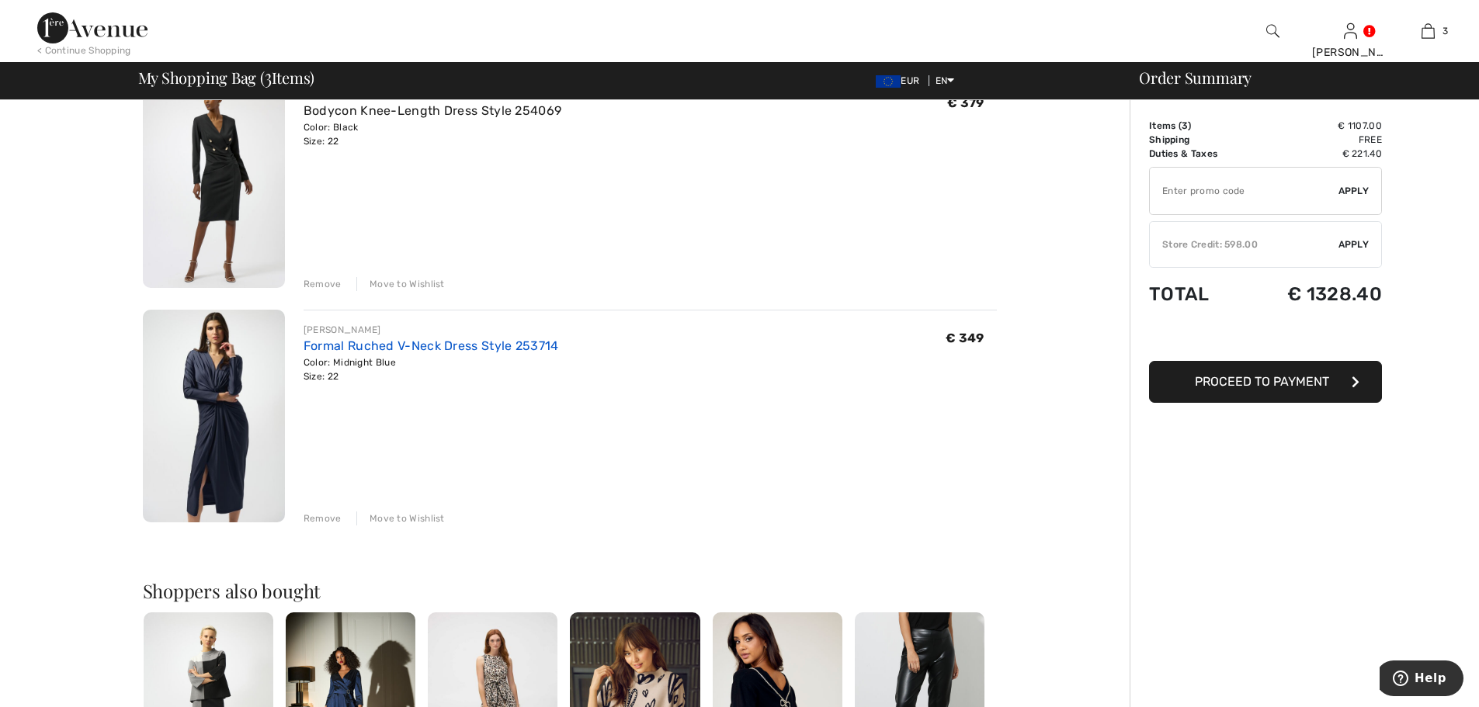
click at [384, 348] on link "Formal Ruched V-Neck Dress Style 253714" at bounding box center [431, 345] width 255 height 15
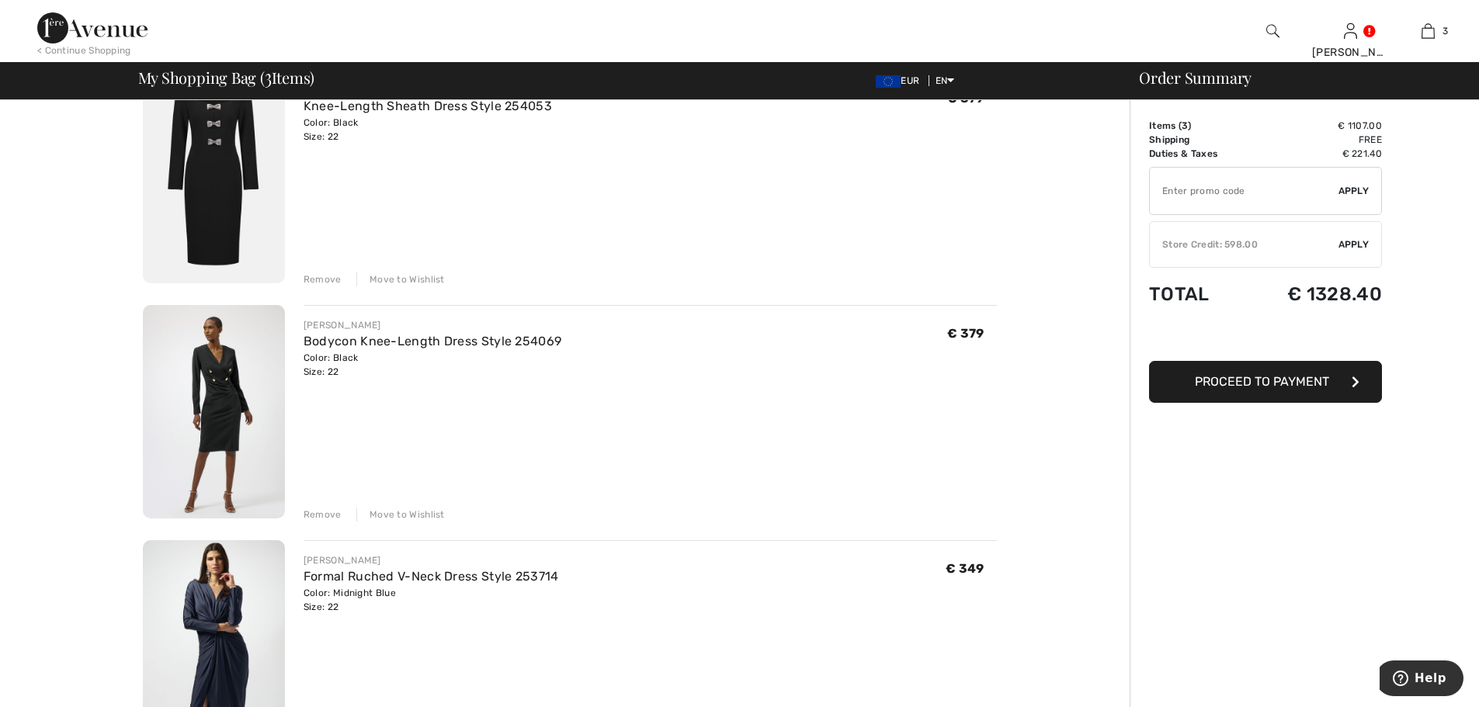
scroll to position [2, 0]
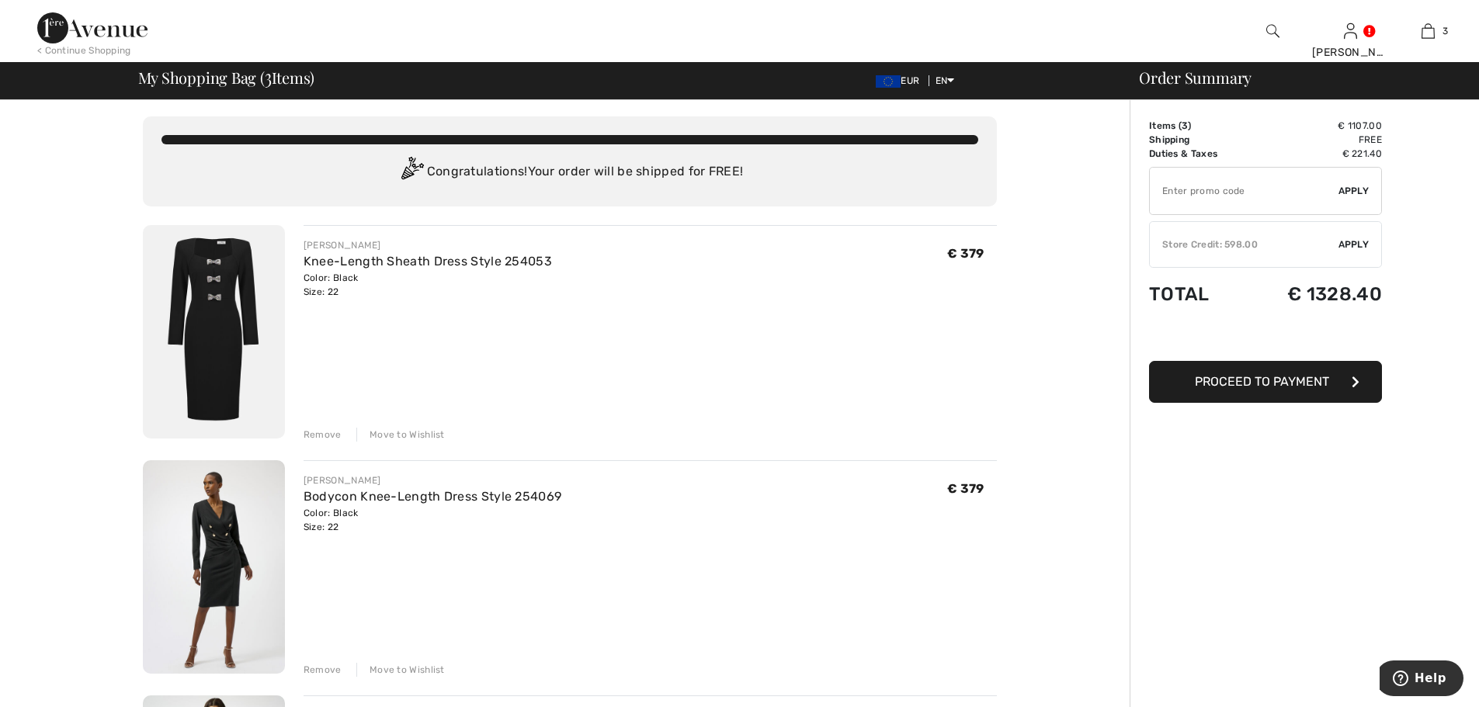
click at [217, 297] on img at bounding box center [214, 331] width 142 height 213
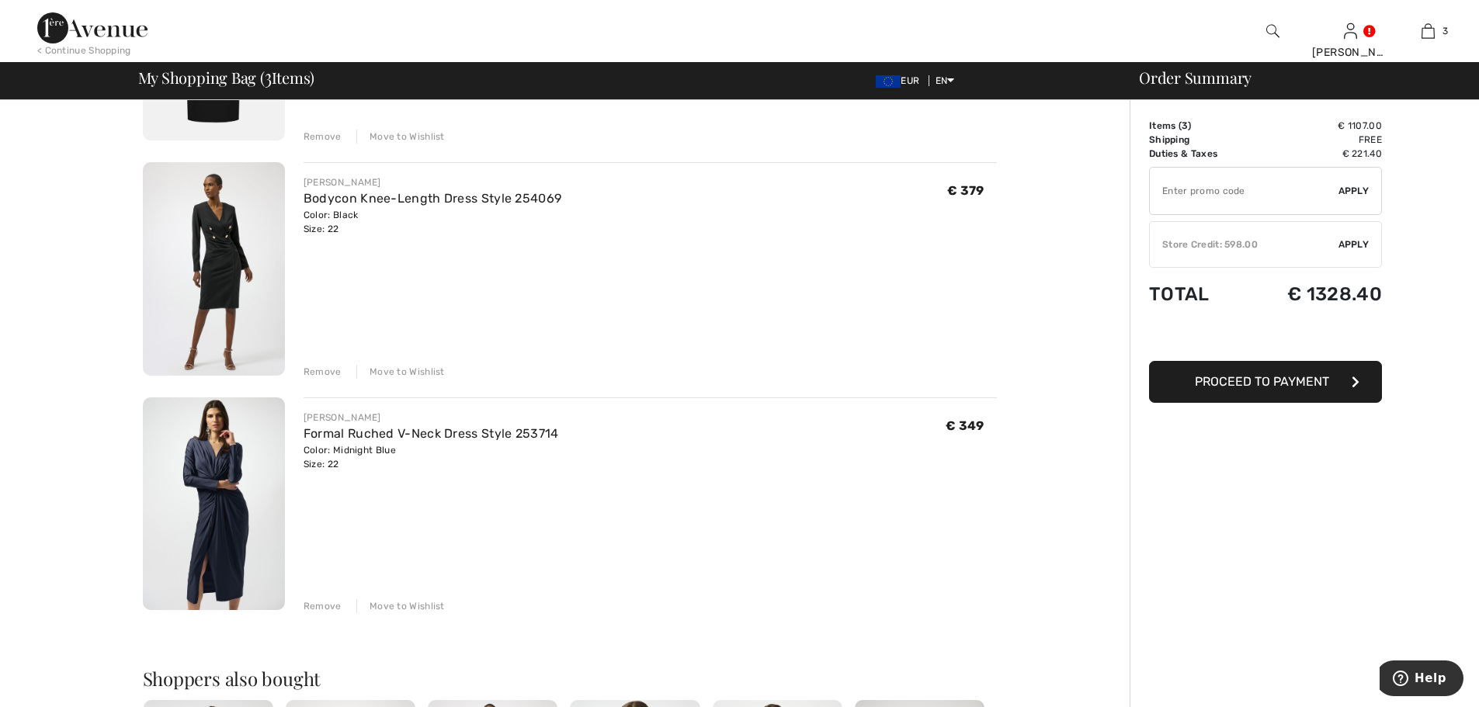
scroll to position [313, 0]
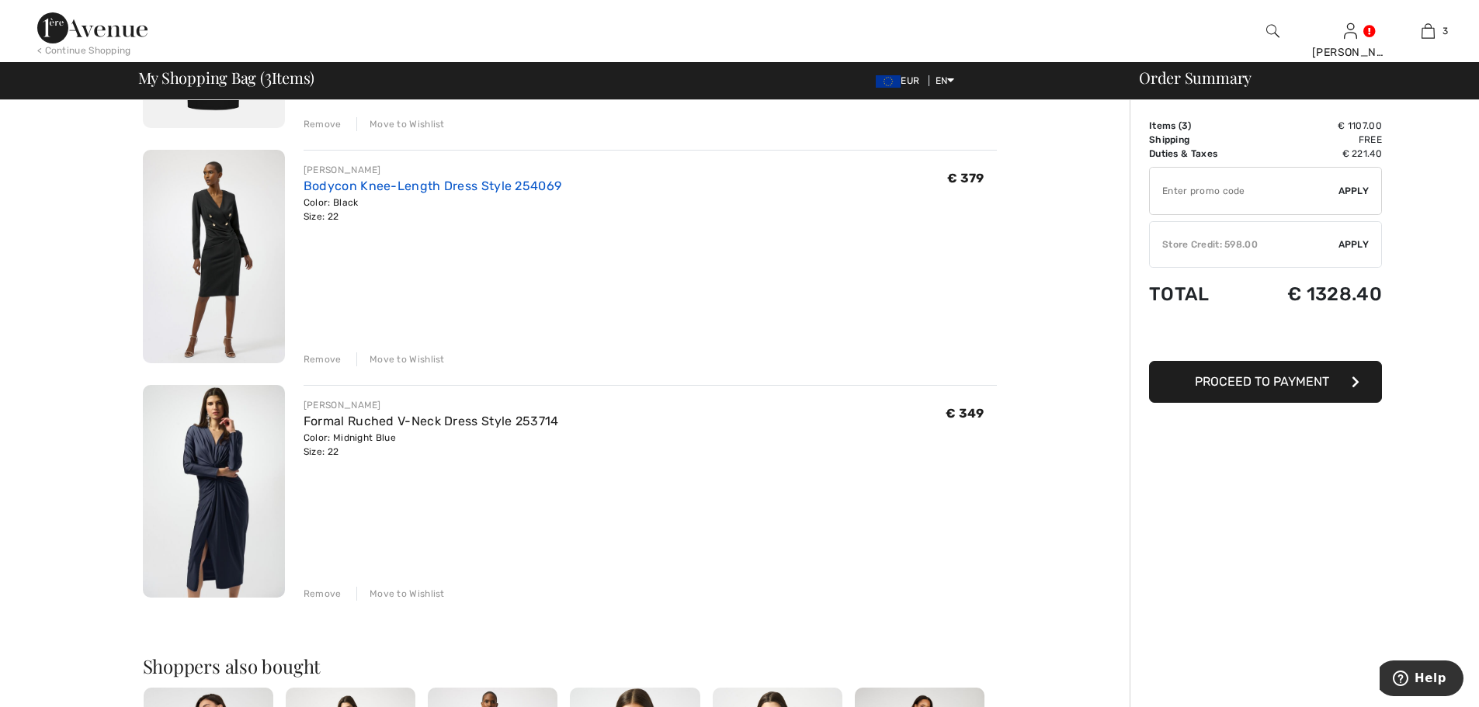
click at [450, 182] on link "Bodycon Knee-Length Dress Style 254069" at bounding box center [433, 186] width 258 height 15
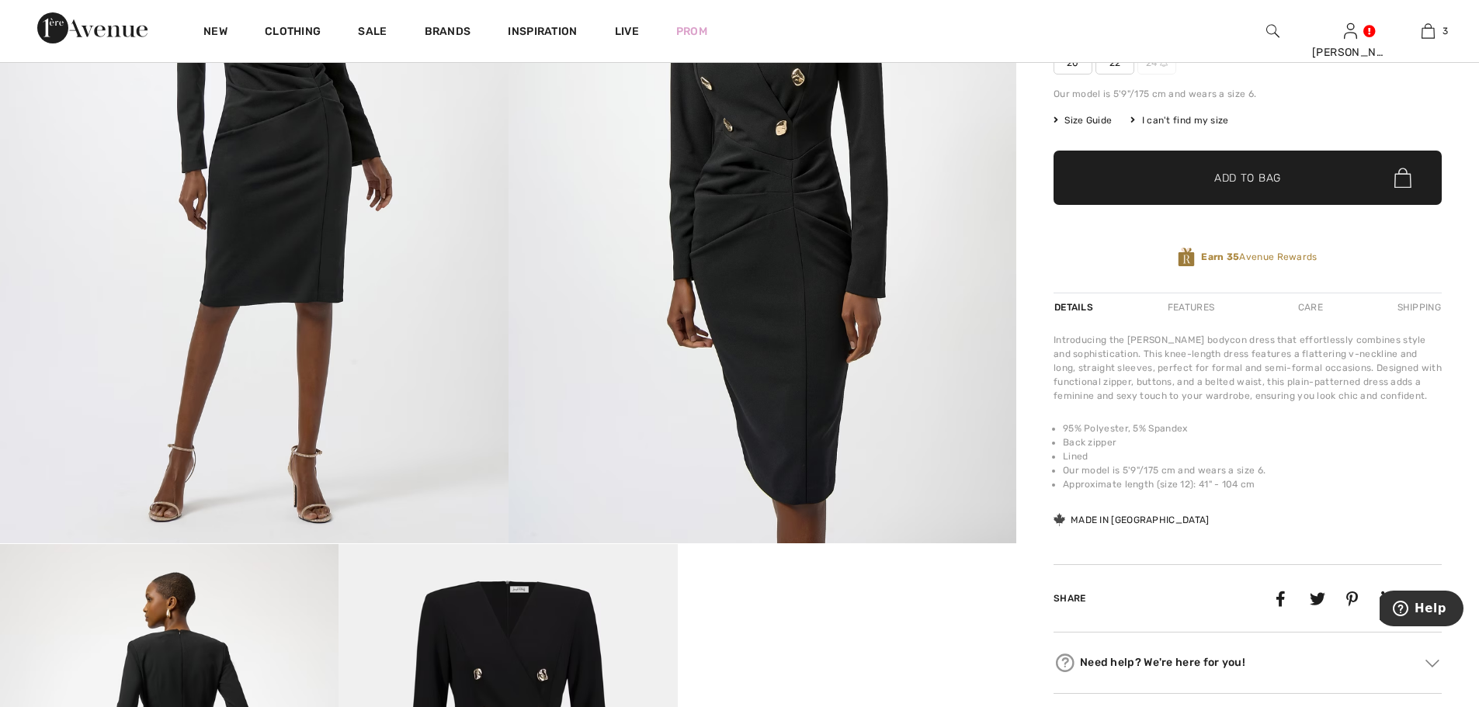
scroll to position [233, 0]
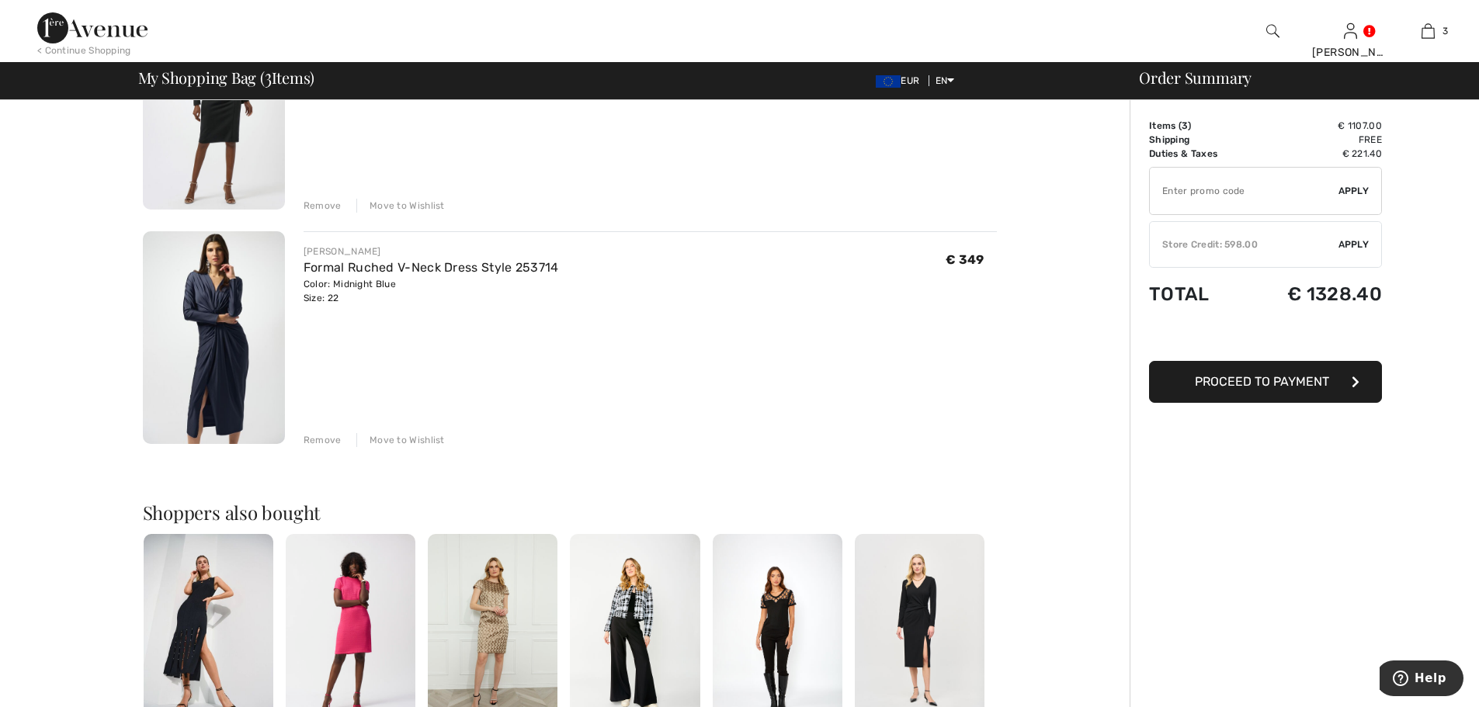
scroll to position [468, 0]
click at [524, 269] on link "Formal Ruched V-Neck Dress Style 253714" at bounding box center [431, 266] width 255 height 15
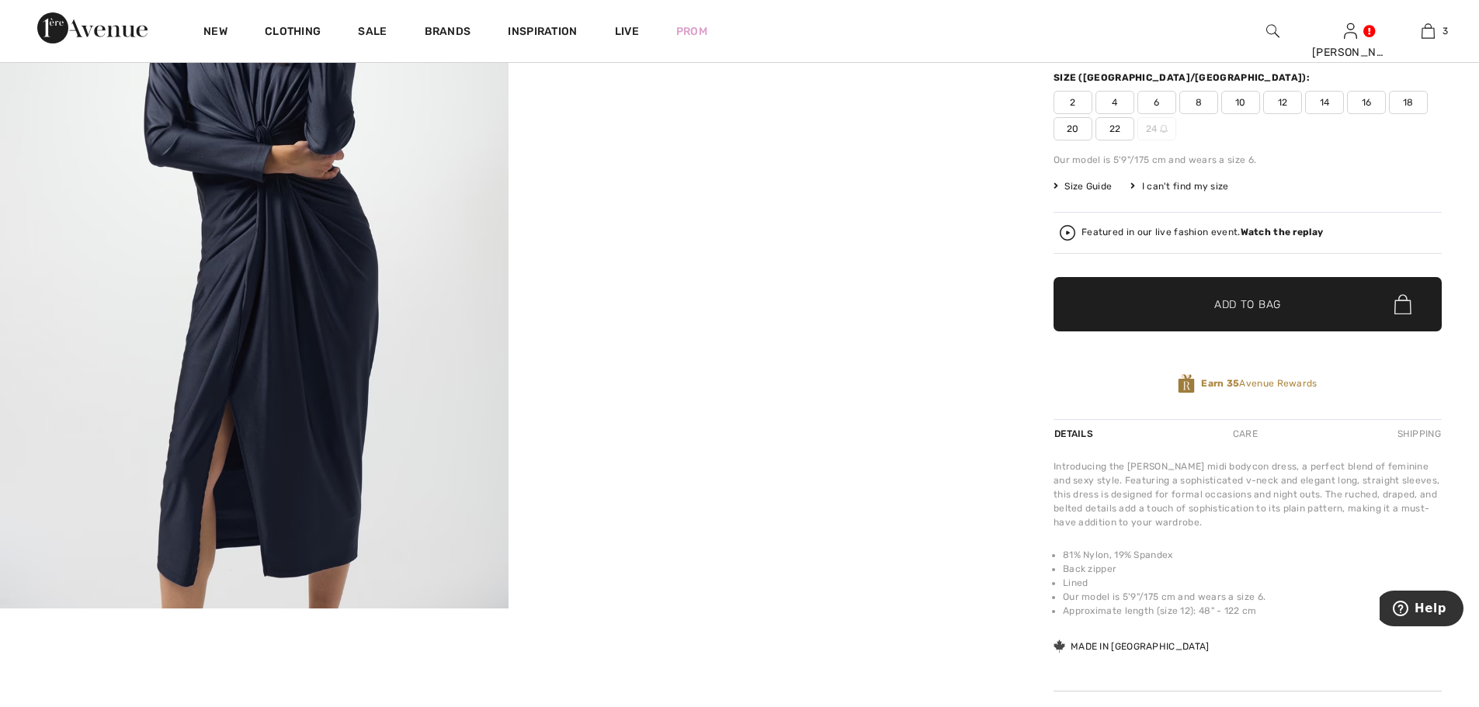
scroll to position [233, 0]
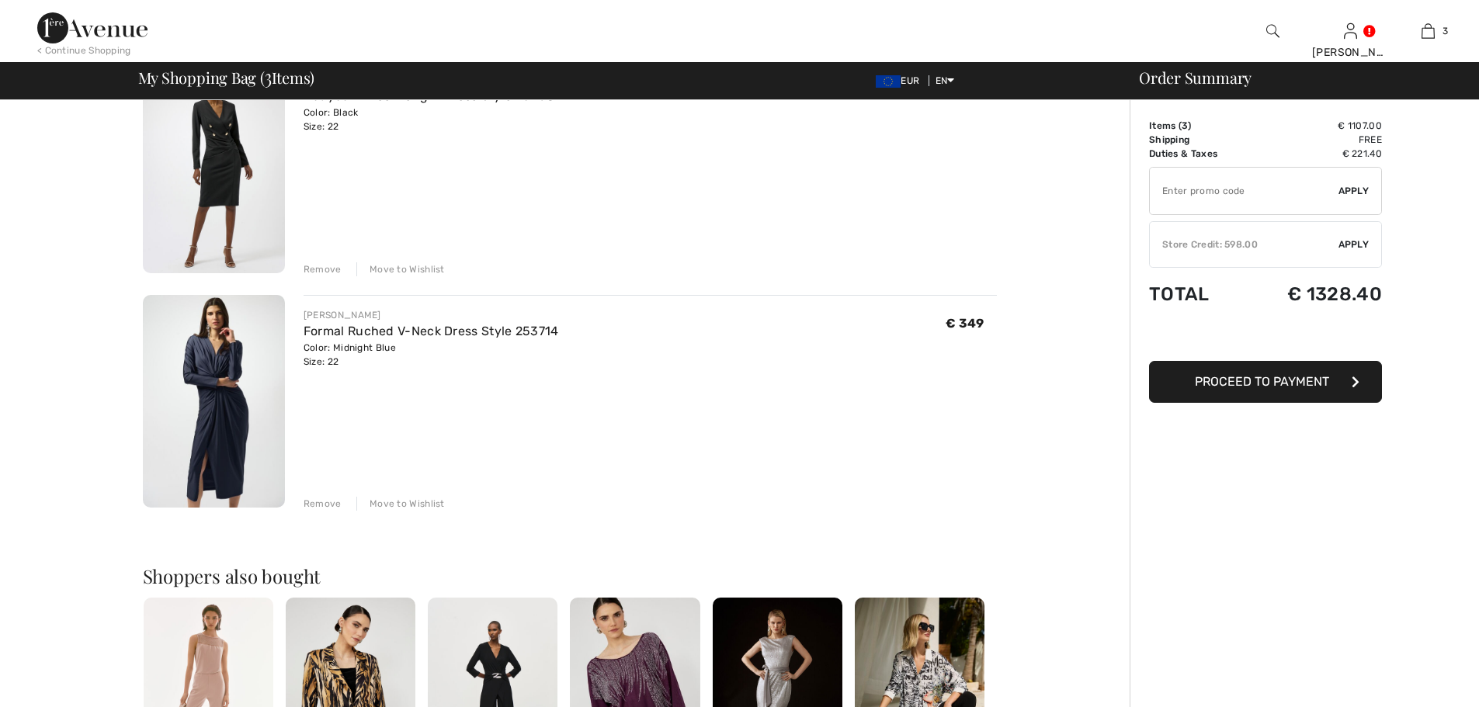
scroll to position [313, 0]
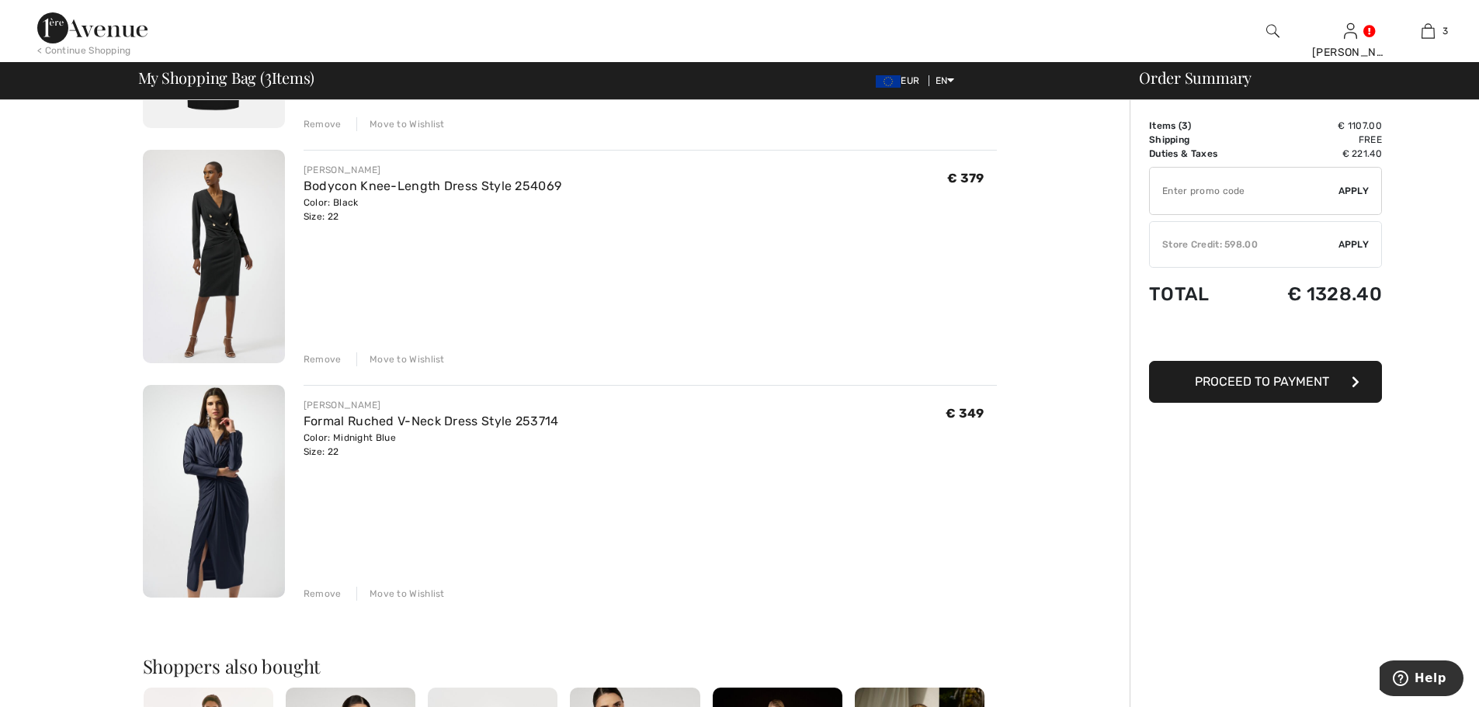
click at [359, 200] on div "Color: Black Size: 22" at bounding box center [433, 210] width 258 height 28
click at [502, 185] on link "Bodycon Knee-Length Dress Style 254069" at bounding box center [433, 186] width 258 height 15
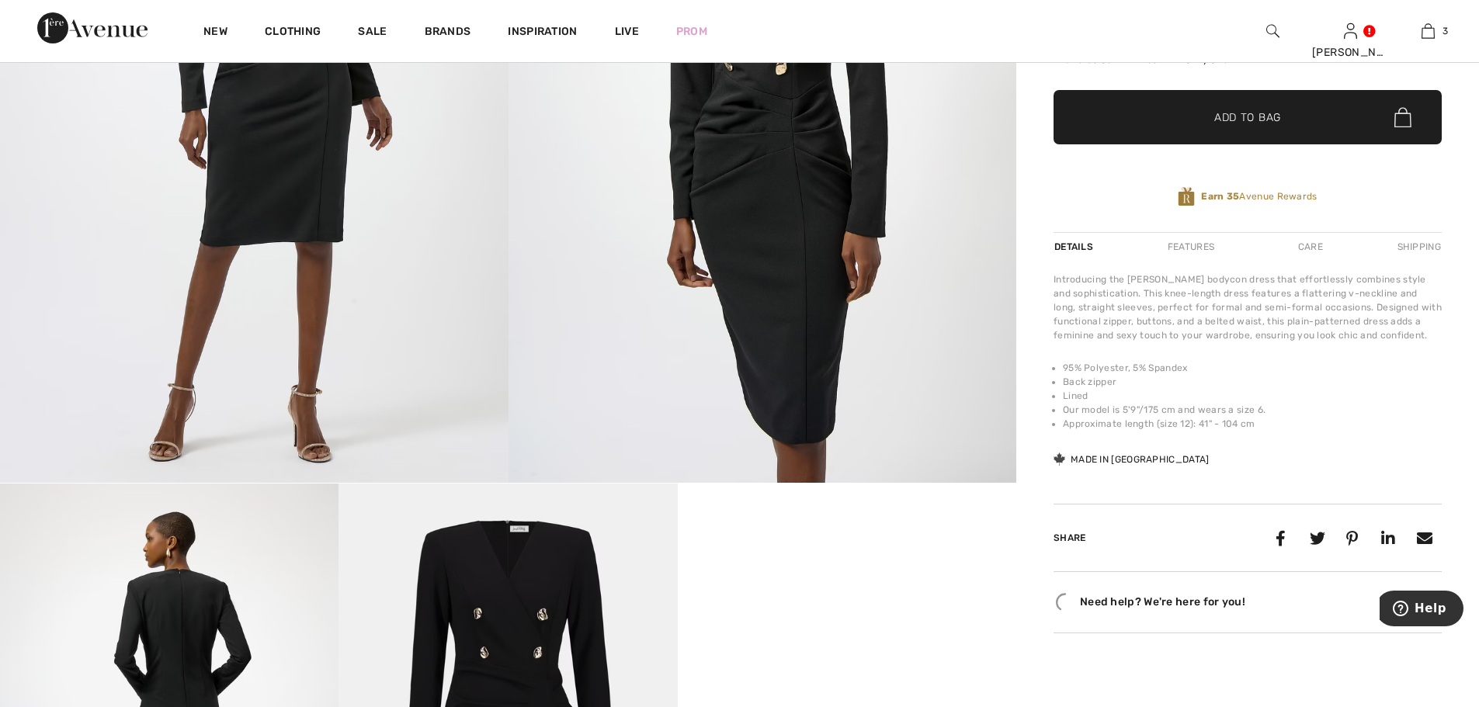
scroll to position [466, 0]
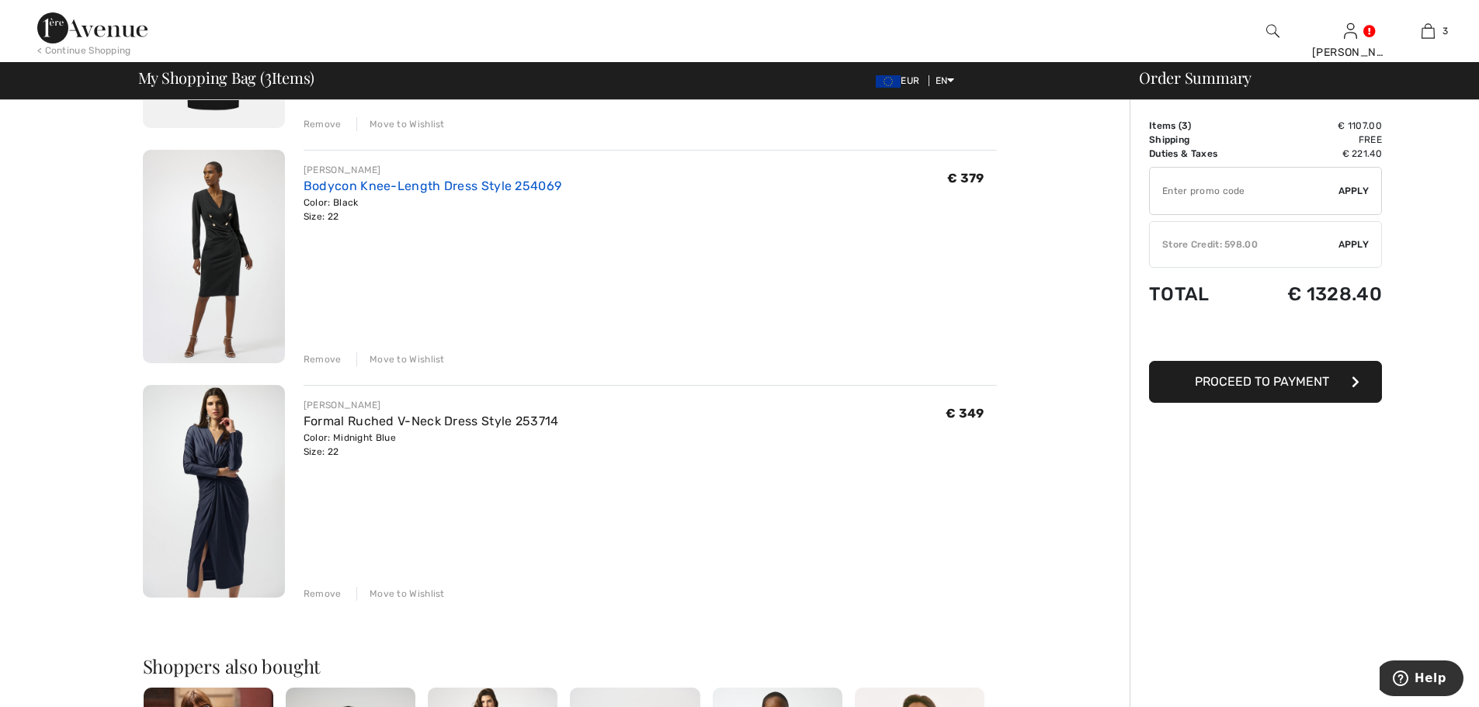
click at [373, 183] on link "Bodycon Knee-Length Dress Style 254069" at bounding box center [433, 186] width 258 height 15
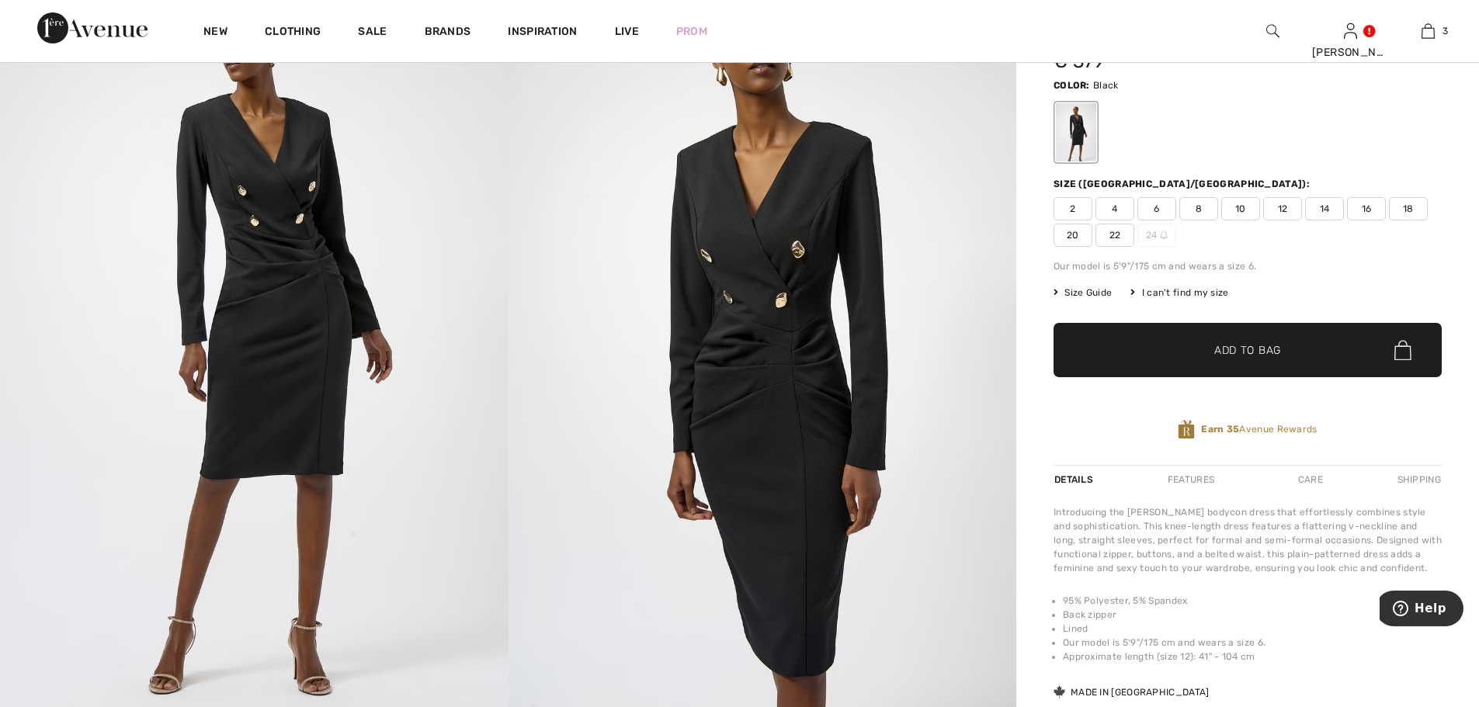
scroll to position [155, 0]
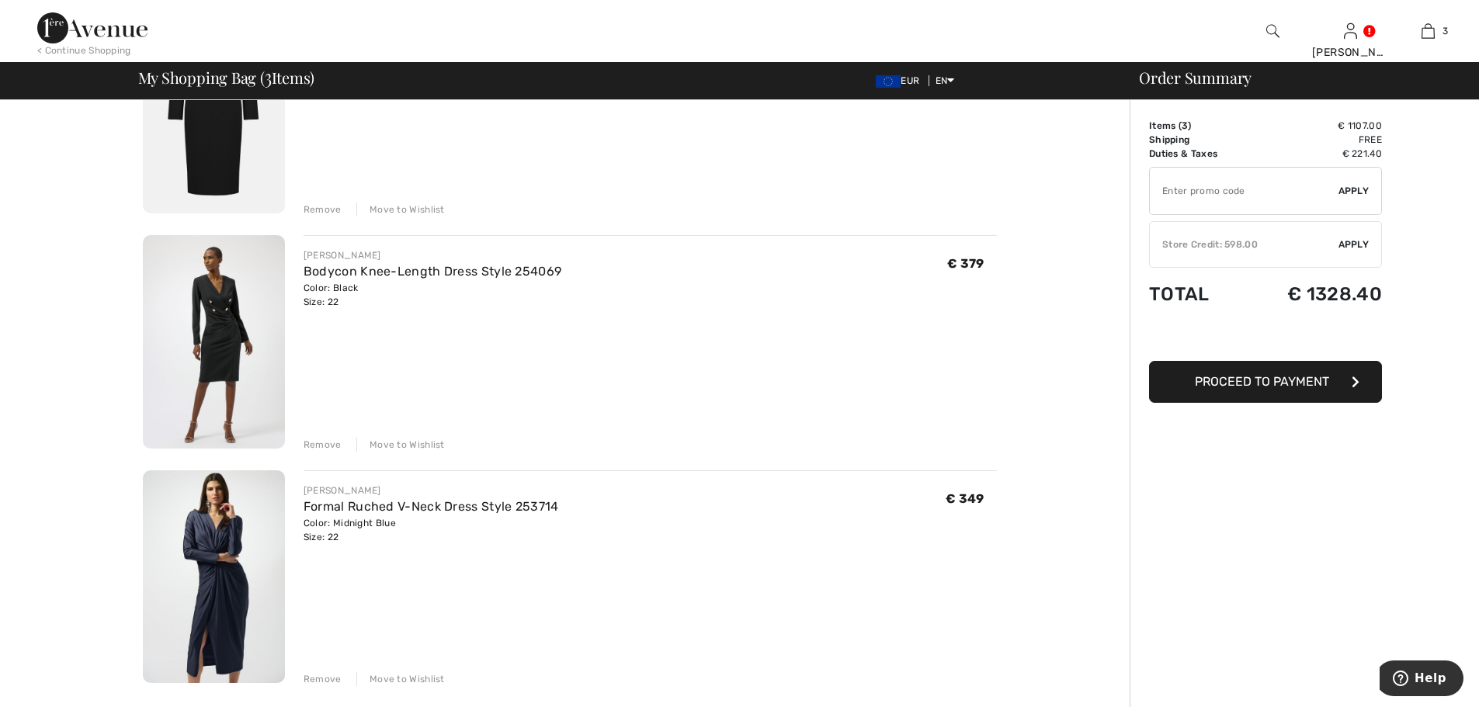
scroll to position [80, 0]
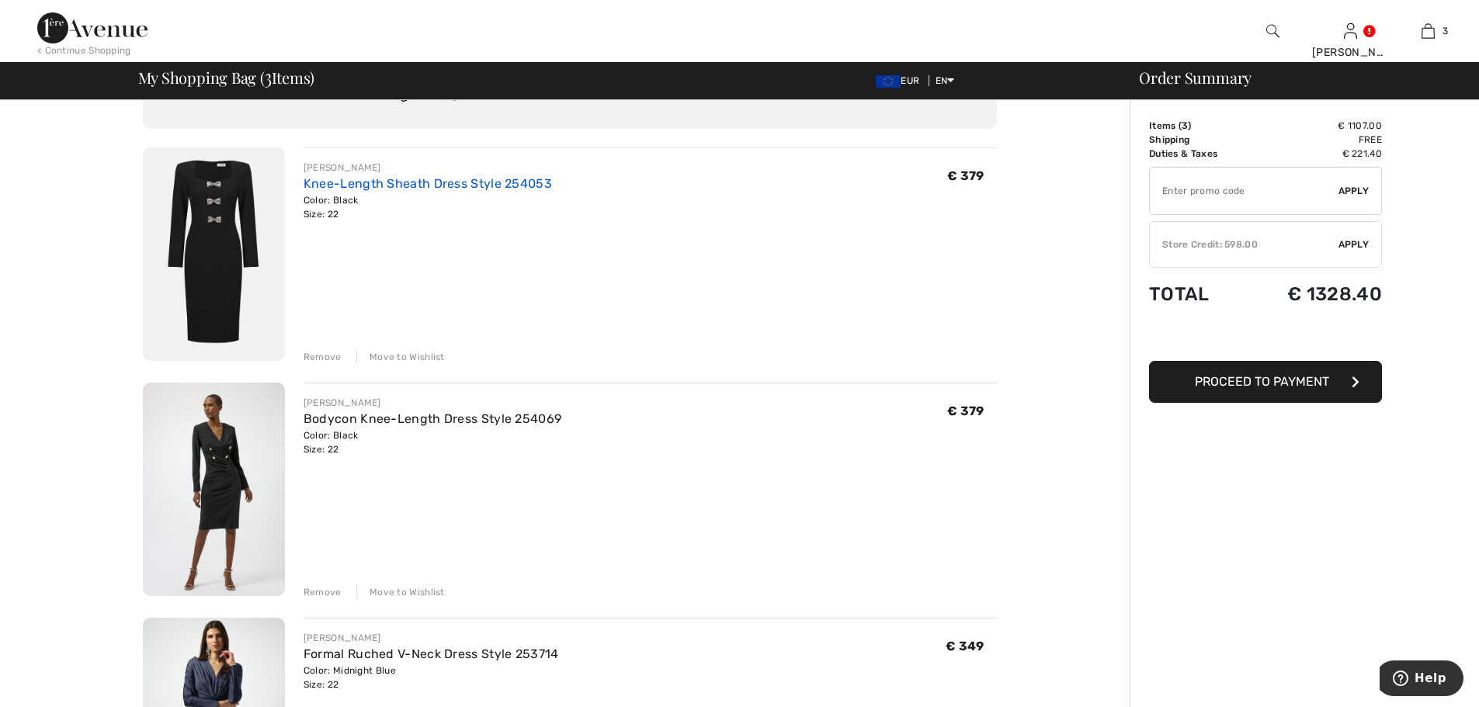
click at [314, 181] on link "Knee-Length Sheath Dress Style 254053" at bounding box center [428, 183] width 248 height 15
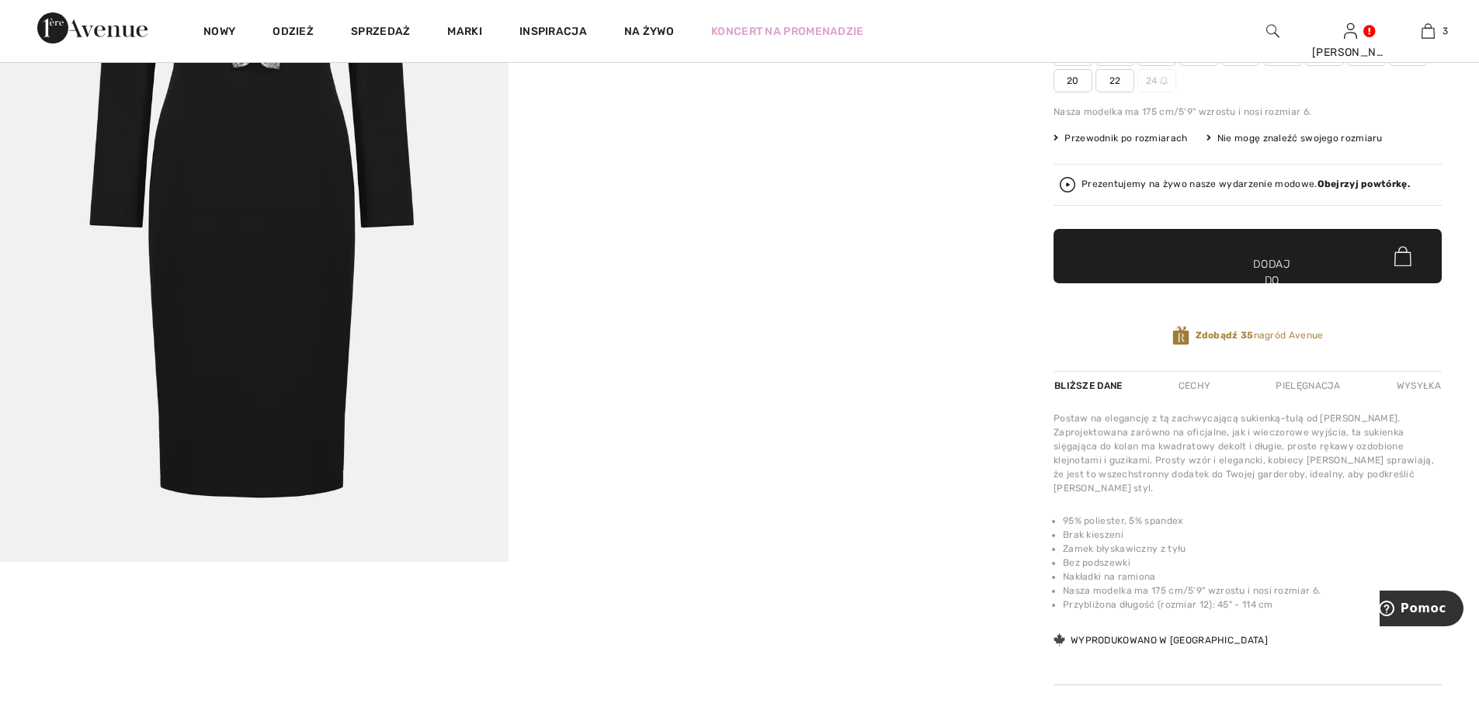
scroll to position [233, 0]
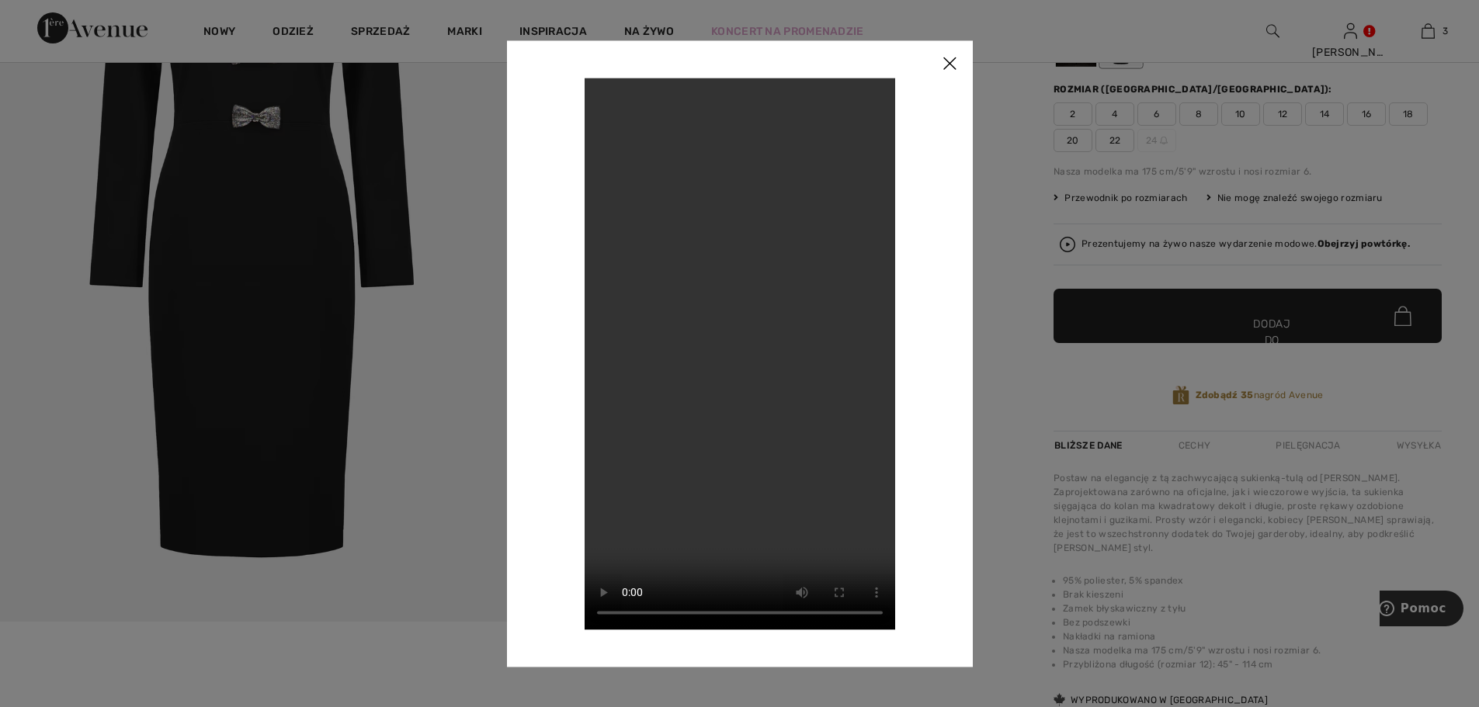
click at [949, 68] on img at bounding box center [949, 64] width 47 height 48
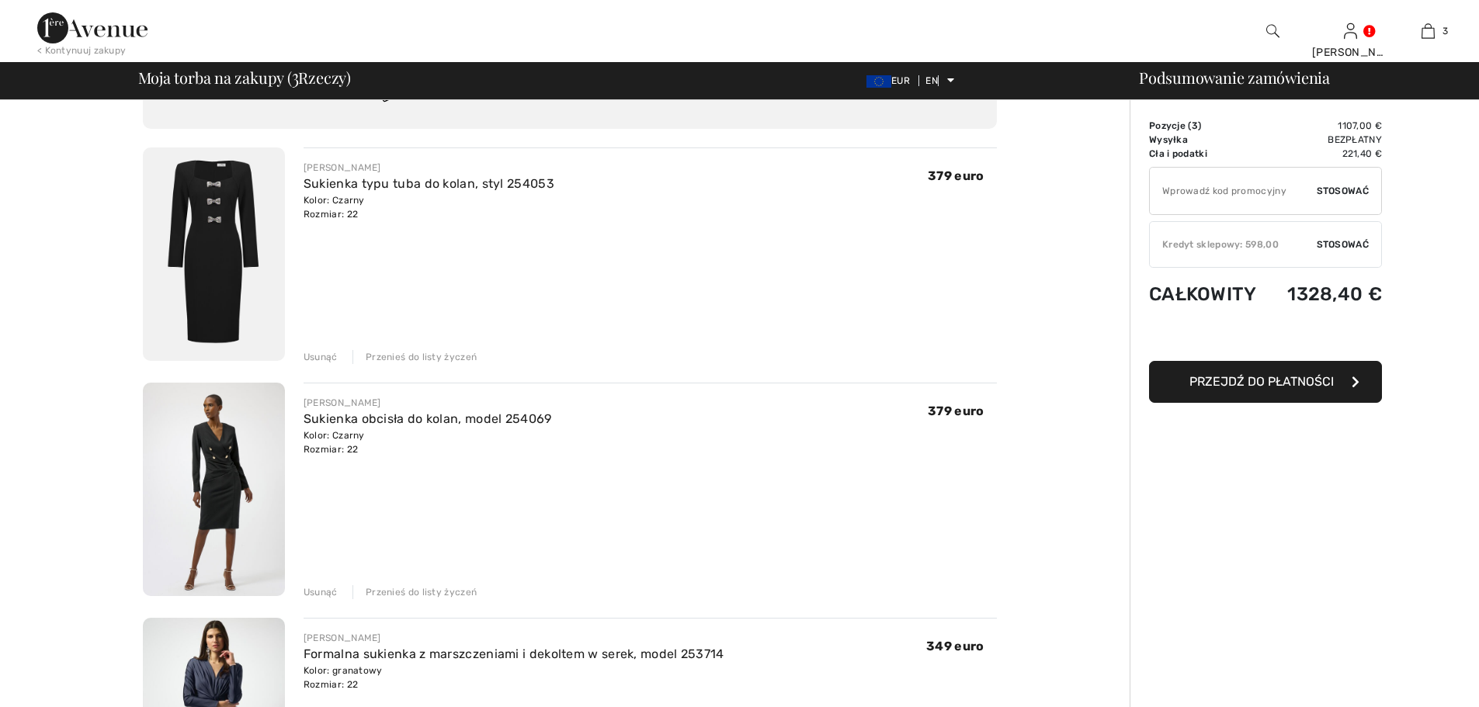
scroll to position [235, 0]
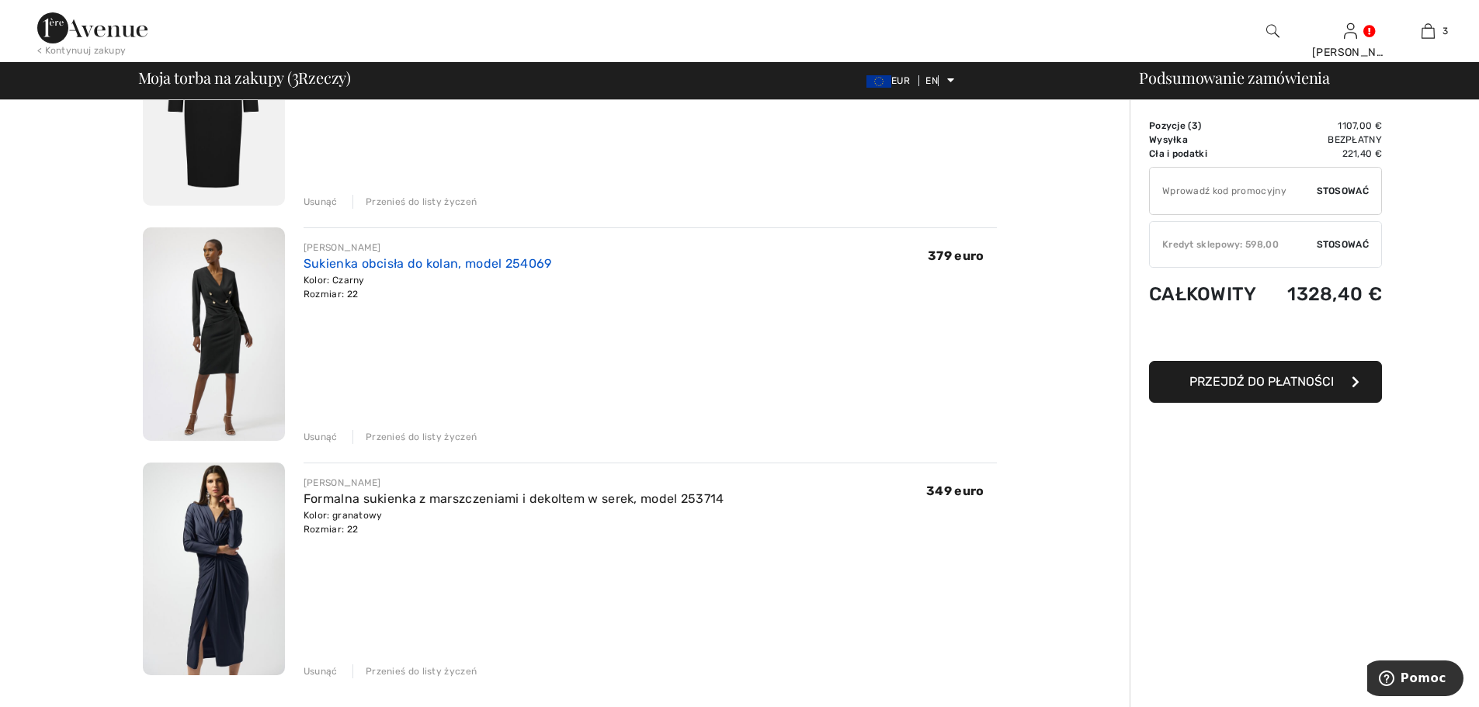
click at [351, 264] on font "Sukienka obcisła do kolan, model 254069" at bounding box center [428, 263] width 248 height 15
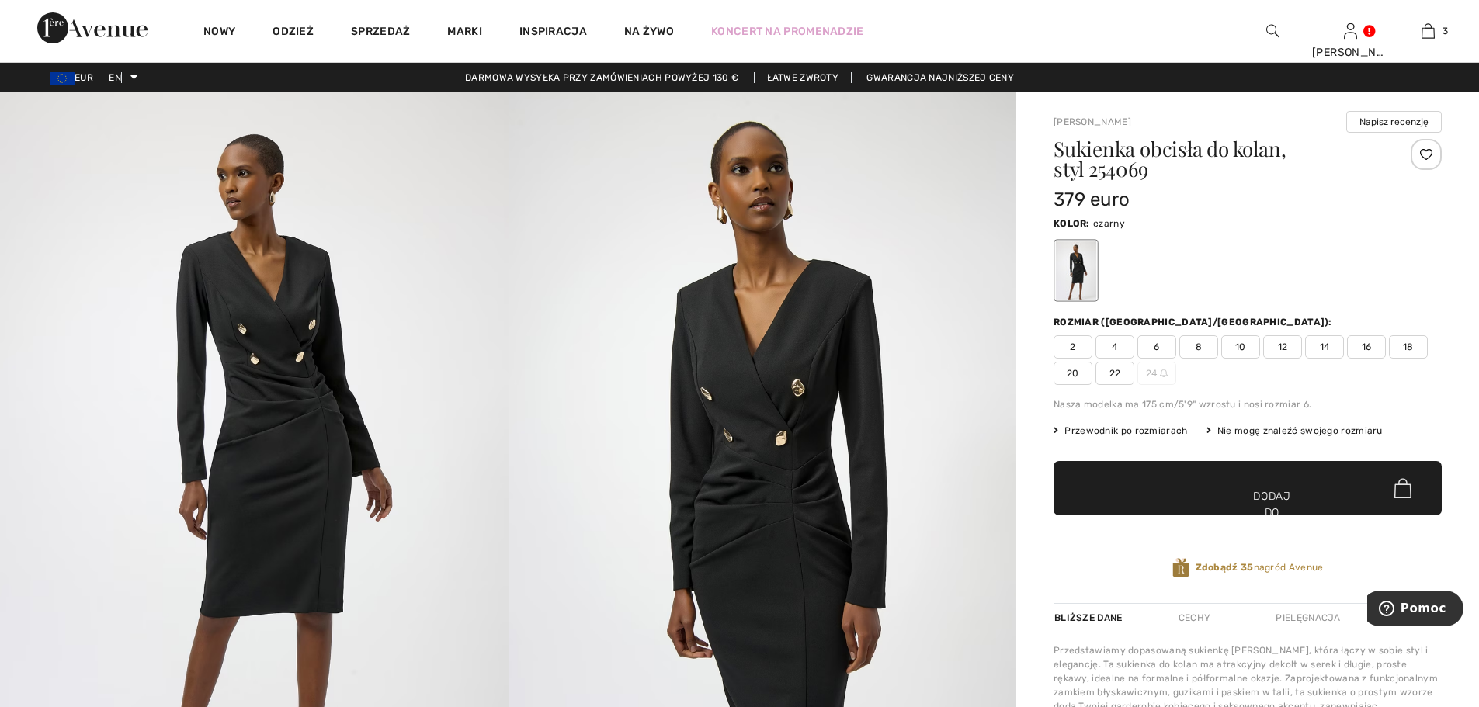
click at [730, 460] on img at bounding box center [763, 473] width 509 height 762
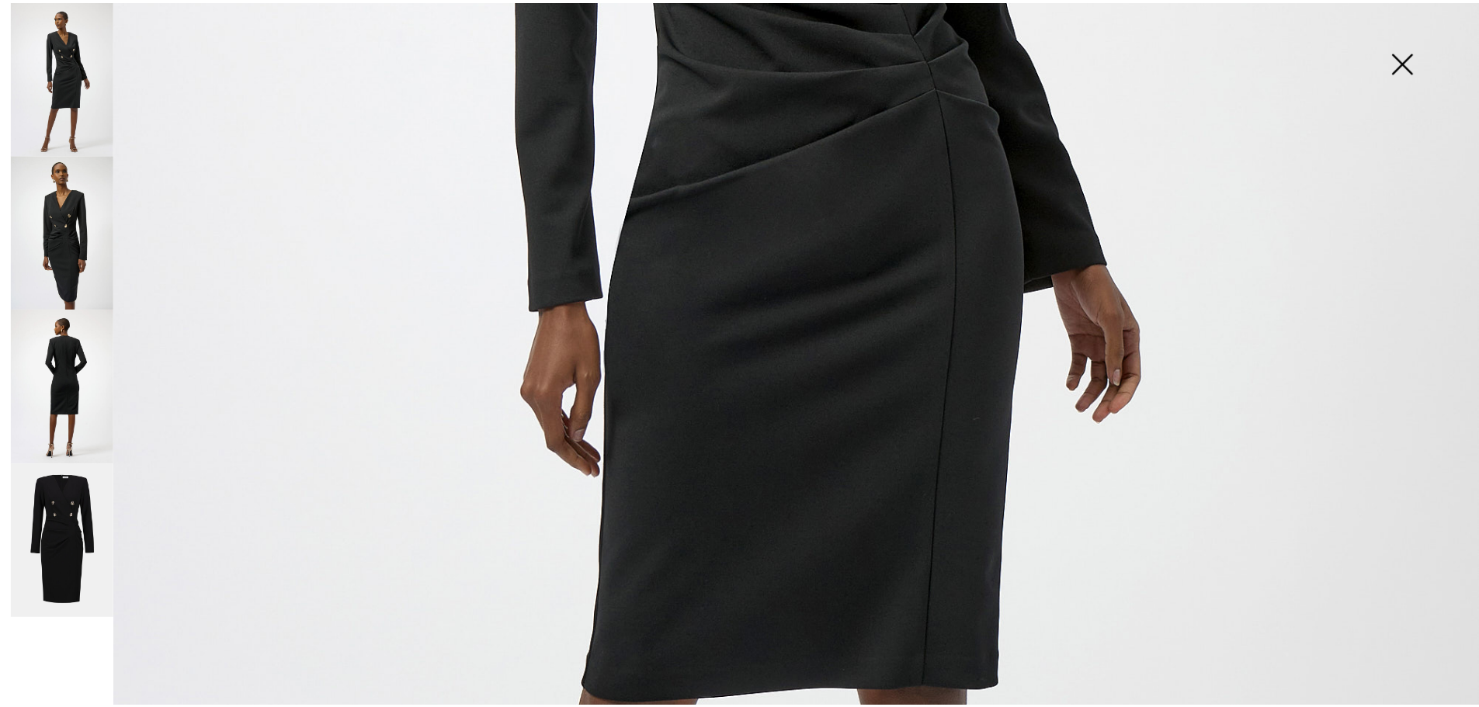
scroll to position [1009, 0]
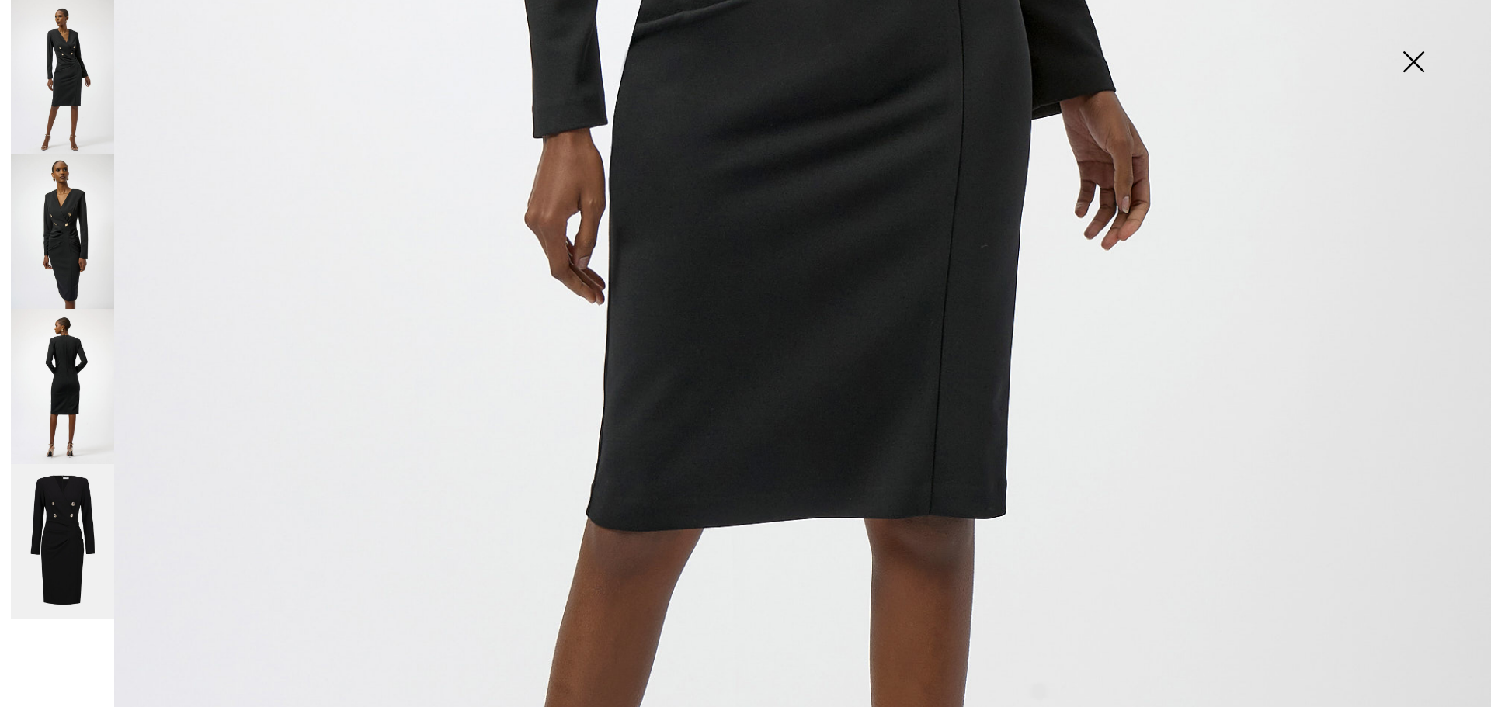
click at [1422, 49] on img at bounding box center [1413, 63] width 78 height 80
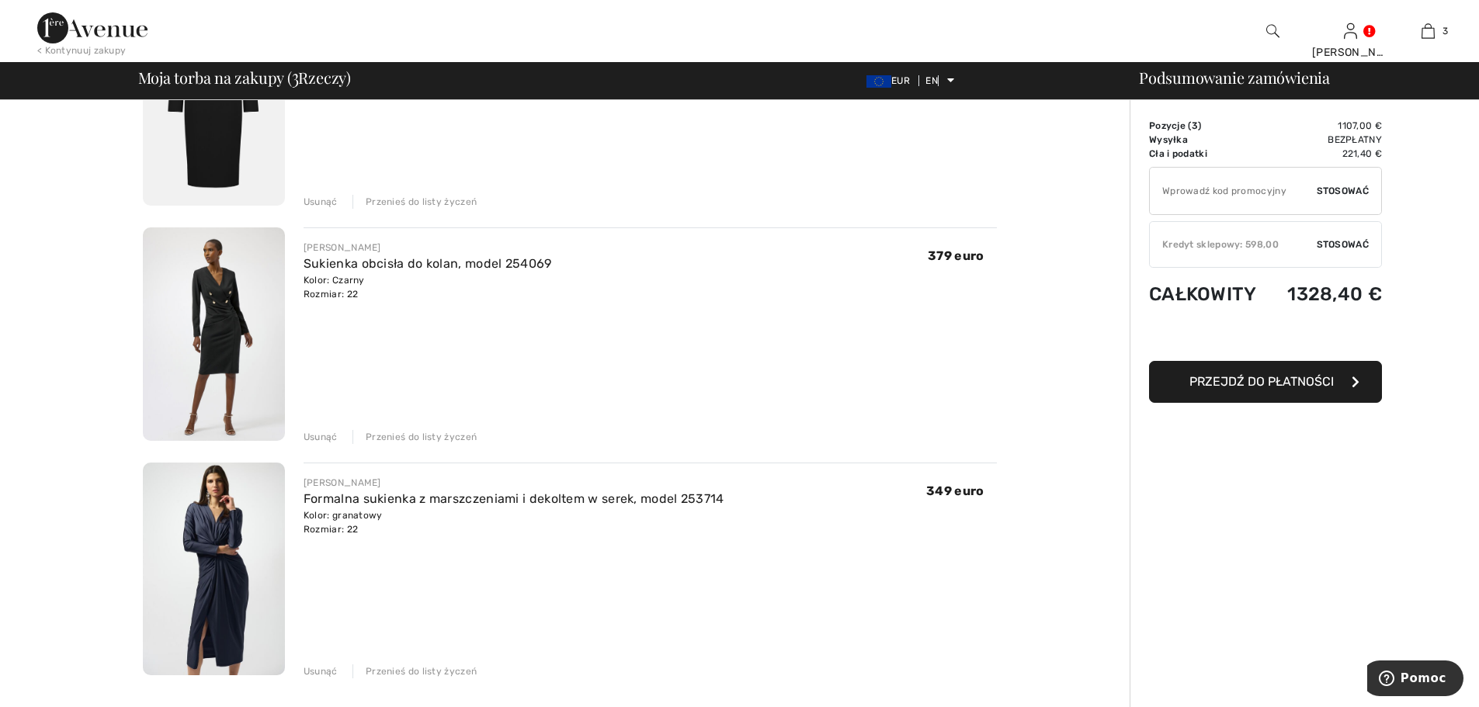
click at [324, 438] on font "Usunąć" at bounding box center [321, 437] width 34 height 11
